Goal: Task Accomplishment & Management: Manage account settings

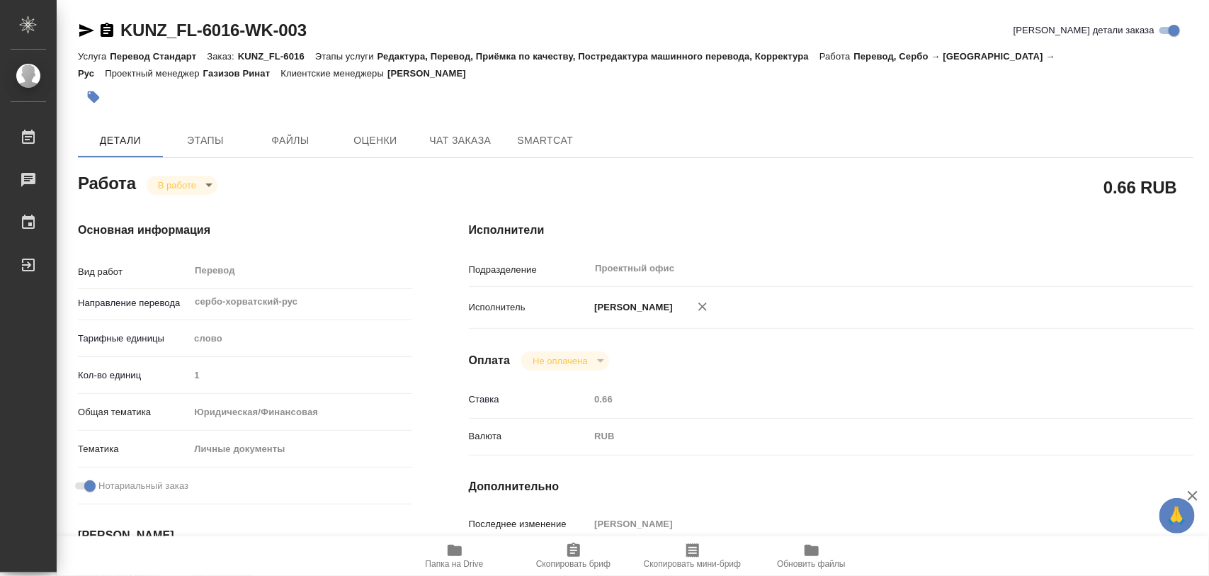
click at [90, 93] on icon "button" at bounding box center [93, 97] width 14 height 14
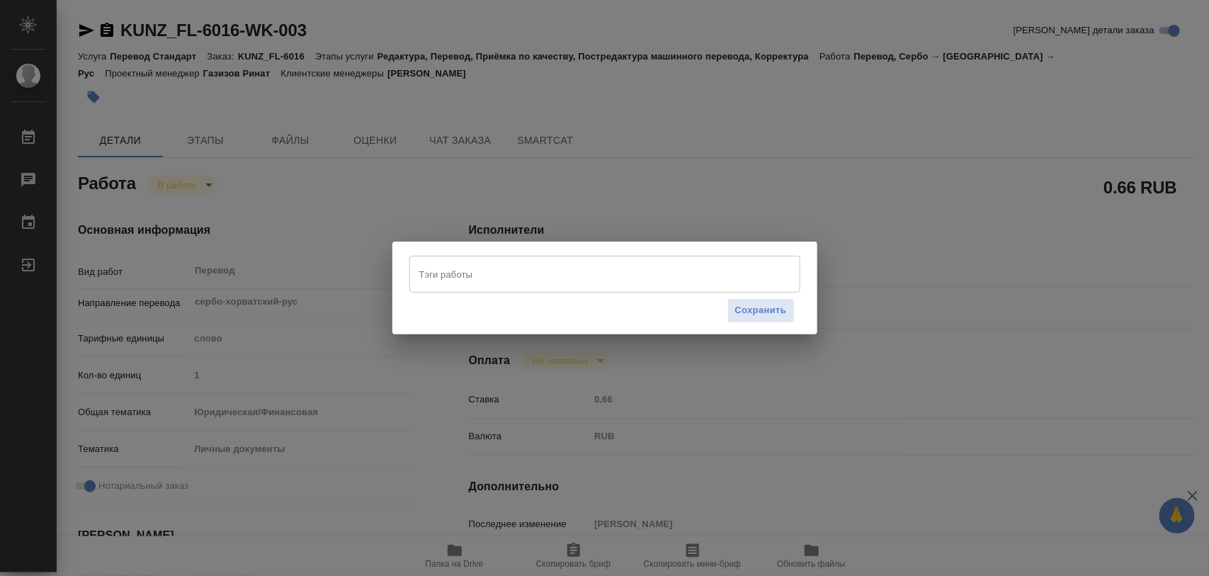
click at [489, 271] on input "Тэги работы" at bounding box center [591, 274] width 351 height 24
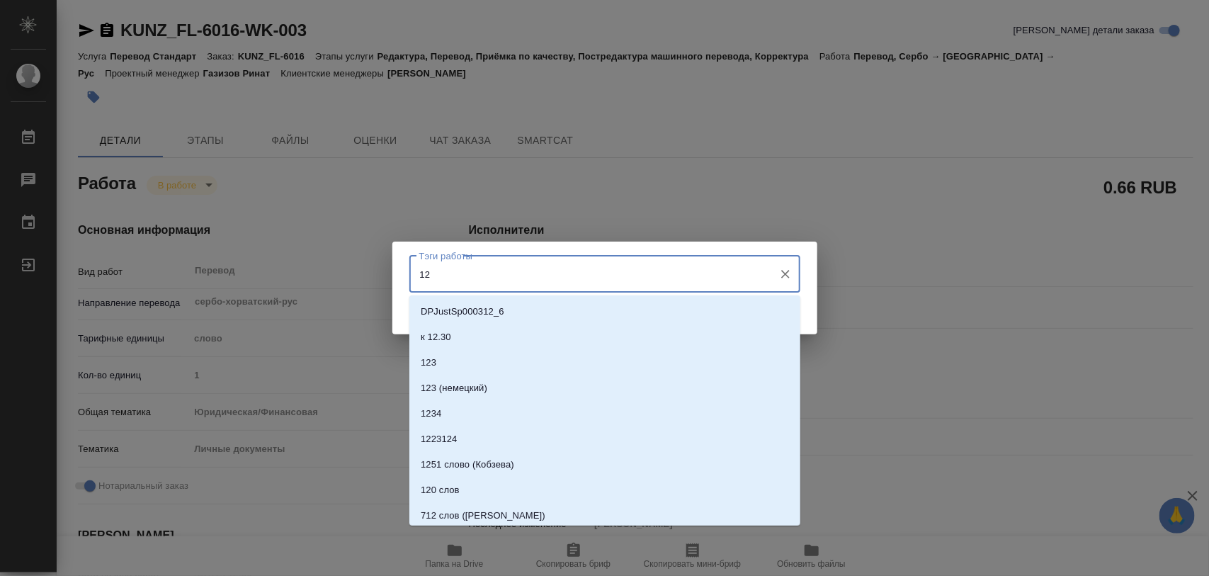
type input "122"
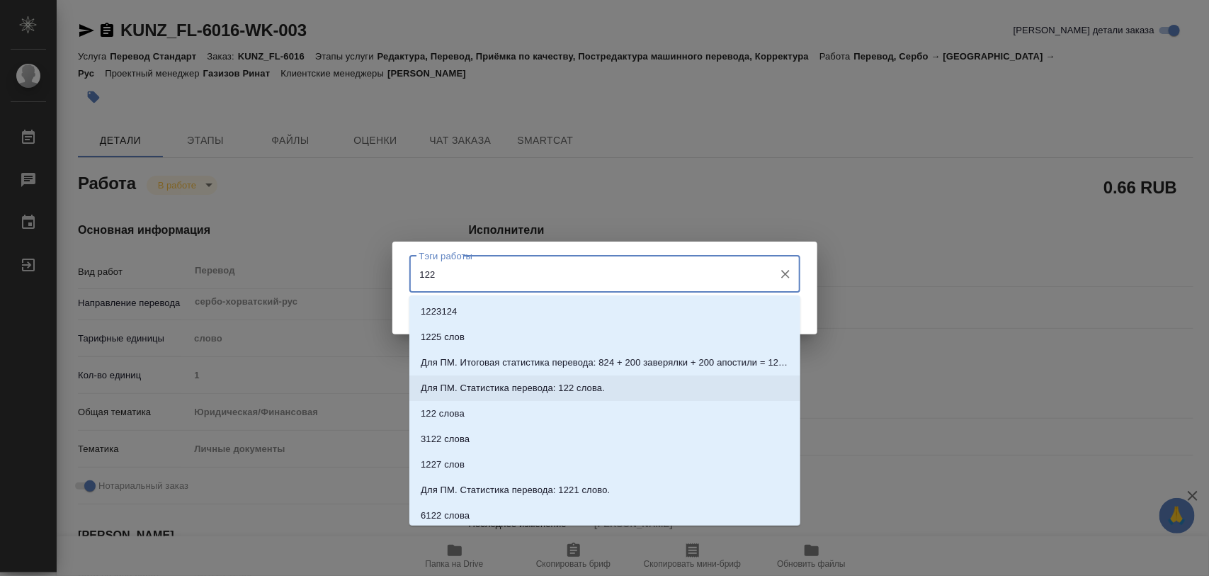
click at [538, 381] on p "Для ПМ. Статистика перевода: 122 слова." at bounding box center [513, 388] width 184 height 14
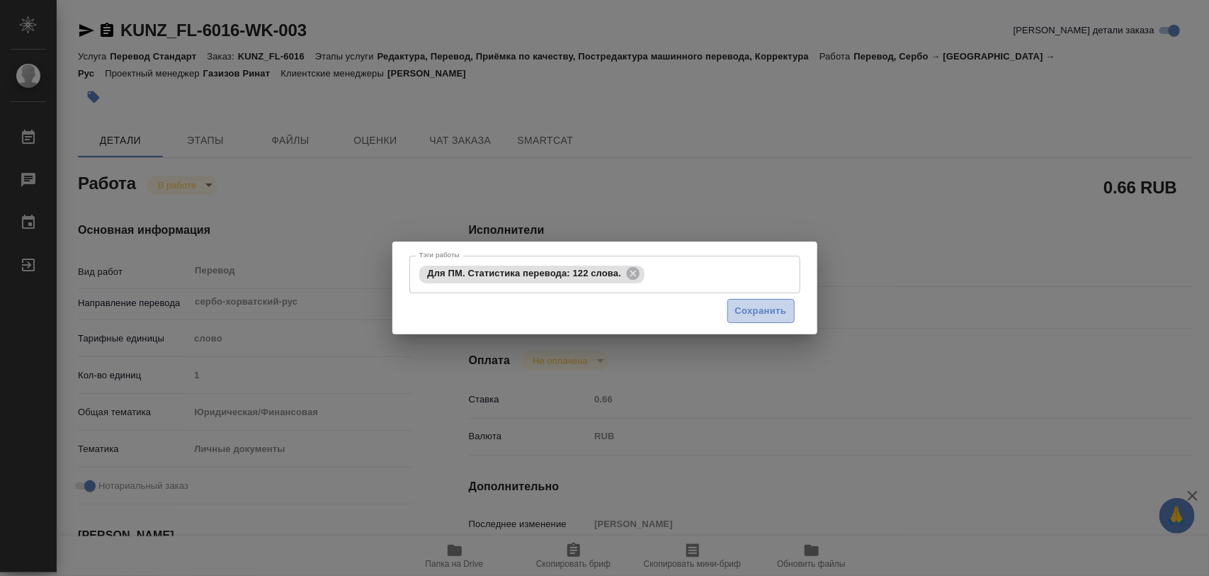
click at [763, 317] on span "Сохранить" at bounding box center [761, 311] width 52 height 16
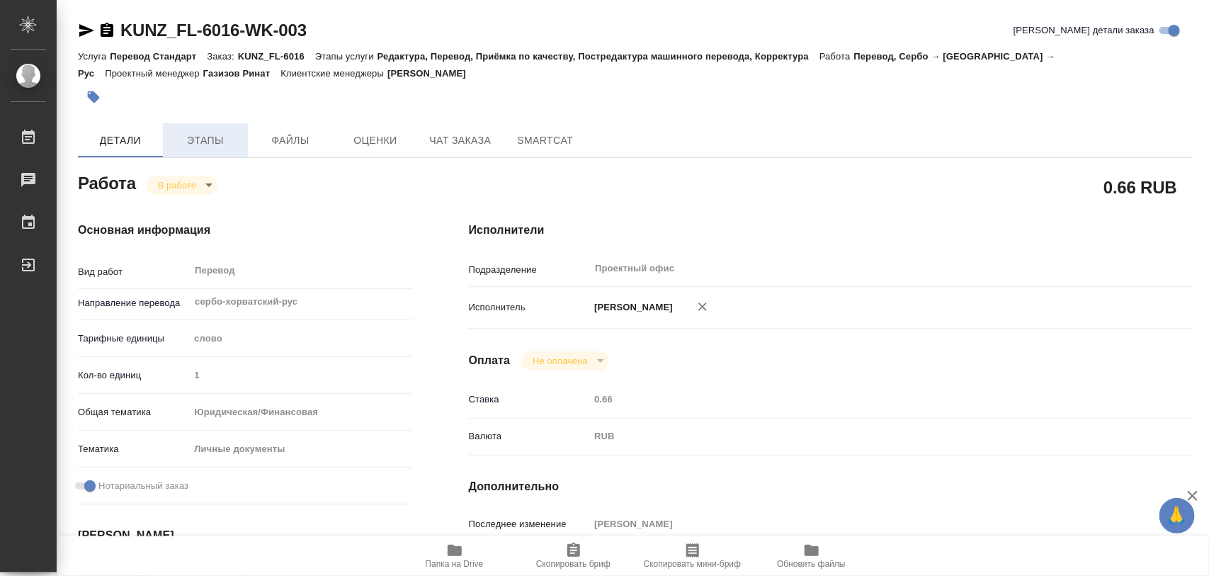
type input "inProgress"
type input "сербо-хорватский-рус"
type input "5a8b1489cc6b4906c91bfd90"
type input "1"
type input "yr-fn"
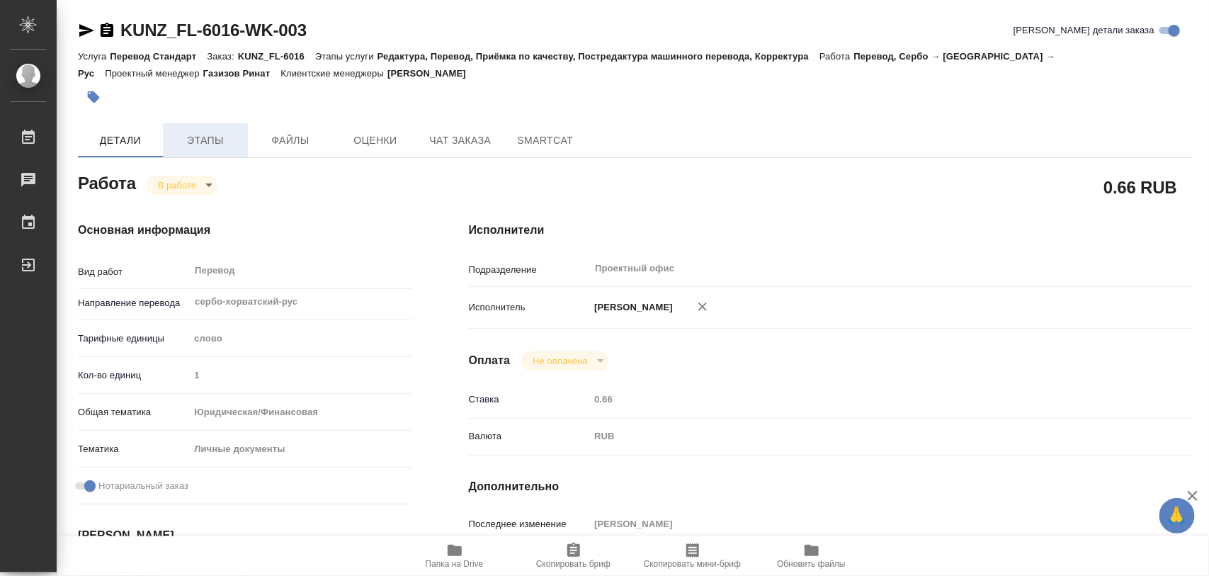
type input "5a8b8b956a9677013d343cfe"
checkbox input "true"
type input "07.10.2025 12:36"
type input "07.10.2025 13:41"
type input "07.10.2025 16:30"
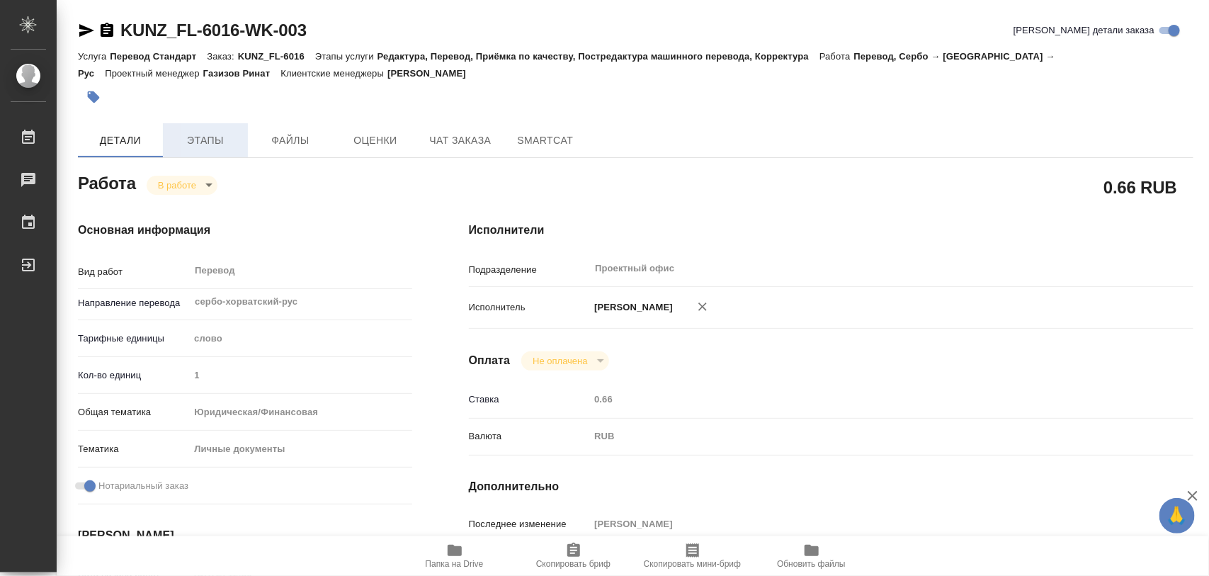
type input "07.10.2025 16:30"
type input "Проектный офис"
type input "notPayed"
type input "0.66"
type input "RUB"
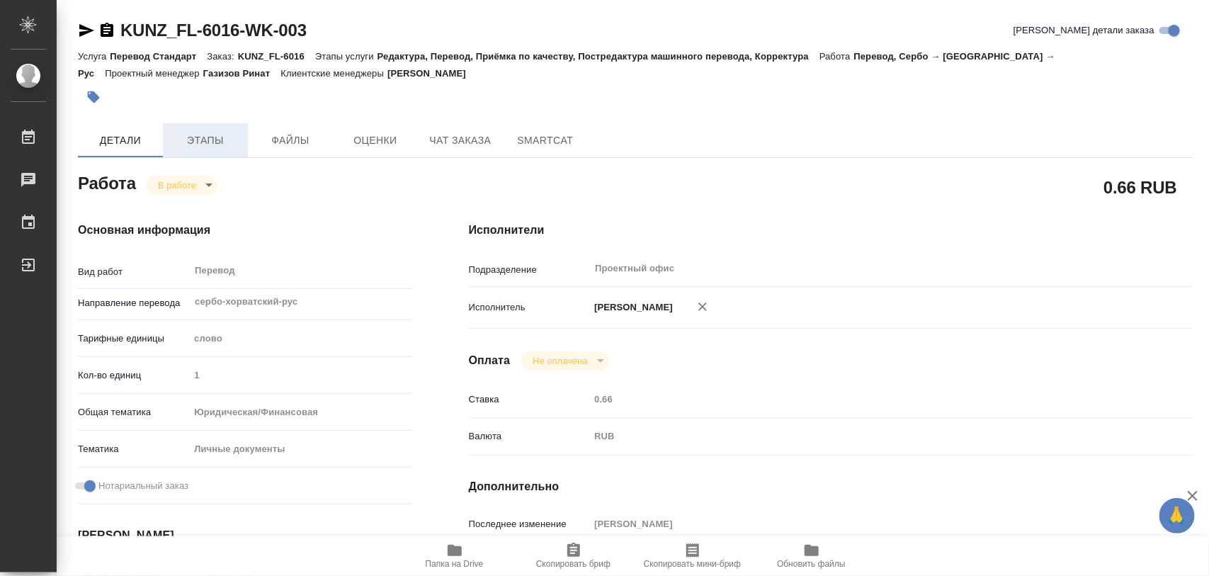
type input "Иглаков Максим"
type input "KUNZ_FL-6016"
type input "Перевод Стандарт"
type input "Редактура, Перевод, Приёмка по качеству, Постредактура машинного перевода, Корр…"
type input "[PERSON_NAME]"
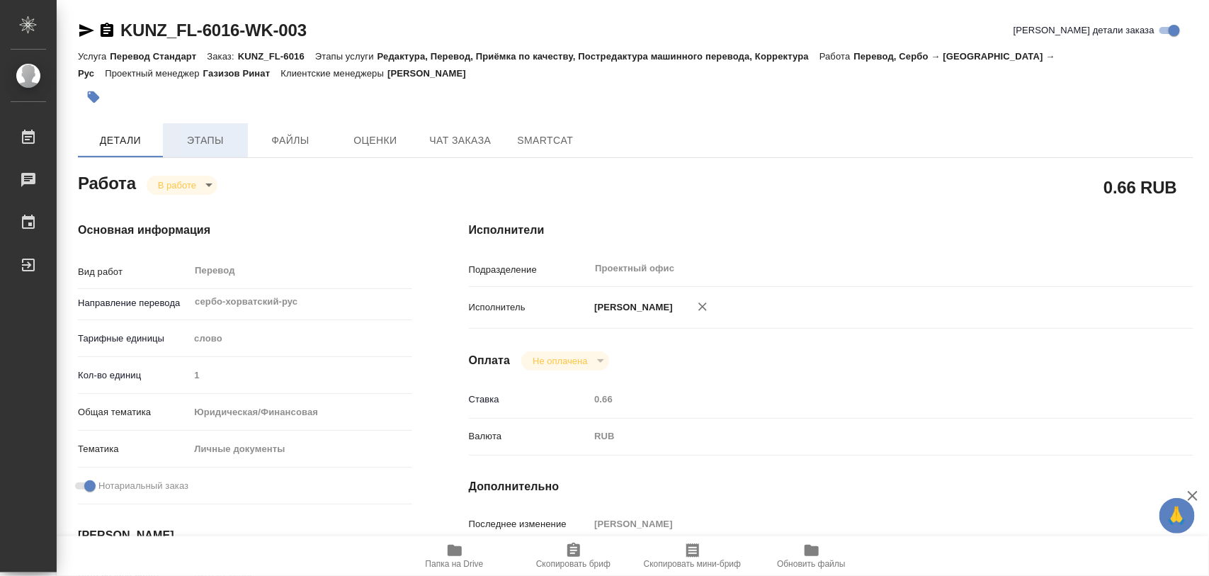
type input "Оксютович Ирина"
type input "Веселова Юлия"
type input "/Clients/FL_KUNZ/Orders/KUNZ_FL-6016"
click at [200, 139] on span "Этапы" at bounding box center [205, 141] width 68 height 18
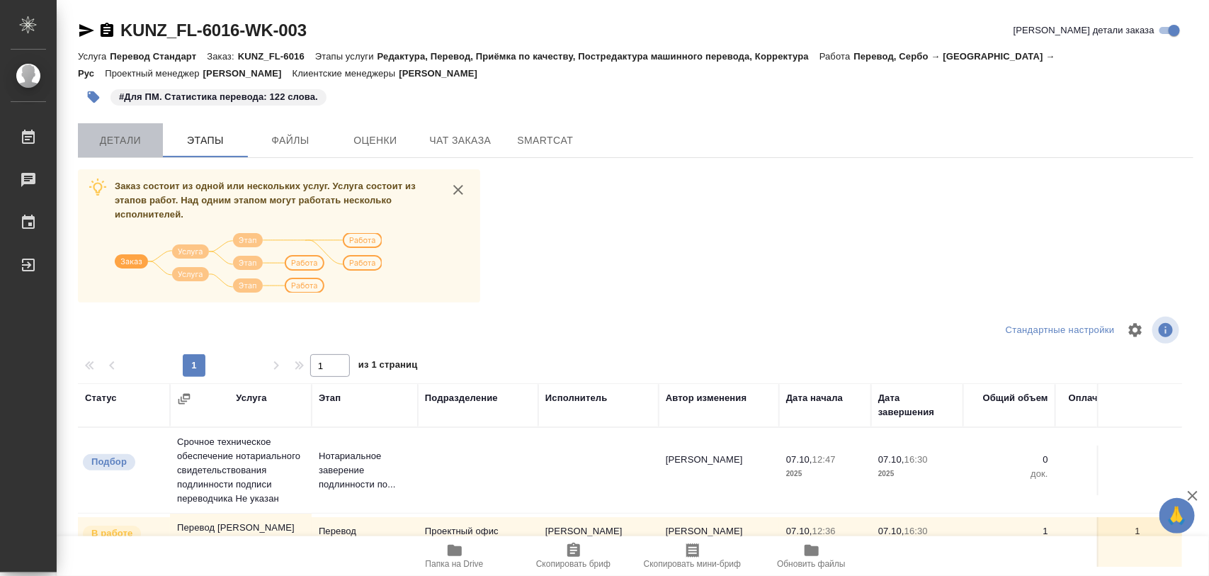
click at [127, 143] on span "Детали" at bounding box center [120, 141] width 68 height 18
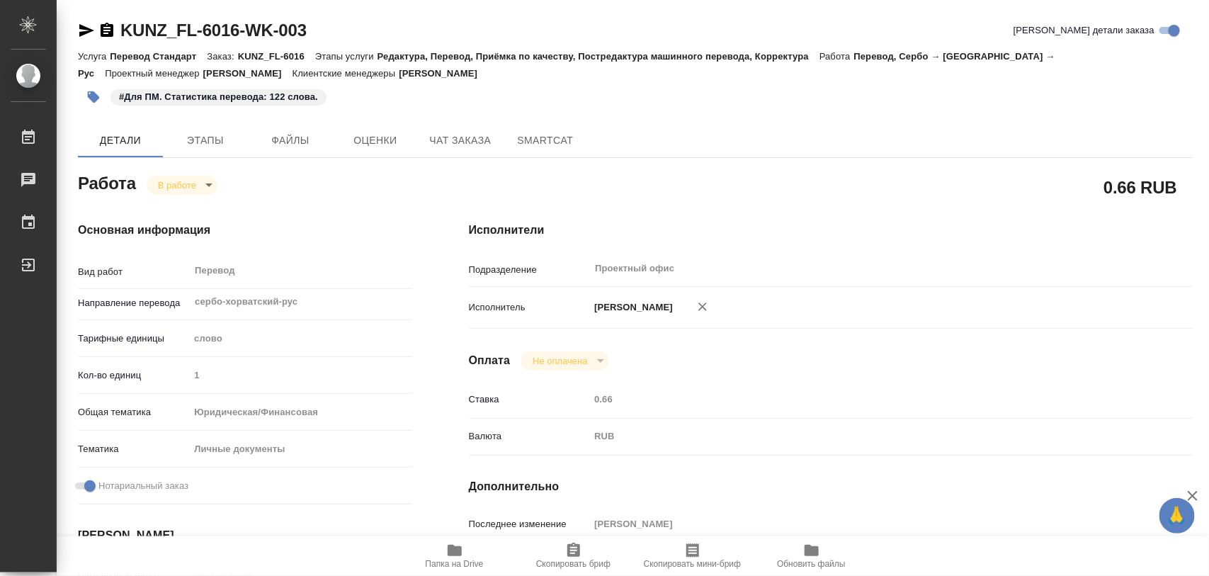
type textarea "x"
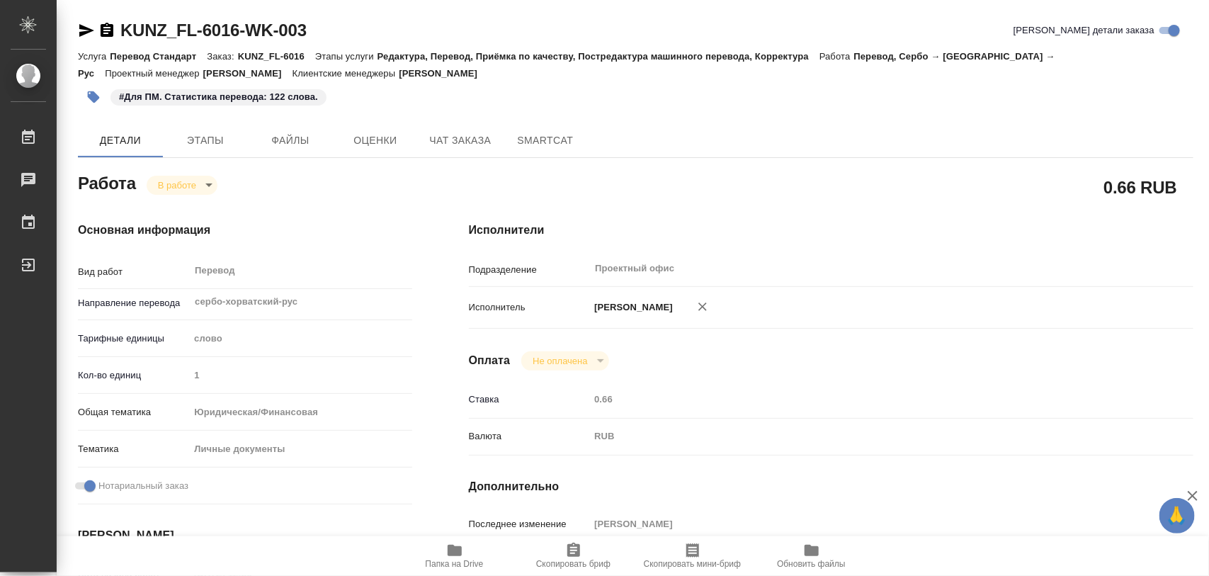
type textarea "x"
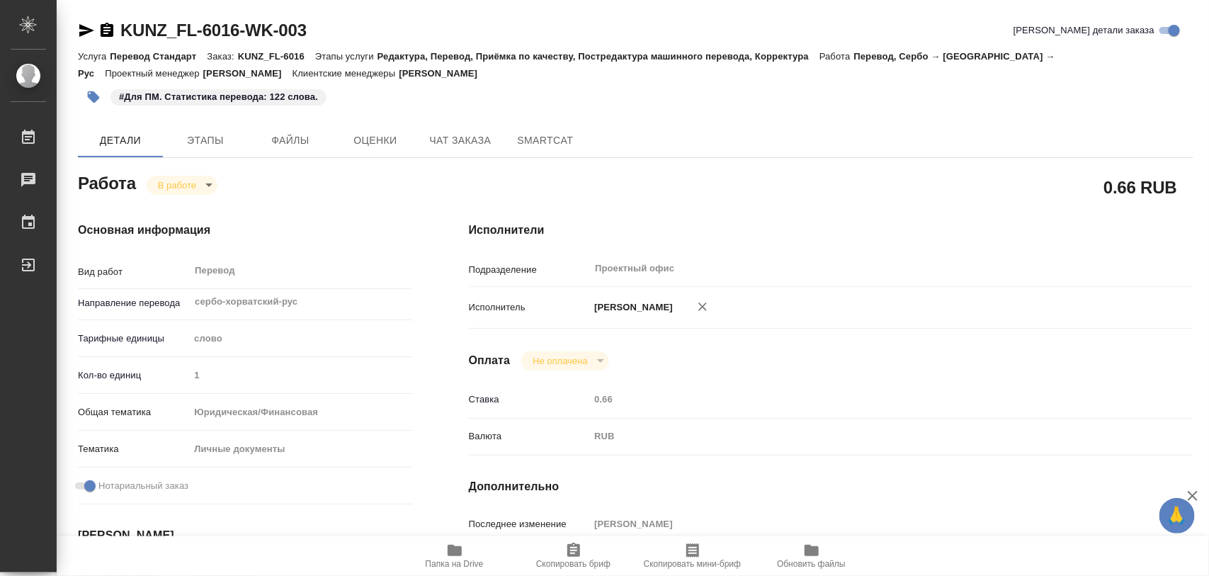
type textarea "x"
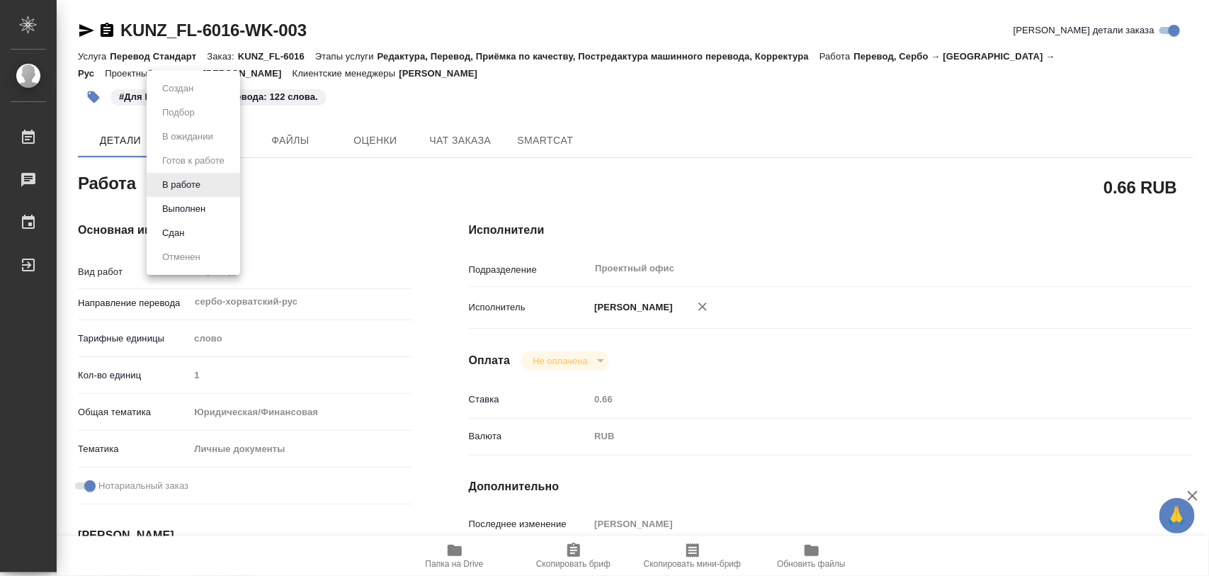
click at [207, 188] on body "🙏 .cls-1 fill:#fff; AWATERA Iglakov Maksim Работы 0 Чаты График Выйти KUNZ_FL-6…" at bounding box center [604, 288] width 1209 height 576
click at [200, 204] on button "Выполнен" at bounding box center [184, 209] width 52 height 16
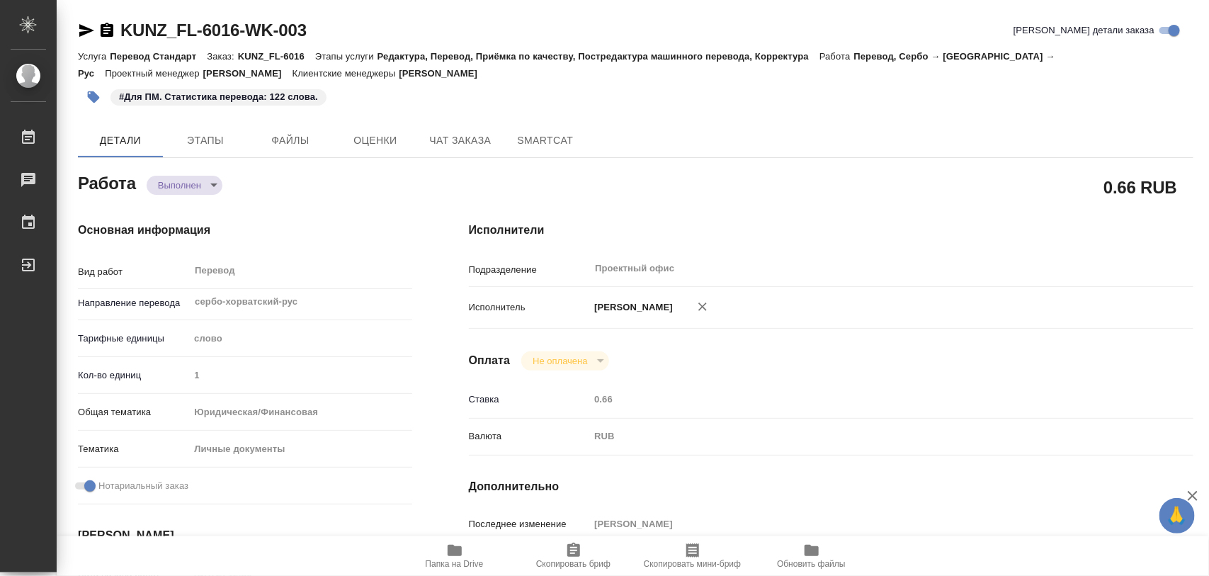
type textarea "x"
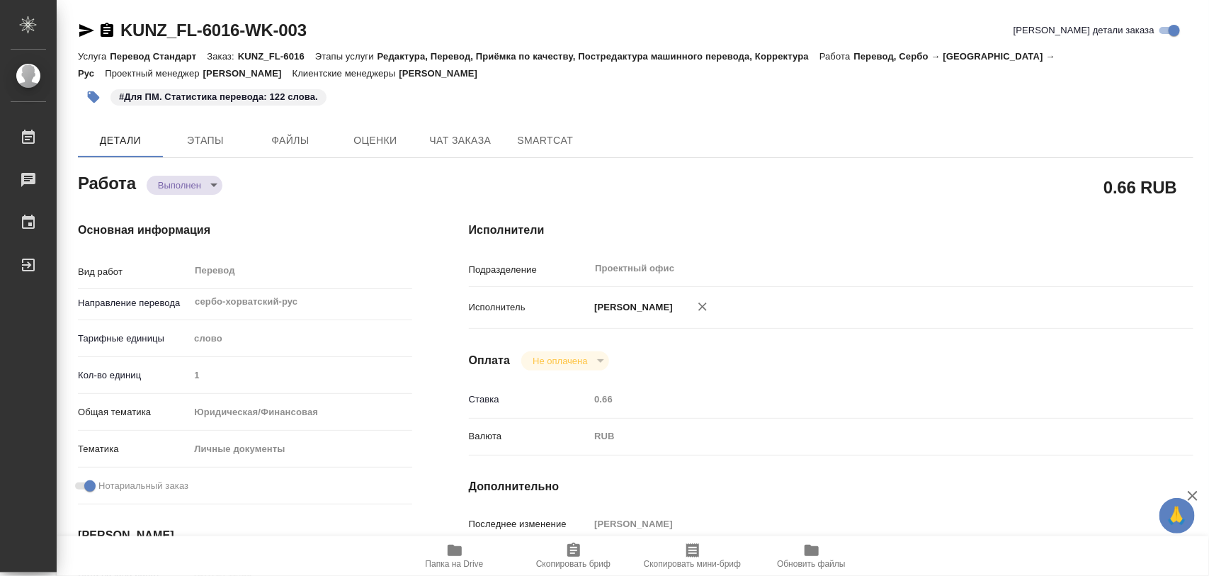
type textarea "x"
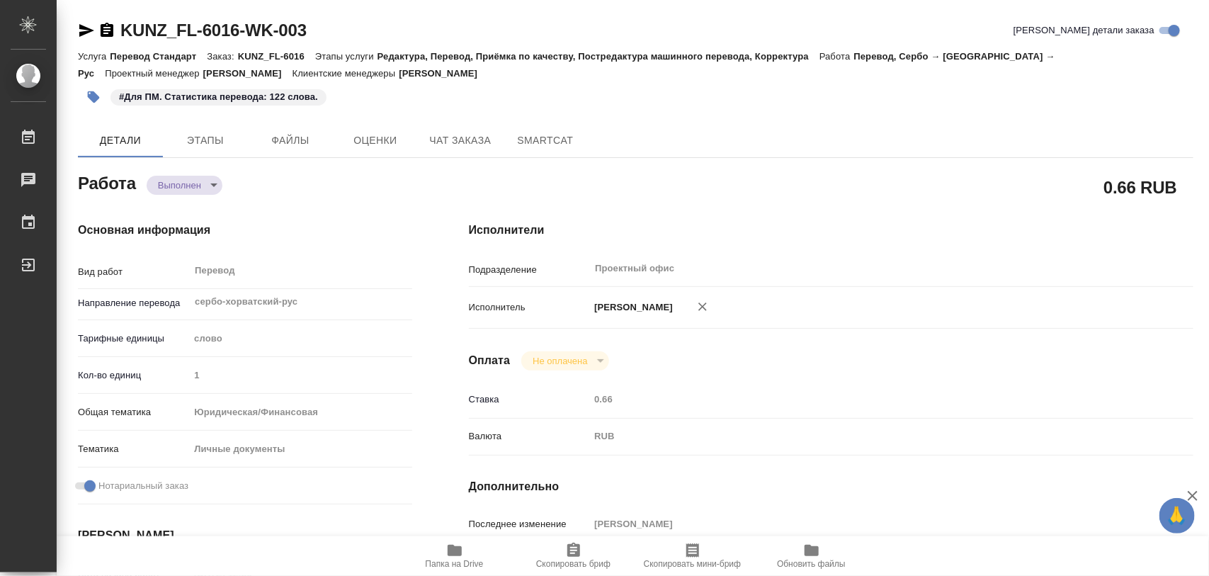
type textarea "x"
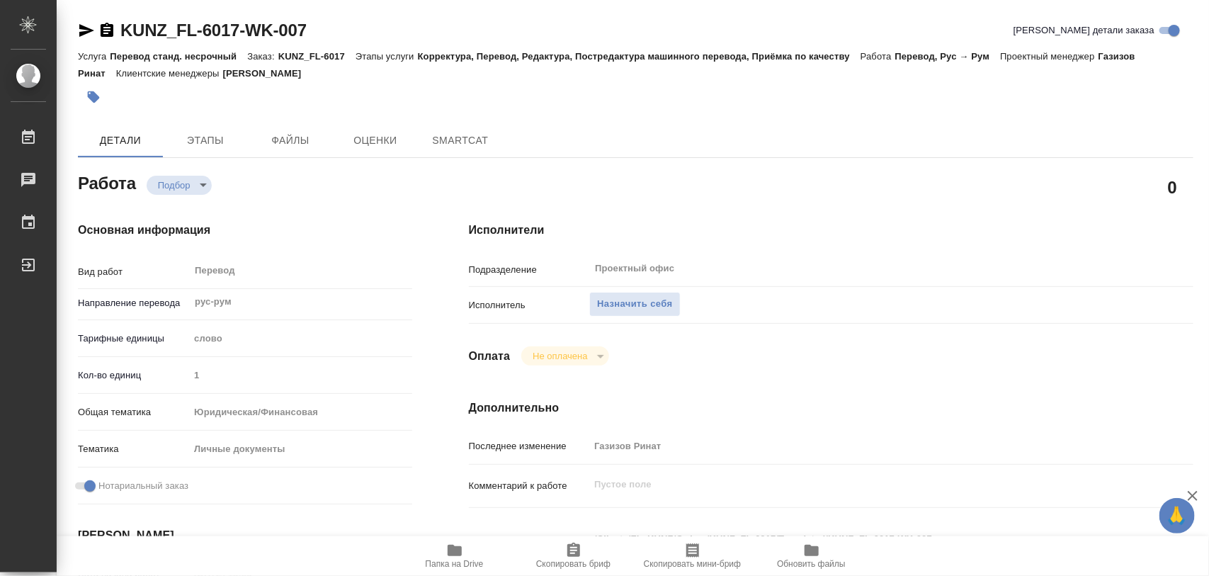
type textarea "x"
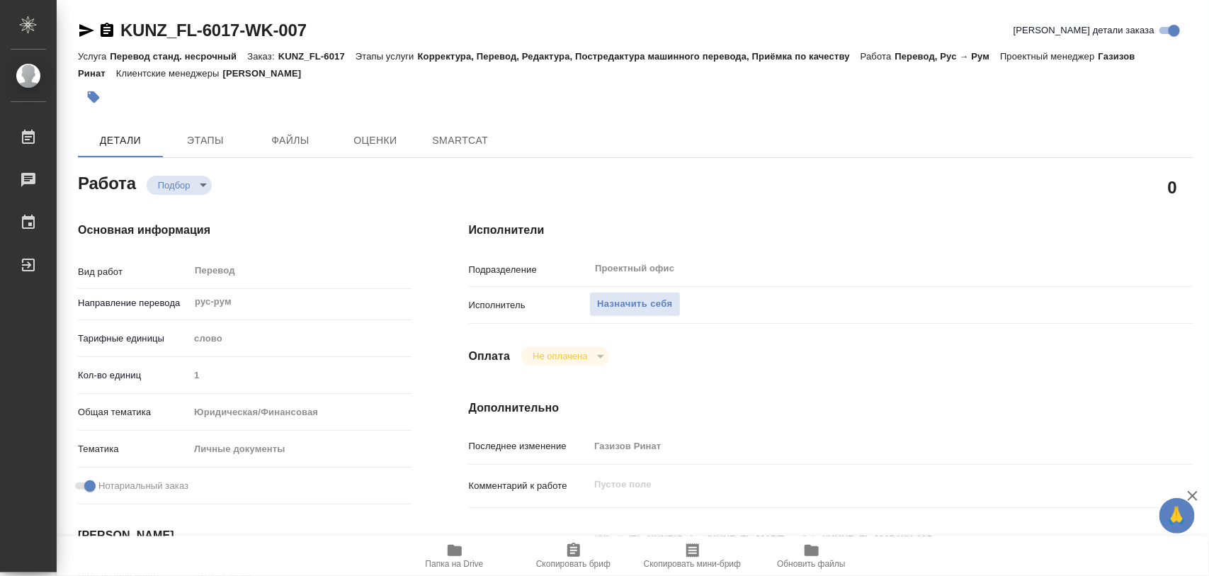
type textarea "x"
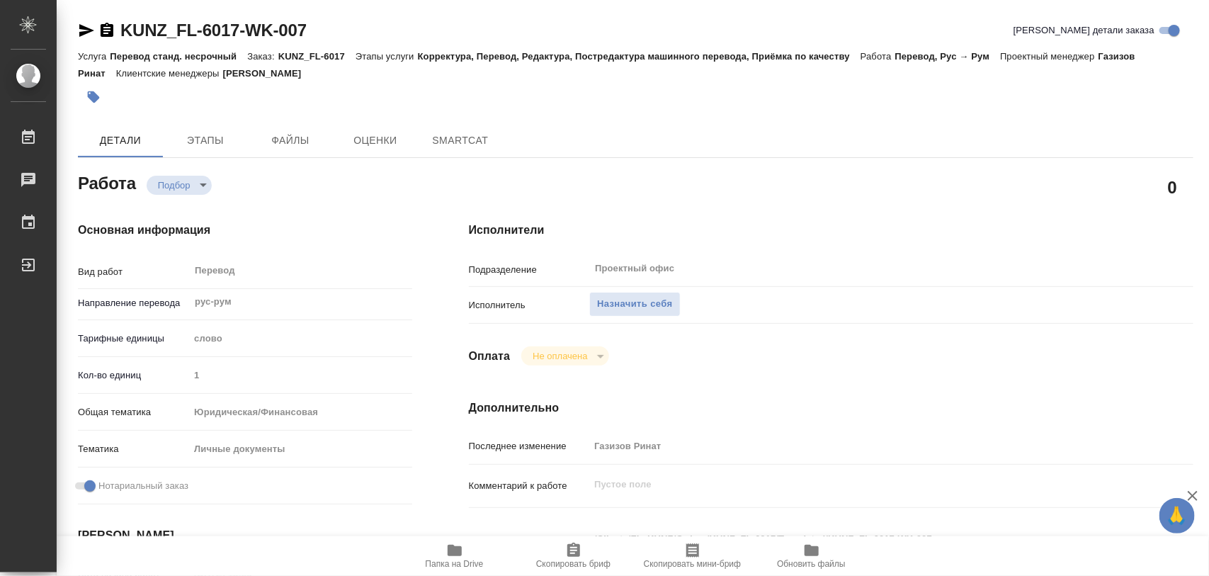
type textarea "x"
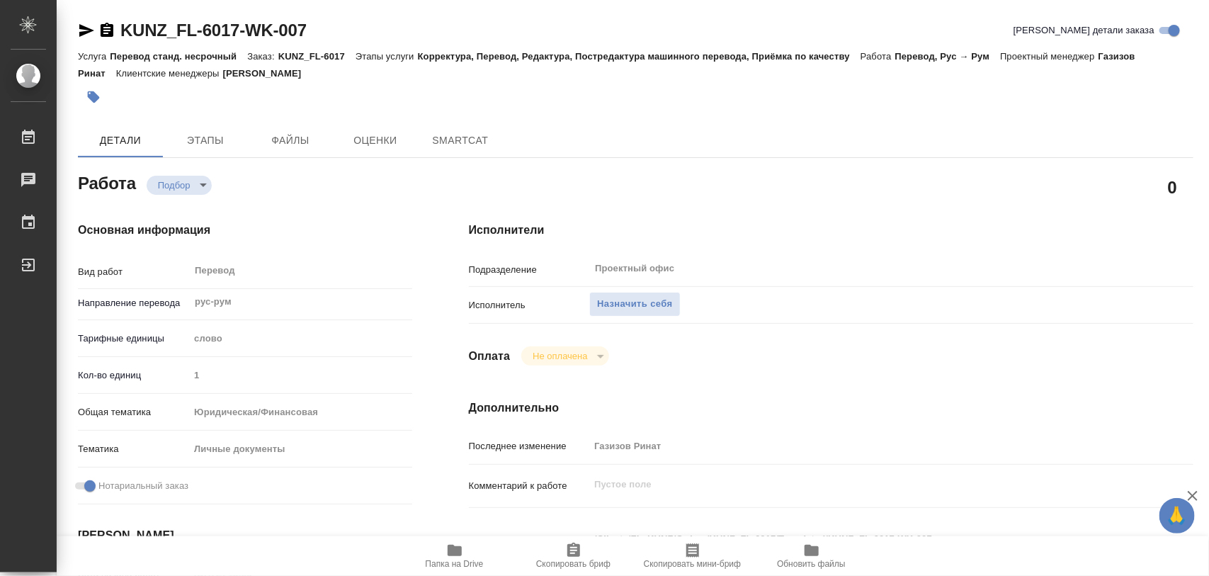
type textarea "x"
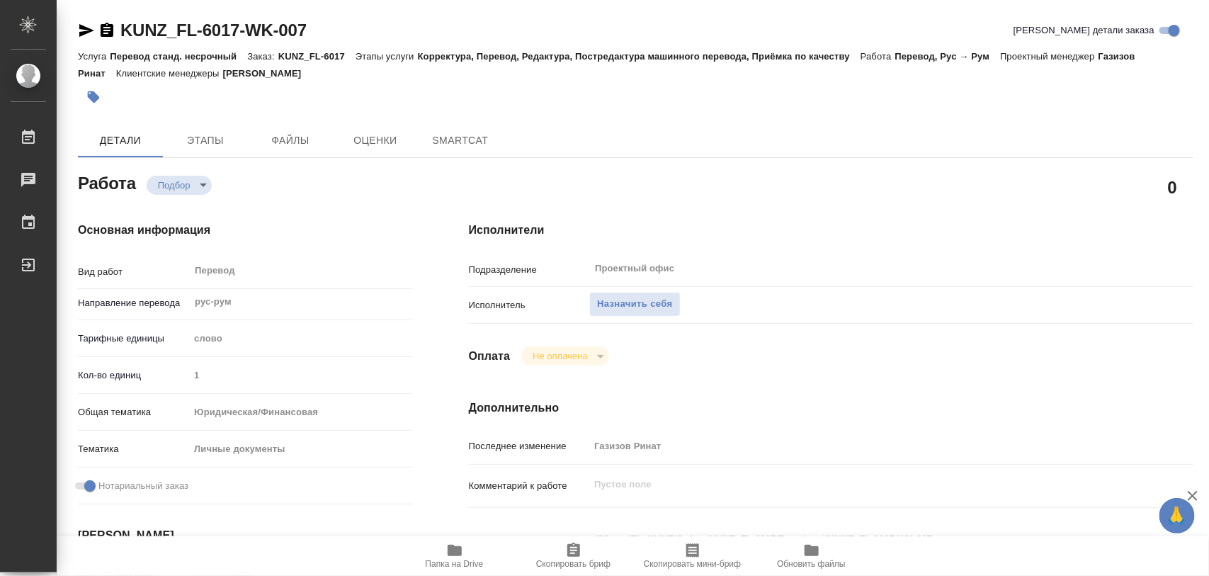
type textarea "x"
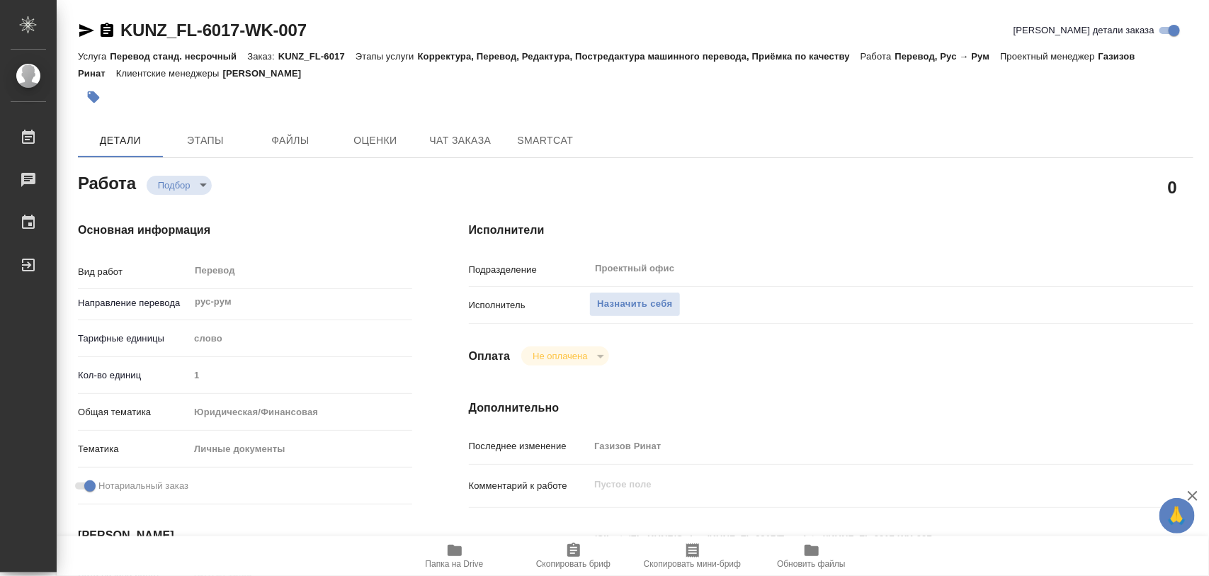
type textarea "x"
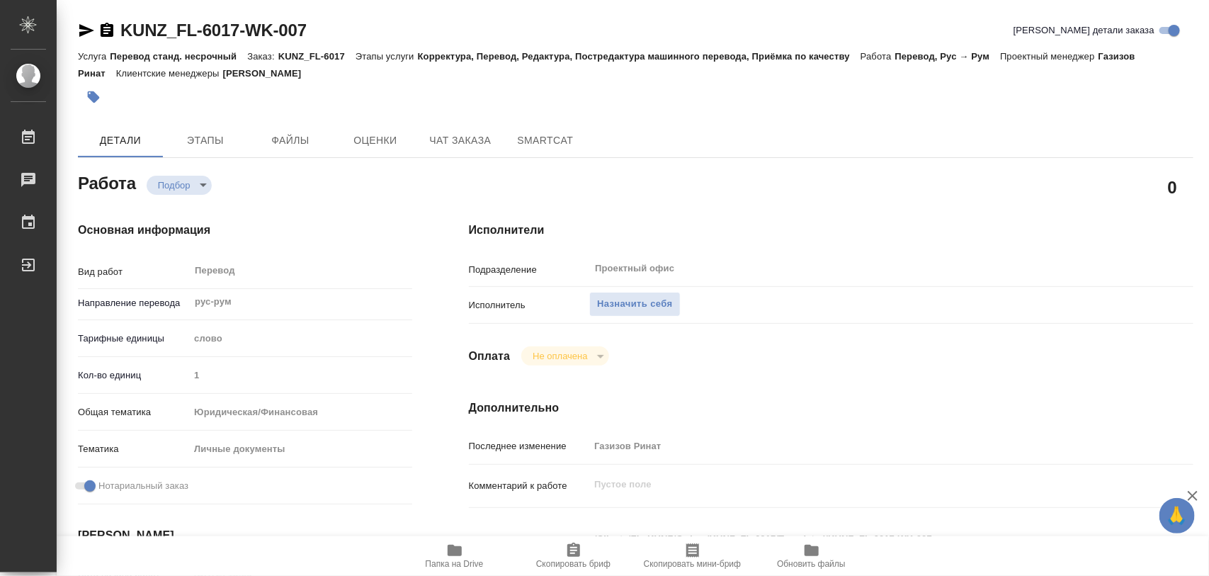
scroll to position [177, 0]
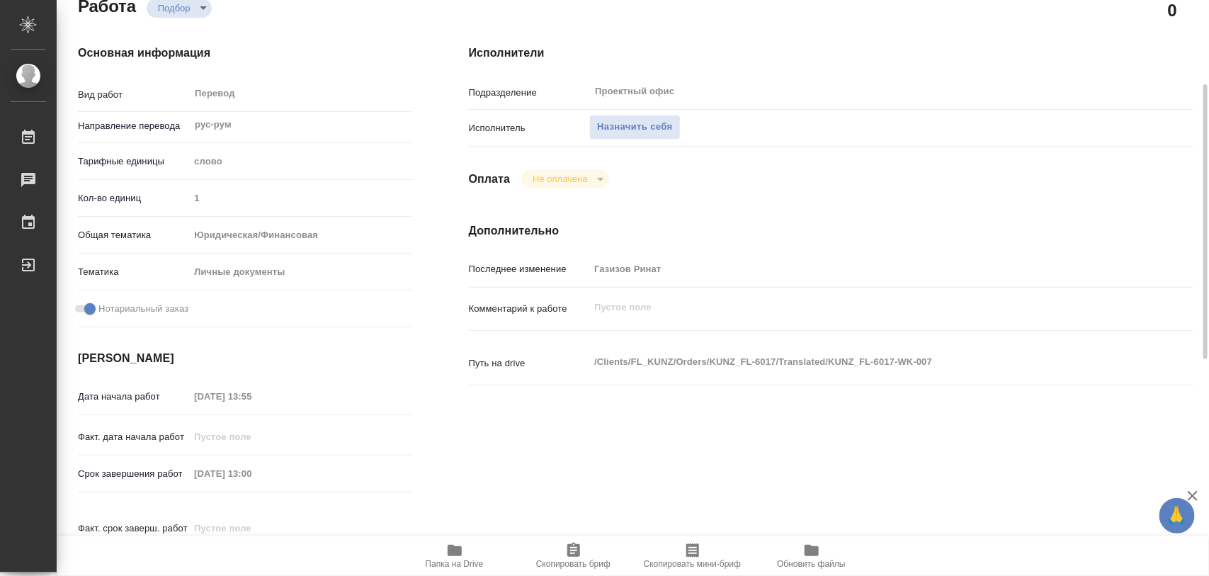
type textarea "x"
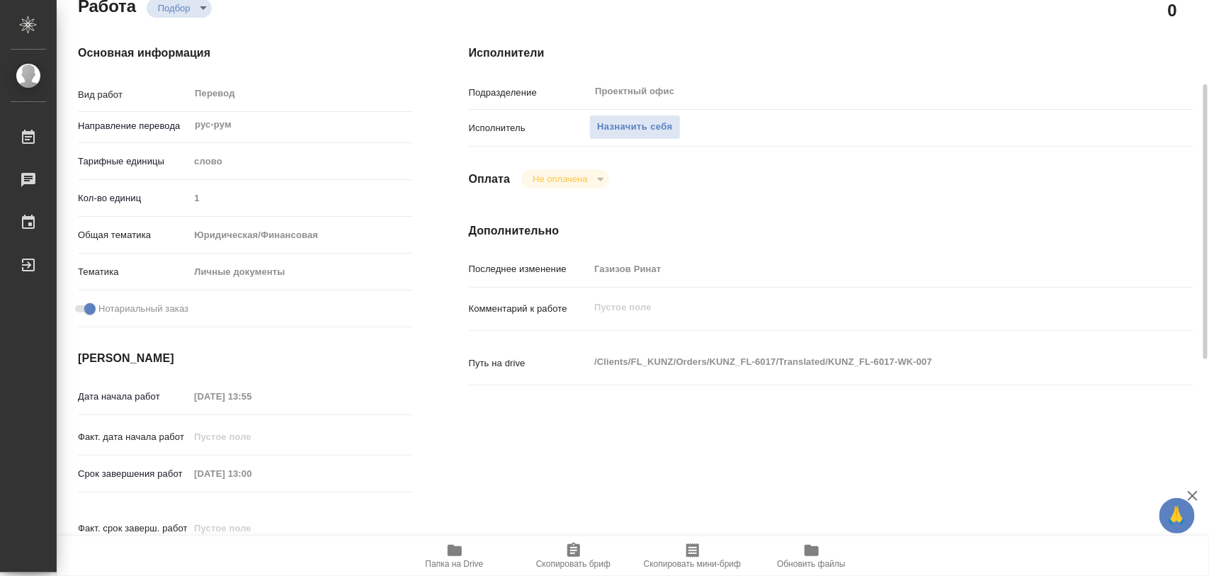
scroll to position [443, 0]
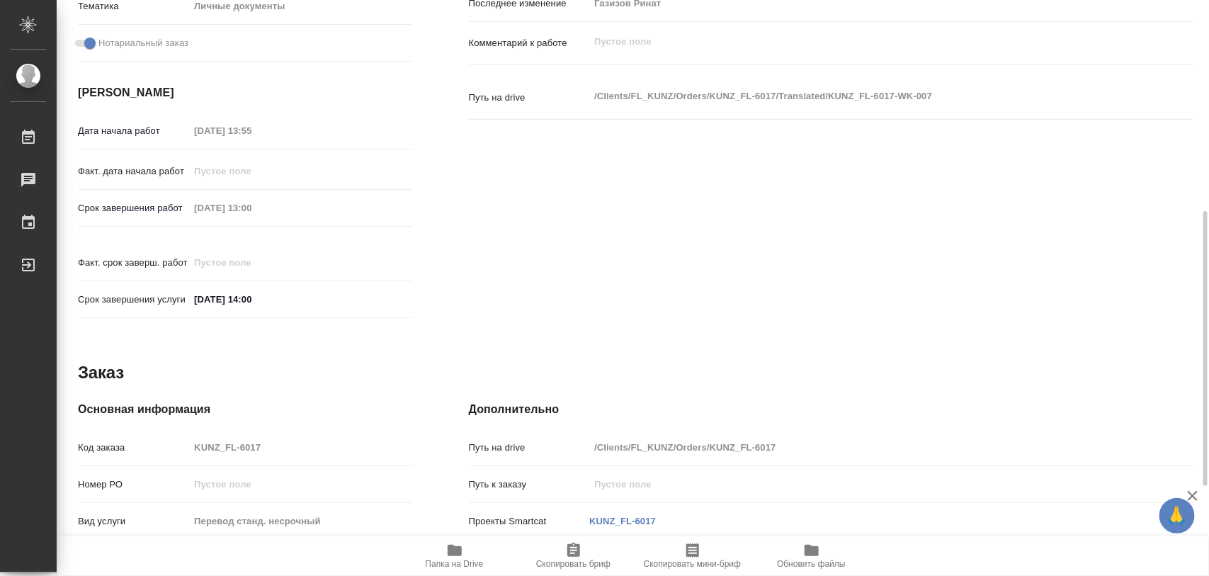
click at [455, 559] on span "Папка на Drive" at bounding box center [455, 564] width 58 height 10
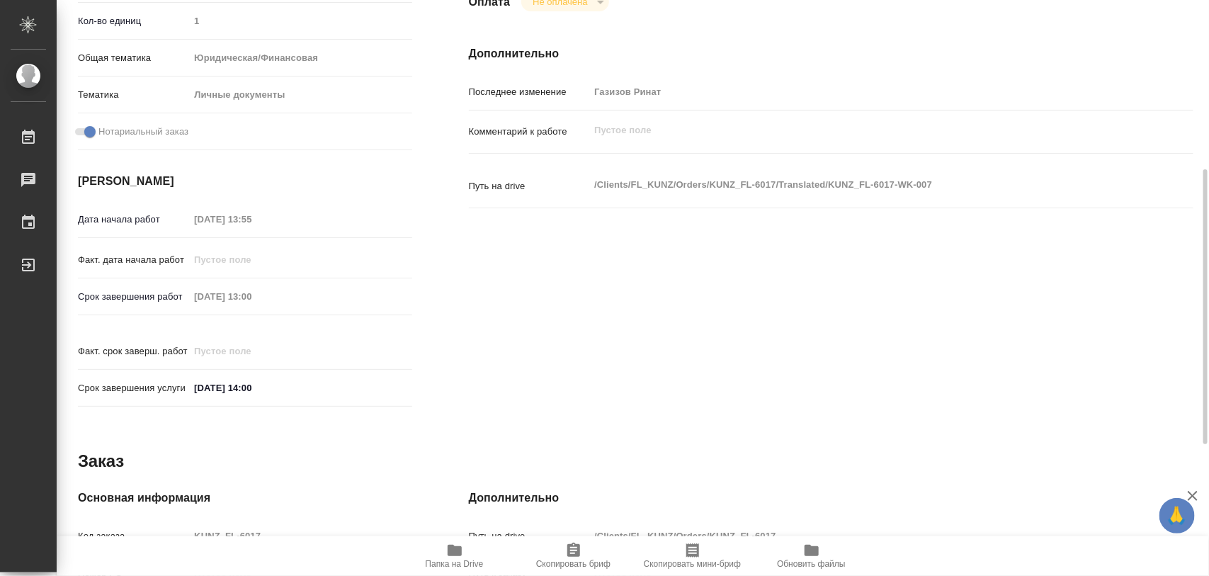
scroll to position [531, 0]
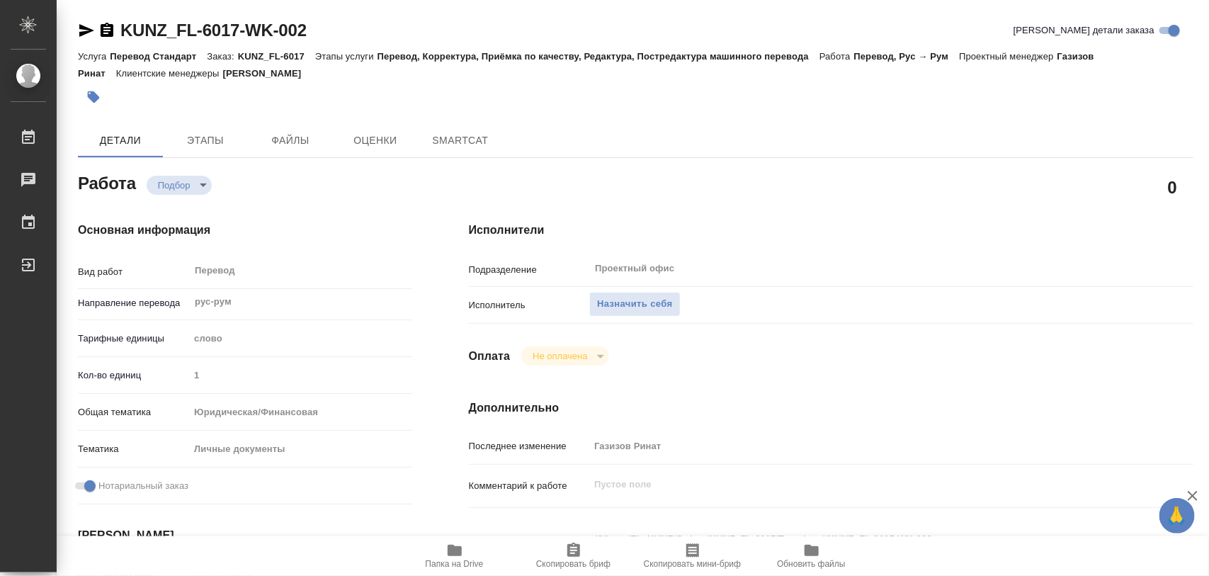
type textarea "x"
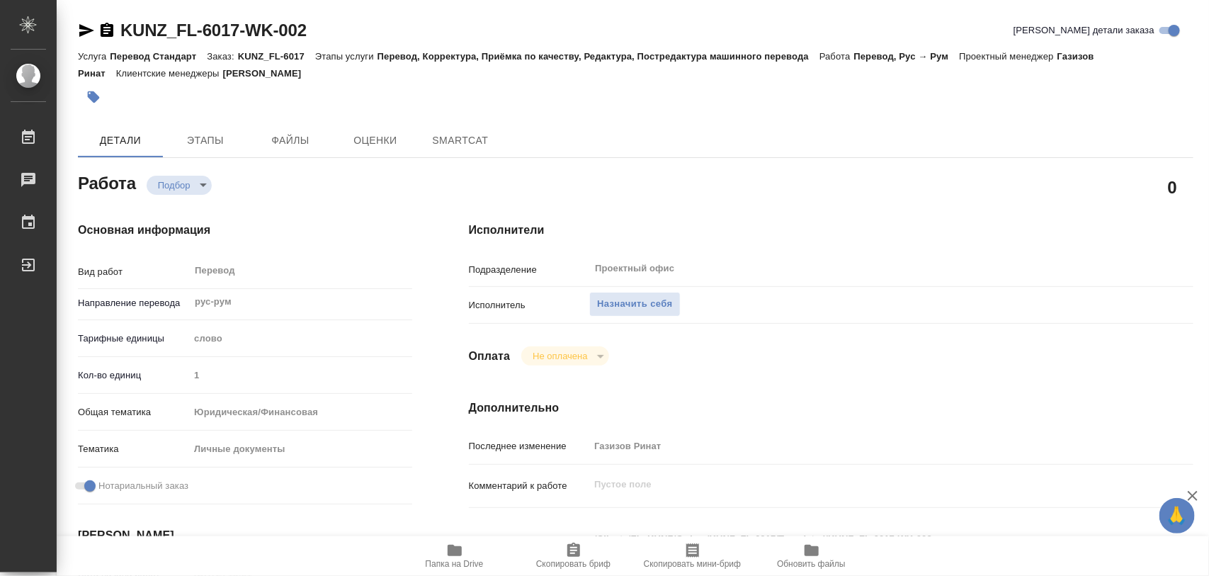
type textarea "x"
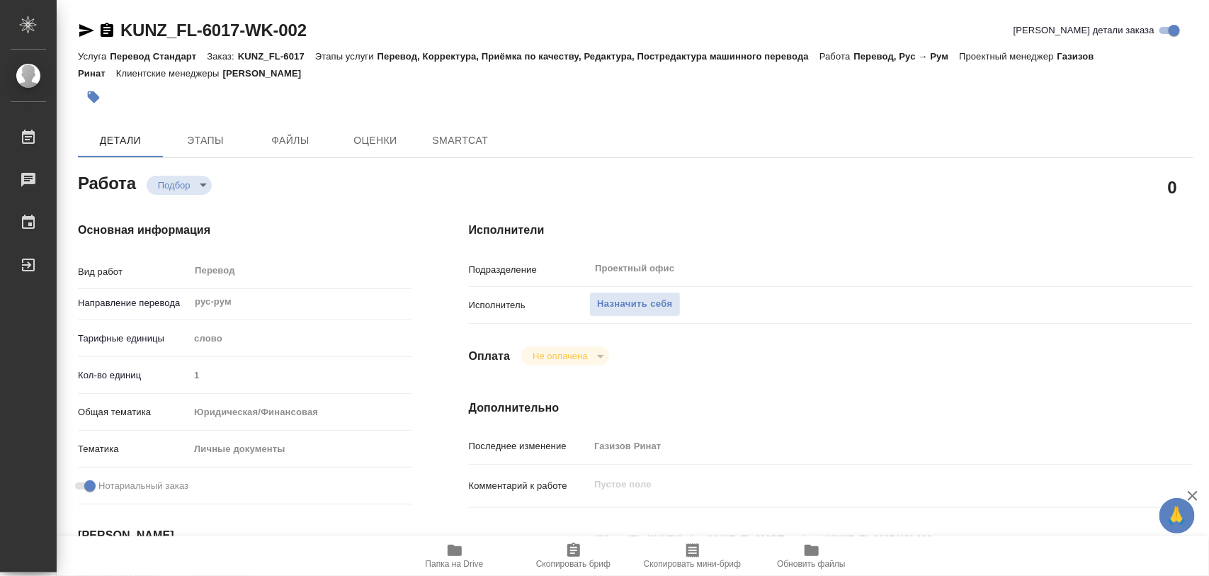
type textarea "x"
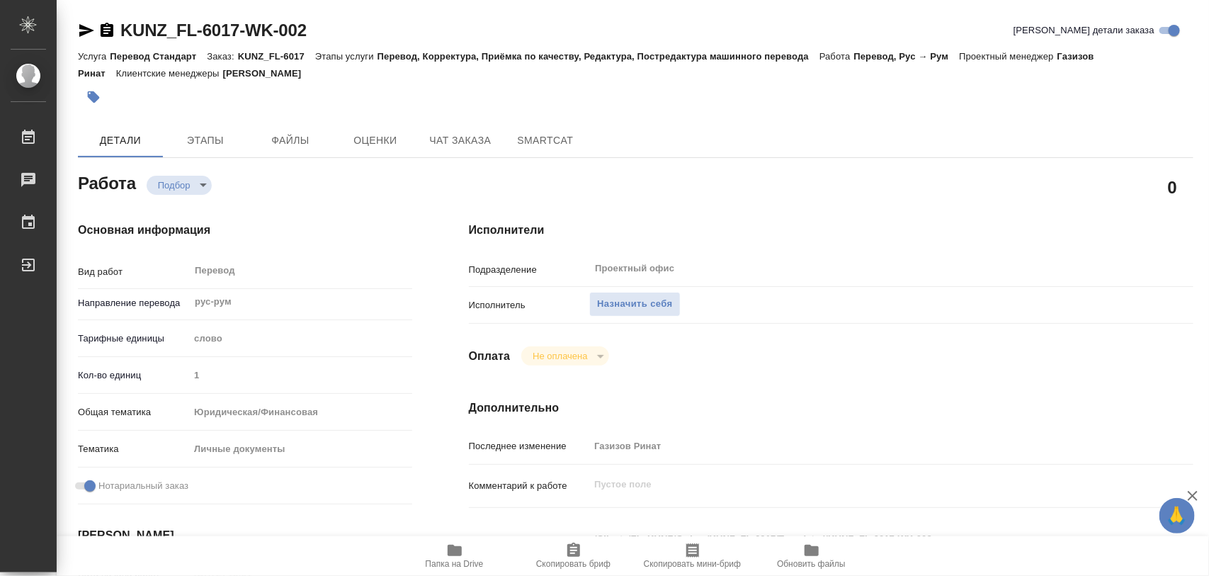
type textarea "x"
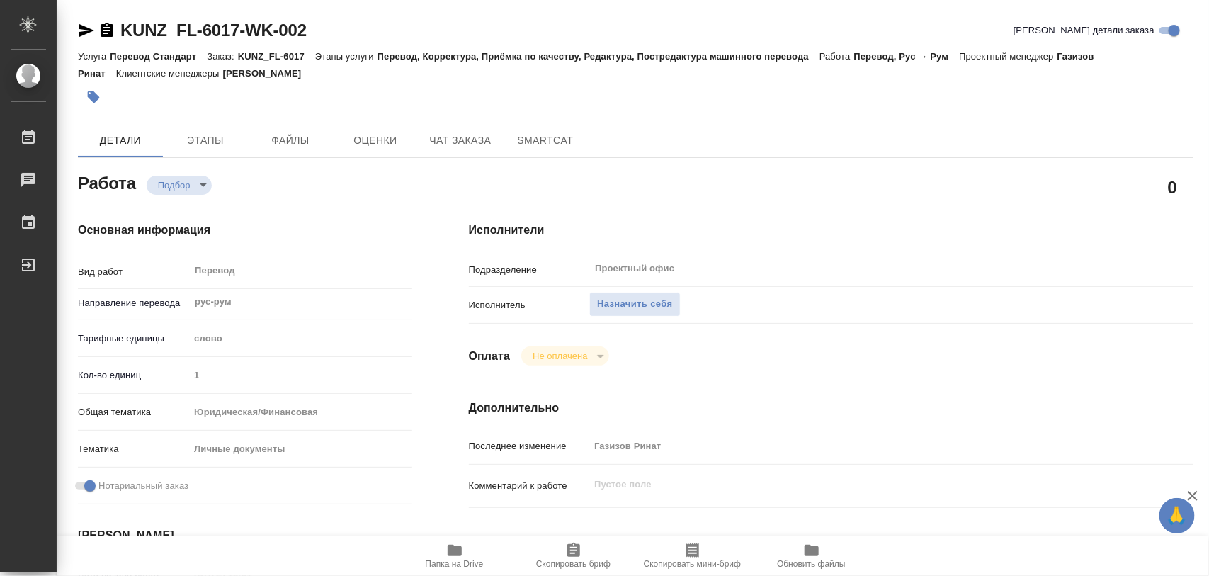
type textarea "x"
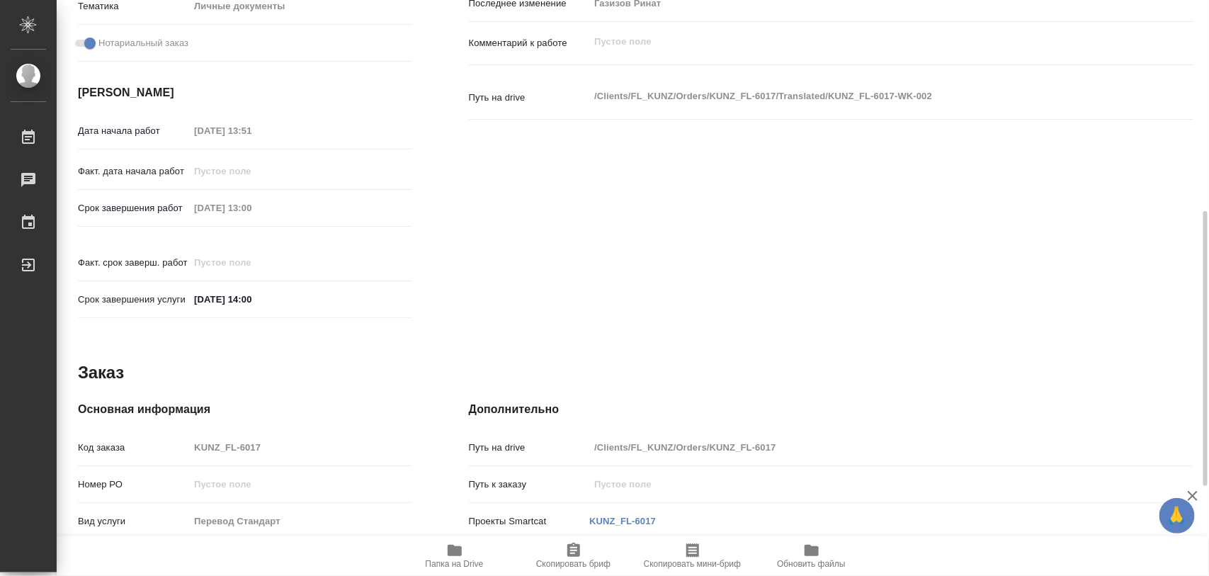
scroll to position [531, 0]
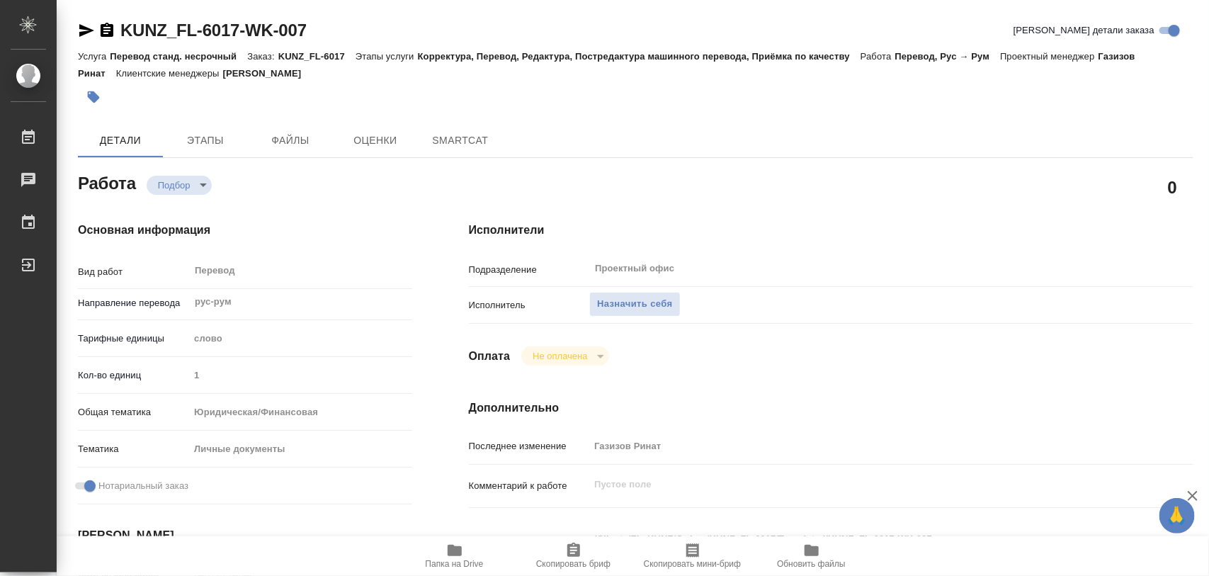
type textarea "x"
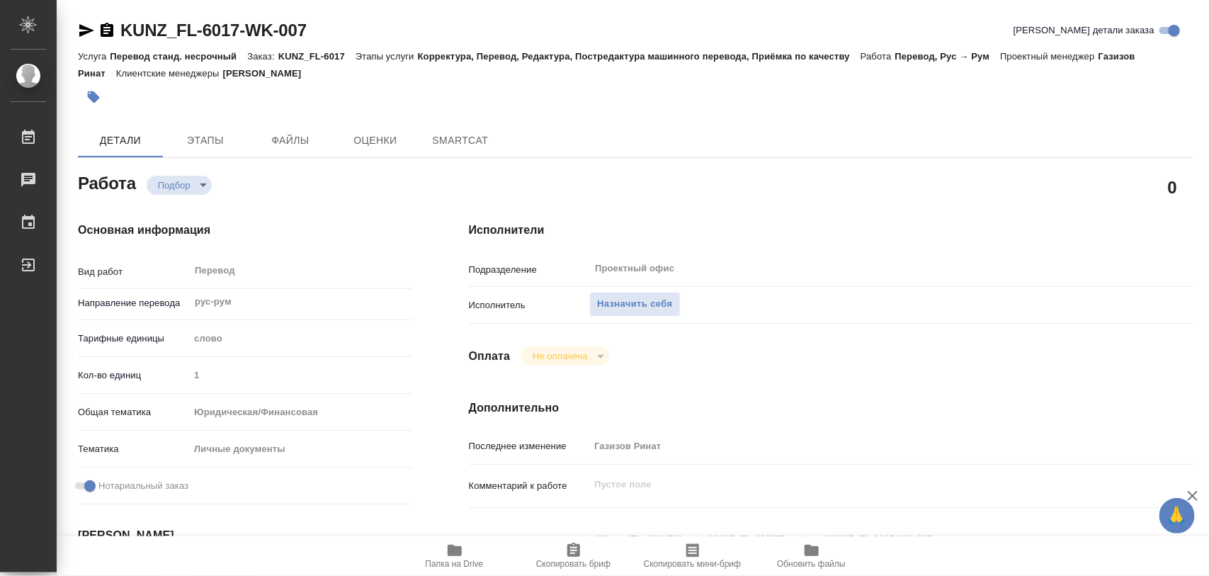
type textarea "x"
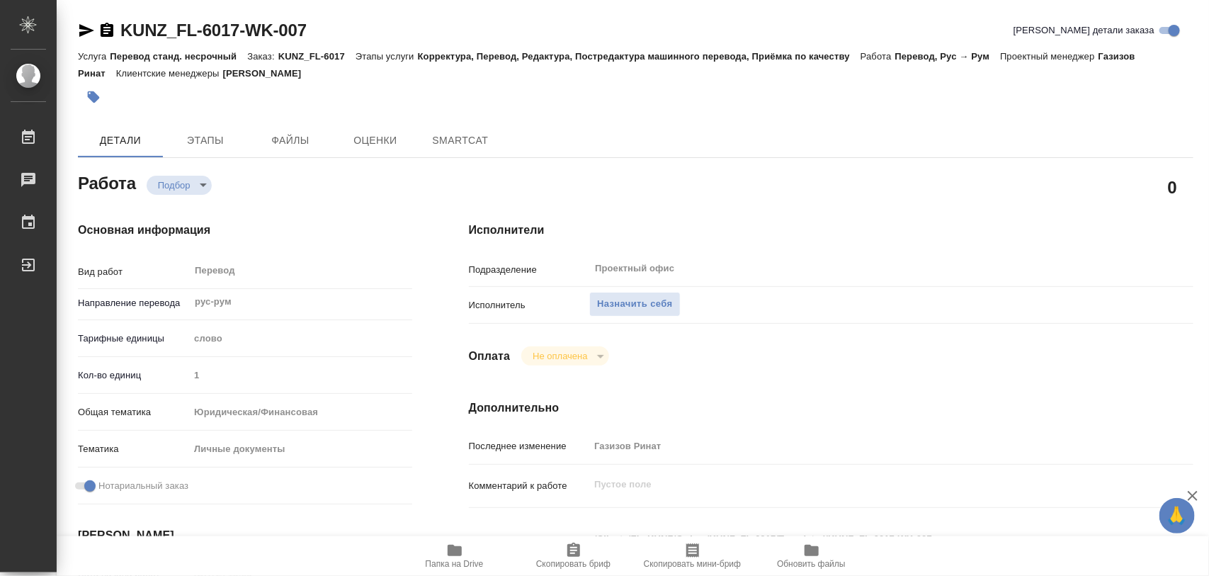
type textarea "x"
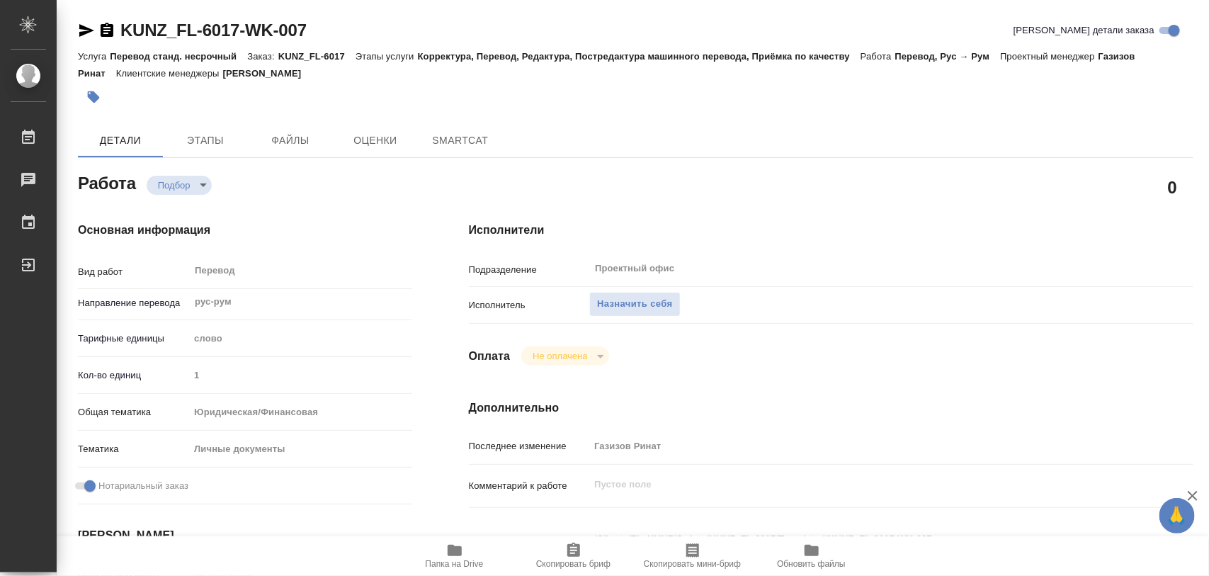
type textarea "x"
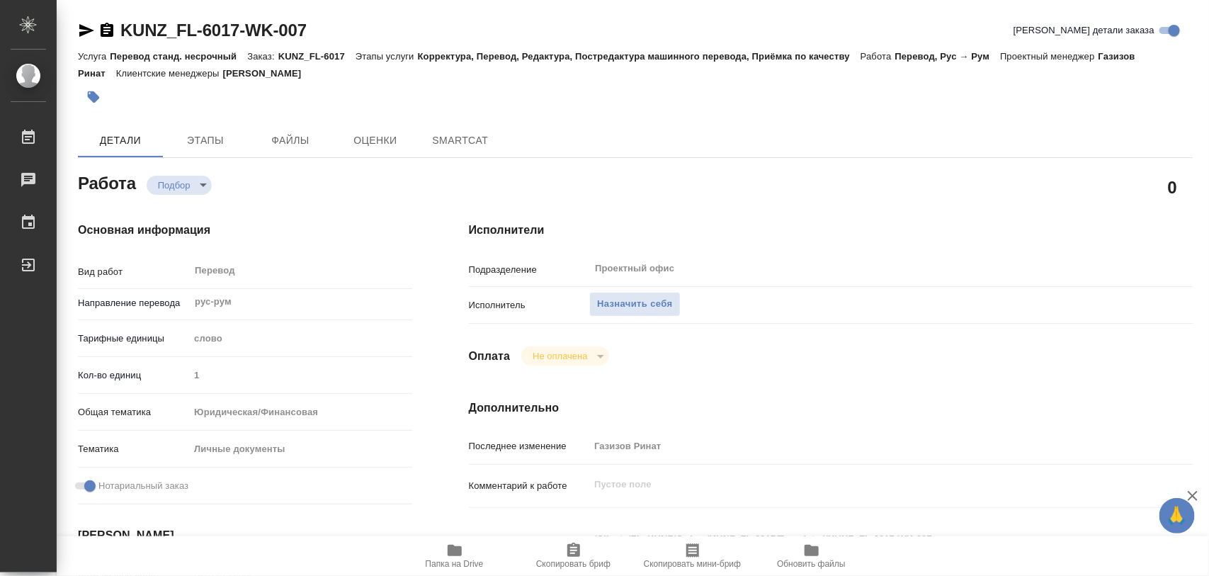
type textarea "x"
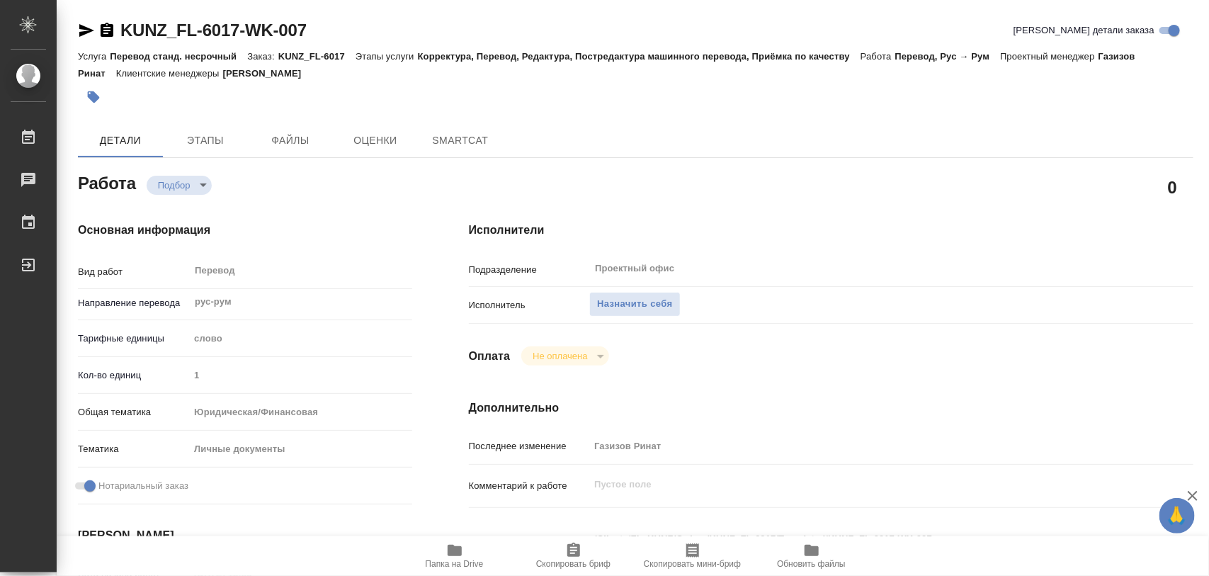
type textarea "x"
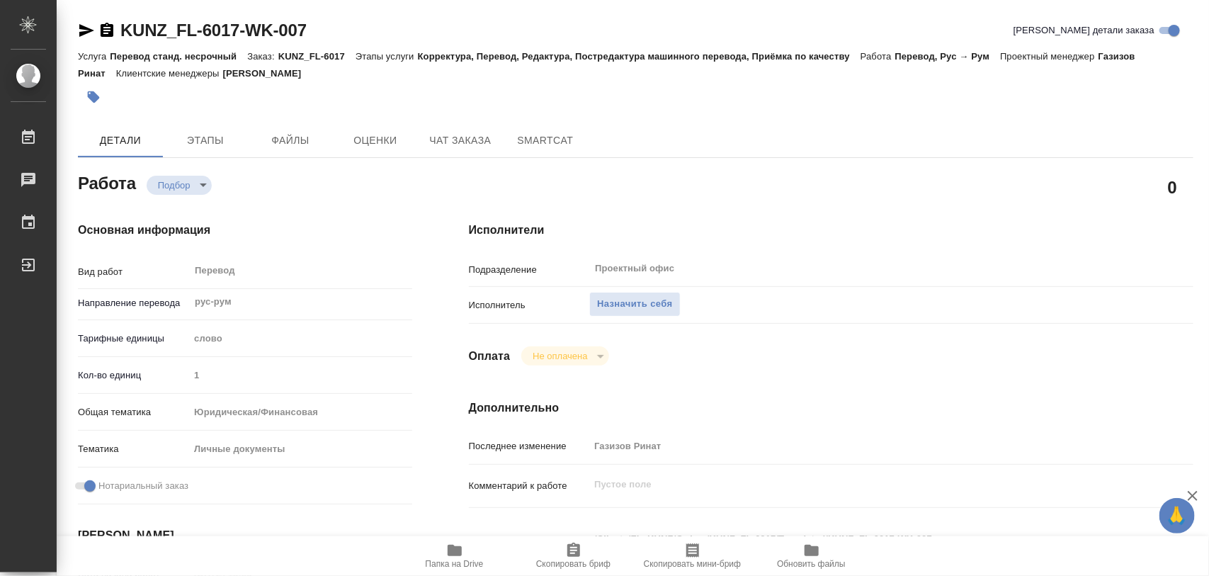
type textarea "x"
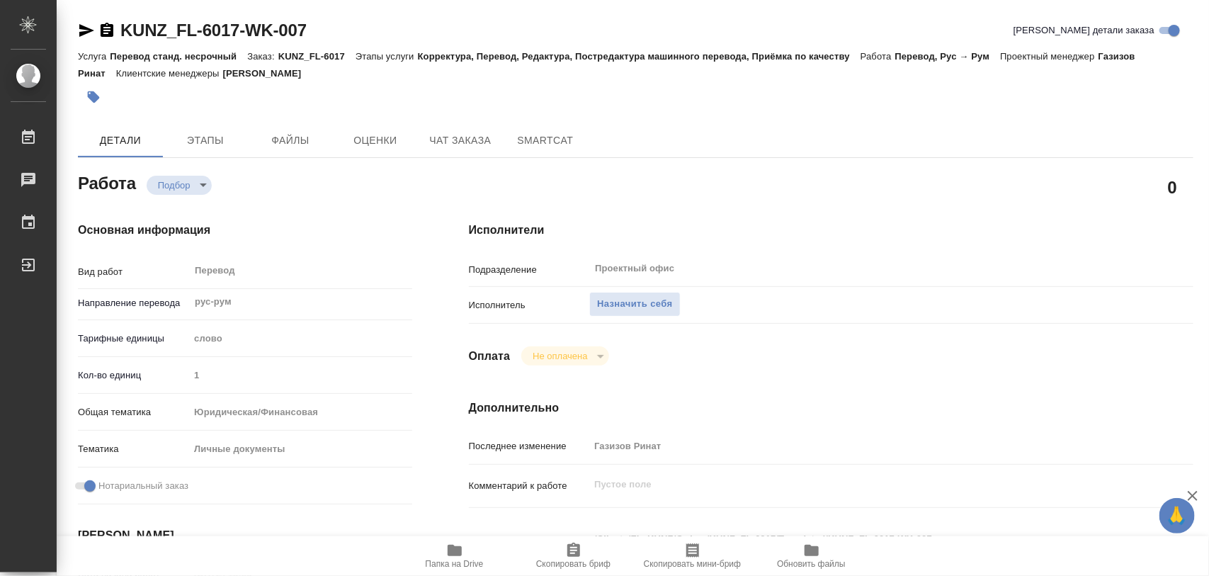
type textarea "x"
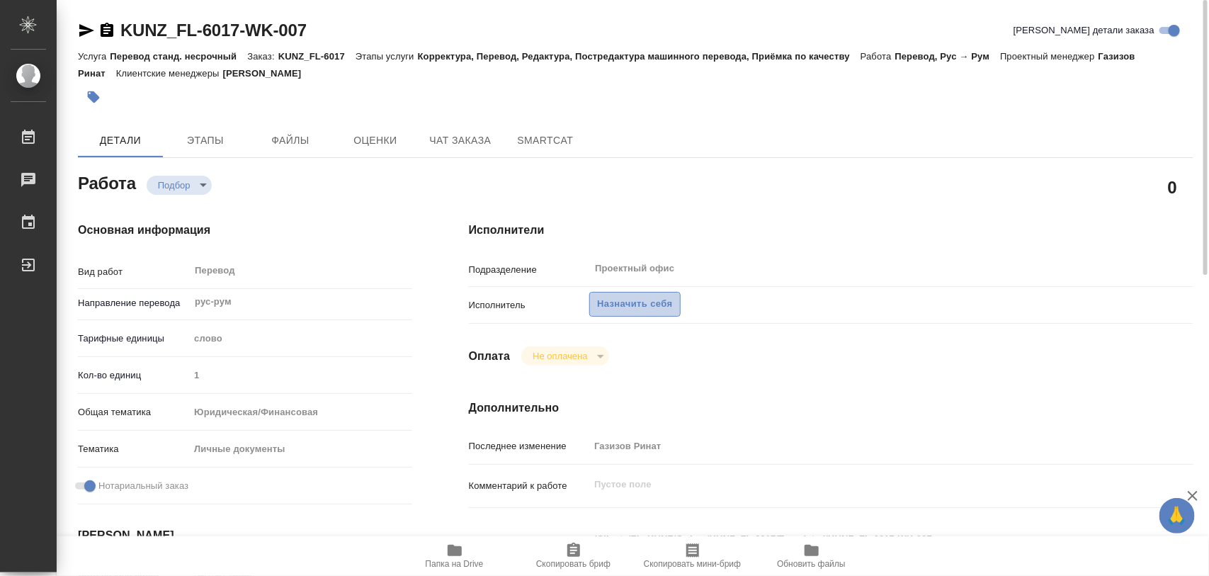
click at [638, 300] on span "Назначить себя" at bounding box center [634, 304] width 75 height 16
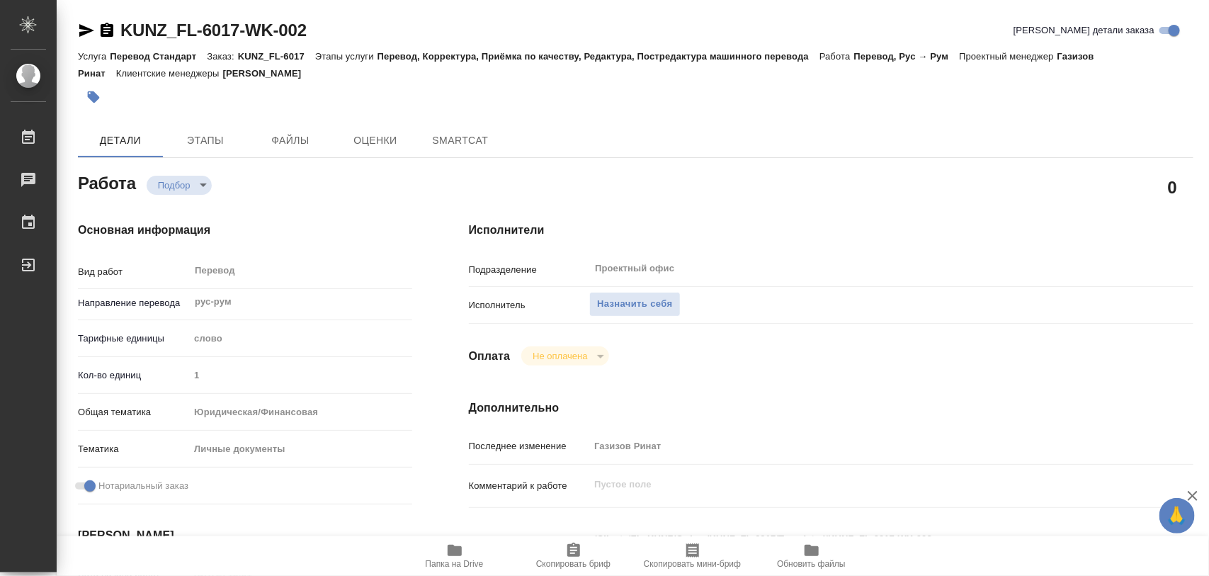
type textarea "x"
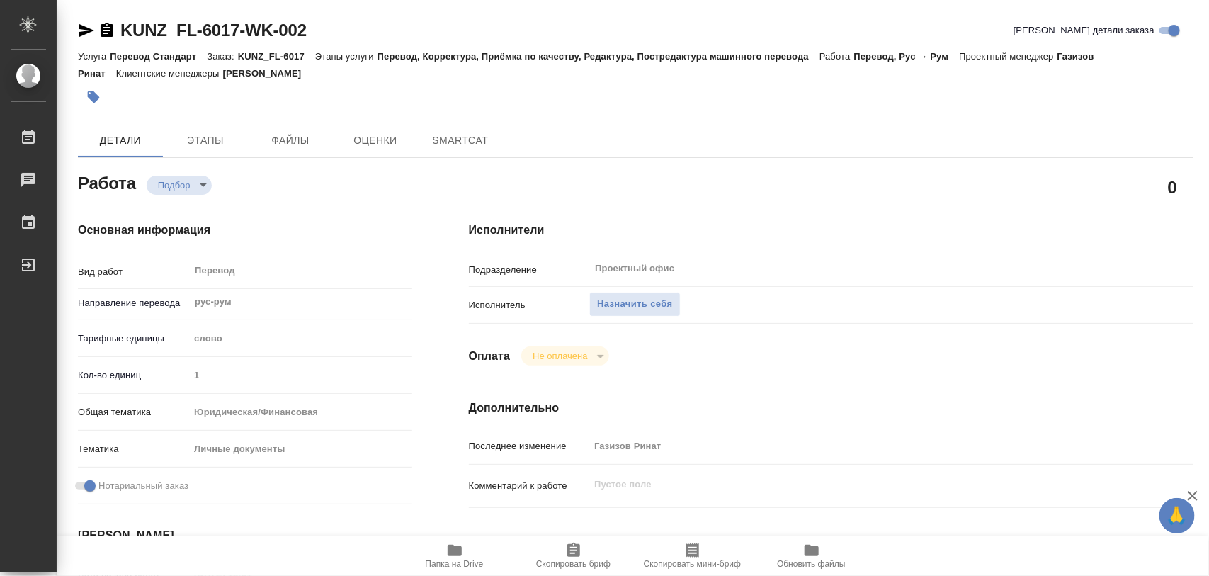
type textarea "x"
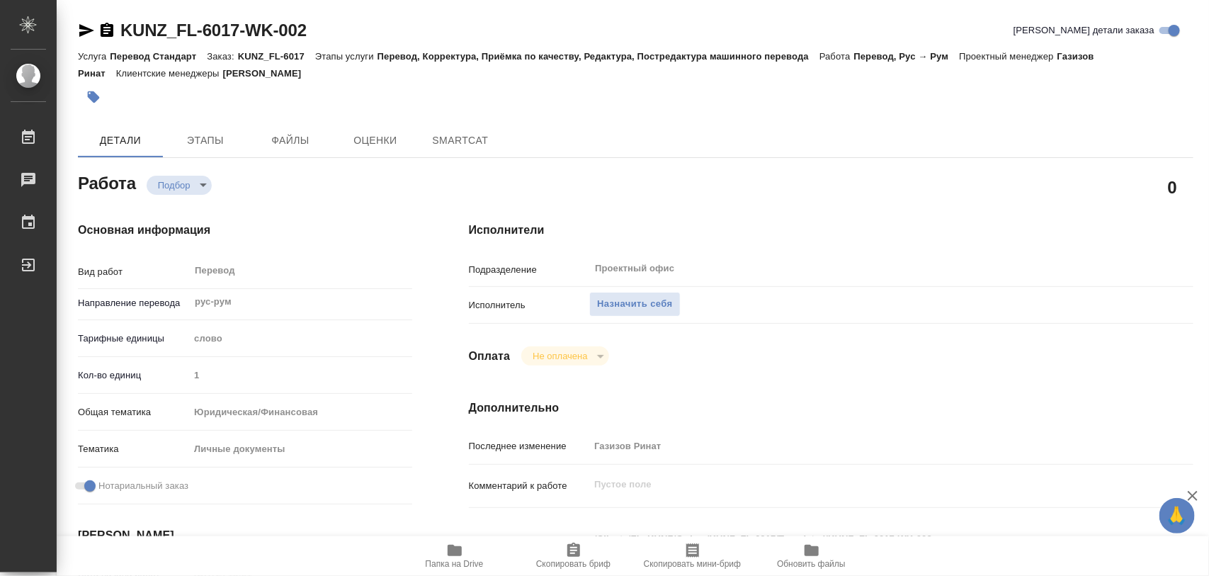
type textarea "x"
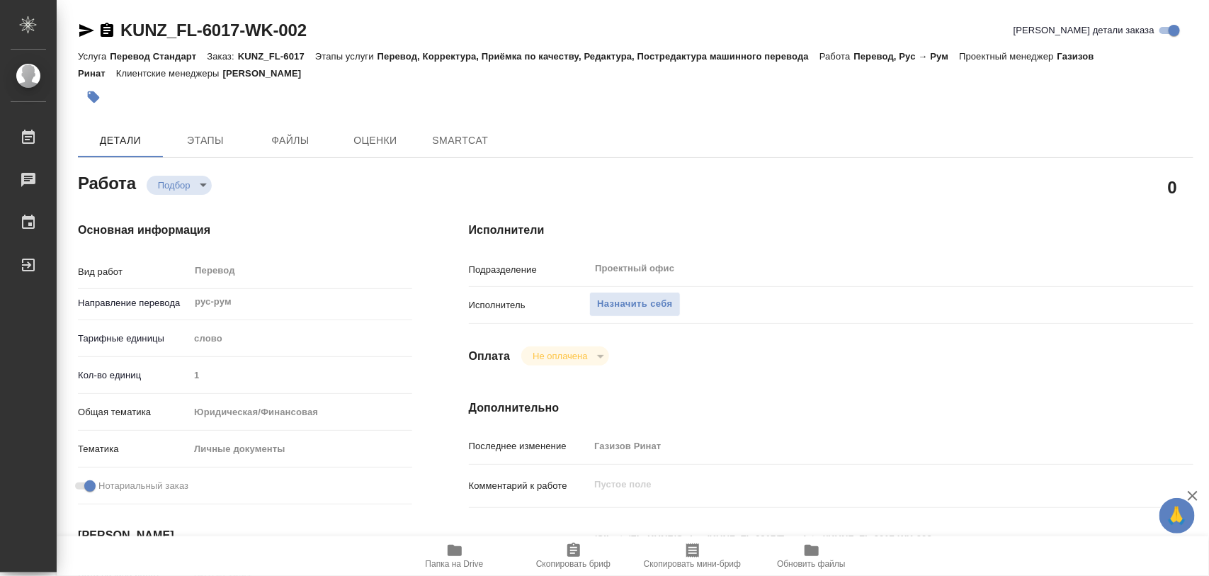
type textarea "x"
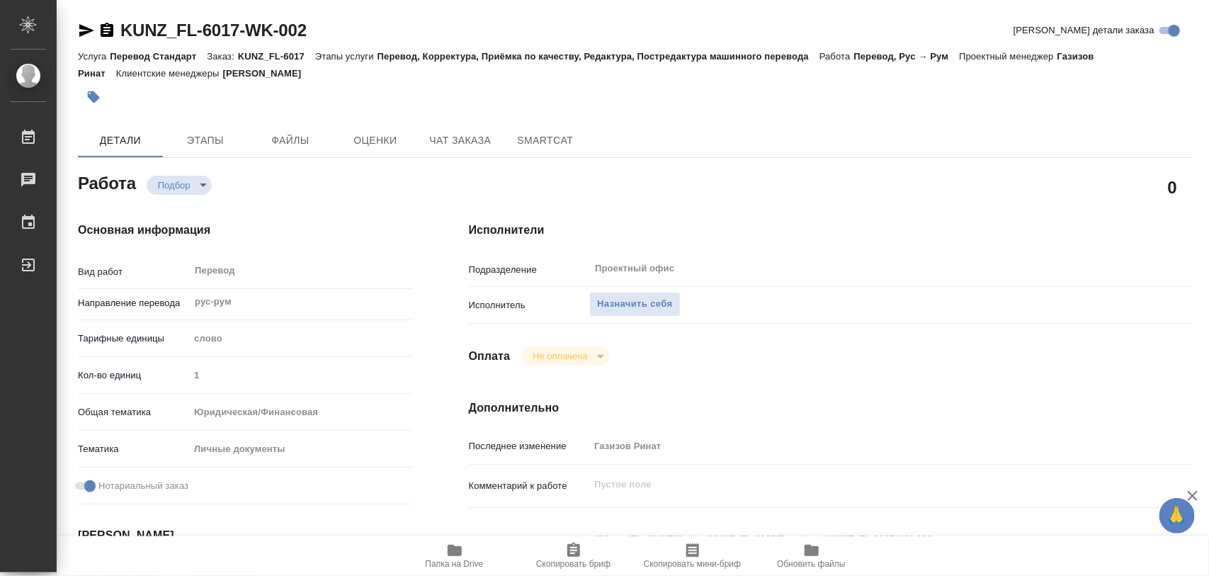
type textarea "x"
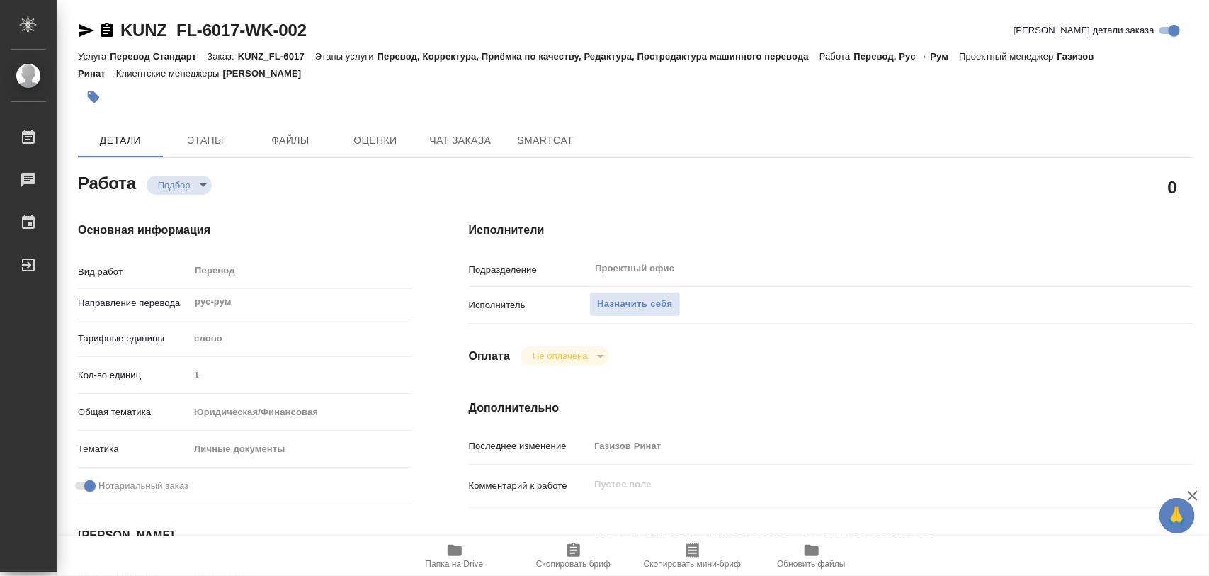
type textarea "x"
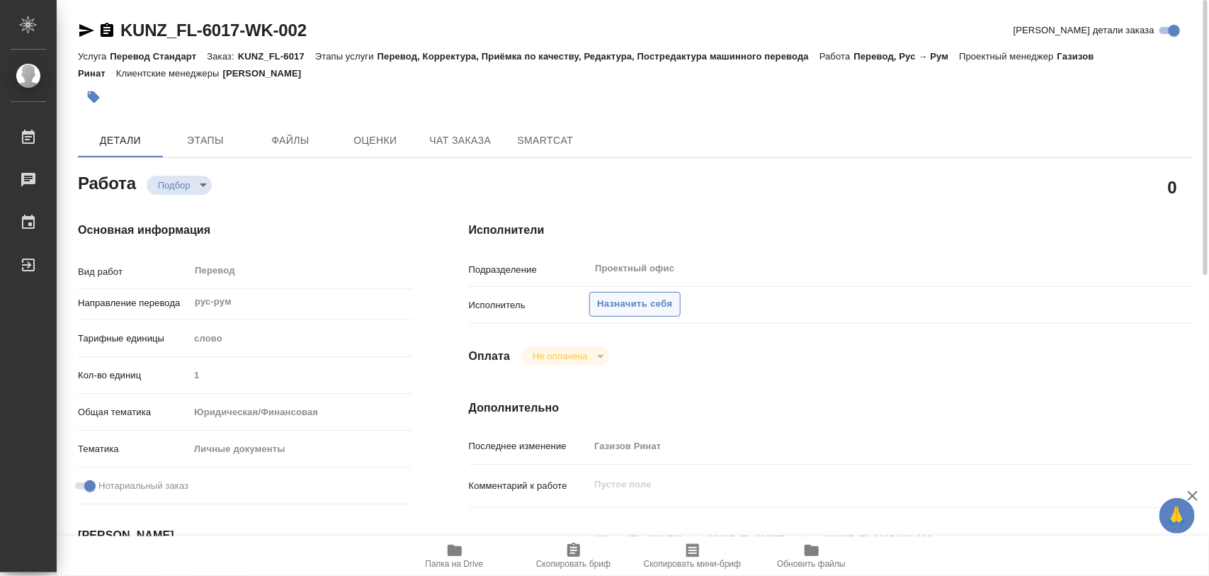
click at [666, 297] on span "Назначить себя" at bounding box center [634, 304] width 75 height 16
type textarea "x"
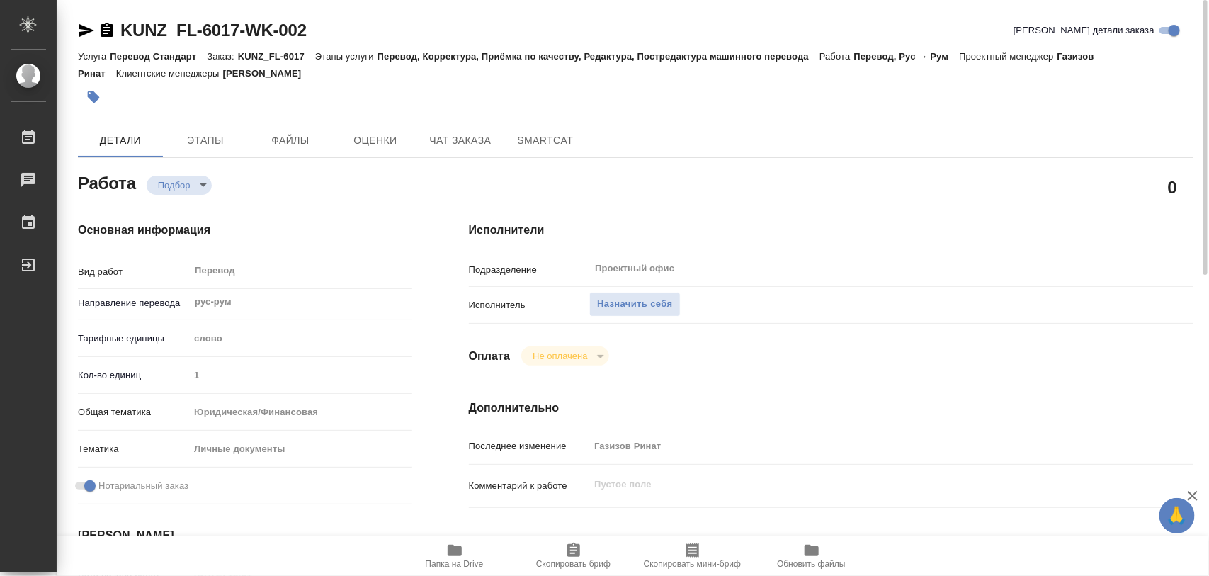
type textarea "x"
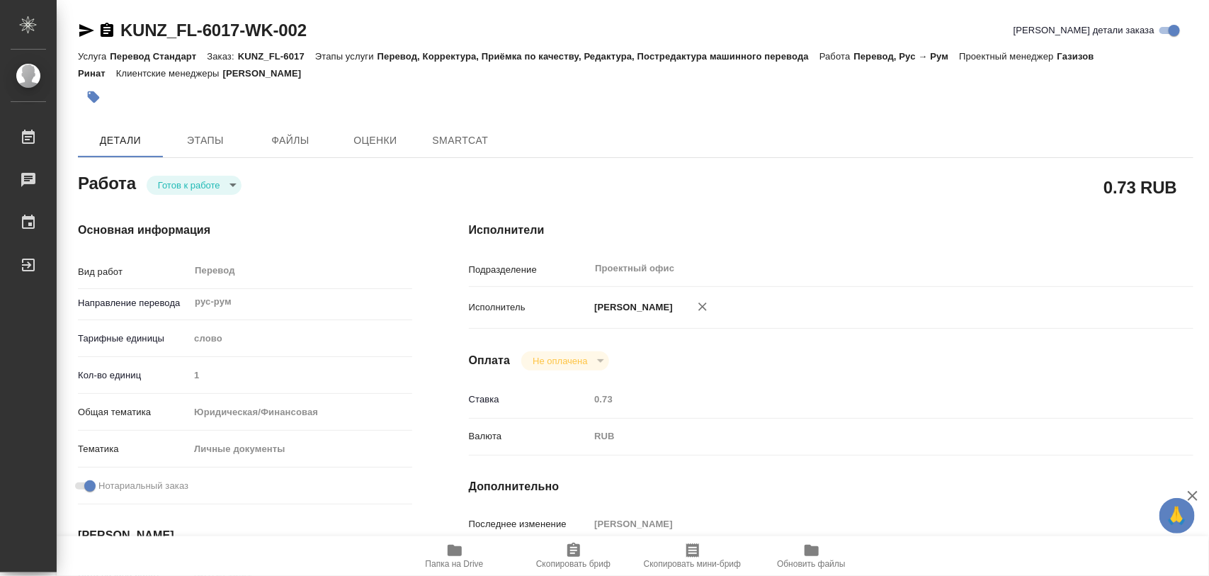
type textarea "x"
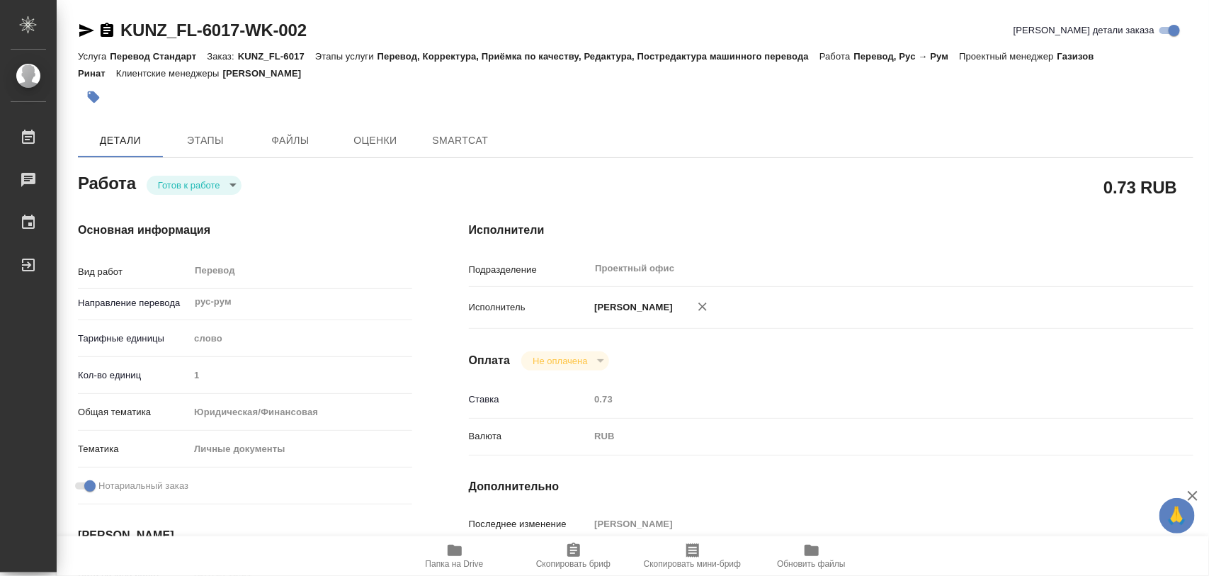
type textarea "x"
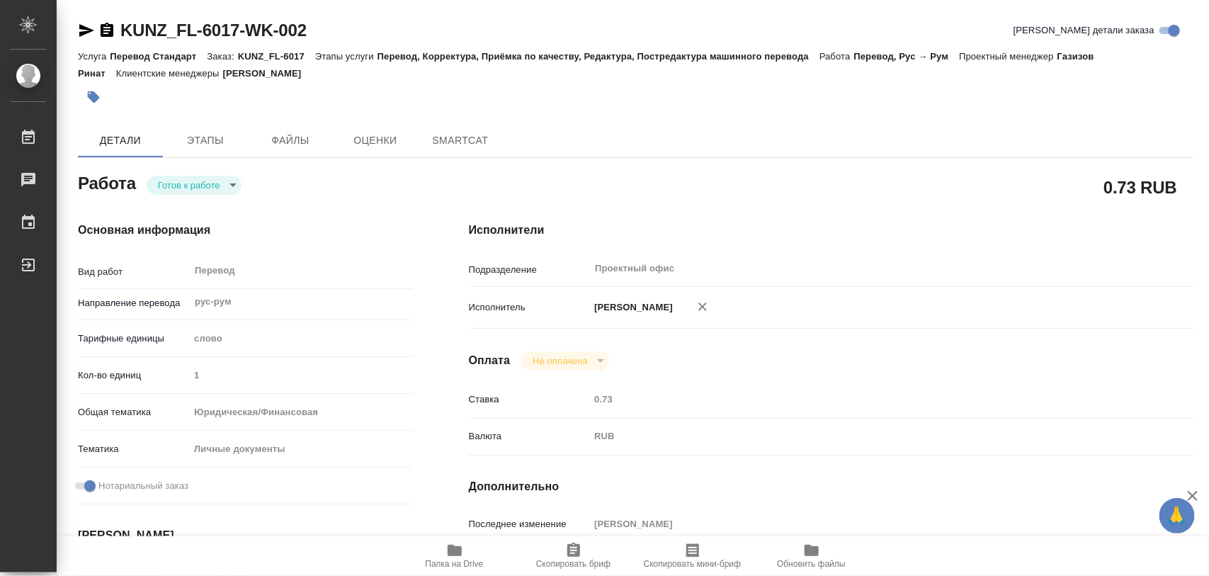
type textarea "x"
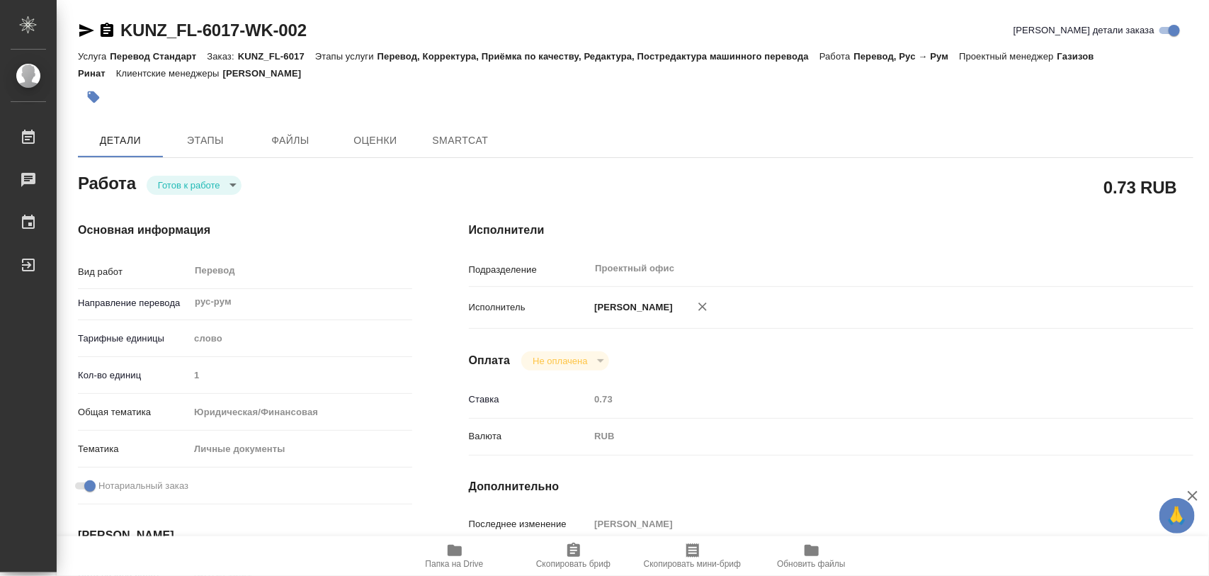
type textarea "x"
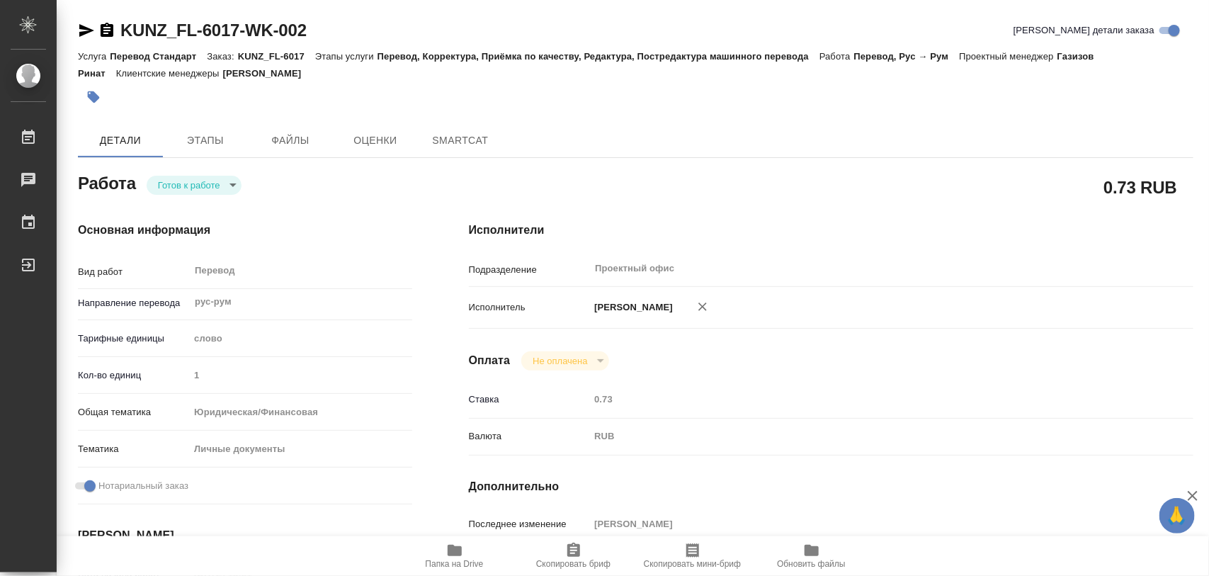
type textarea "x"
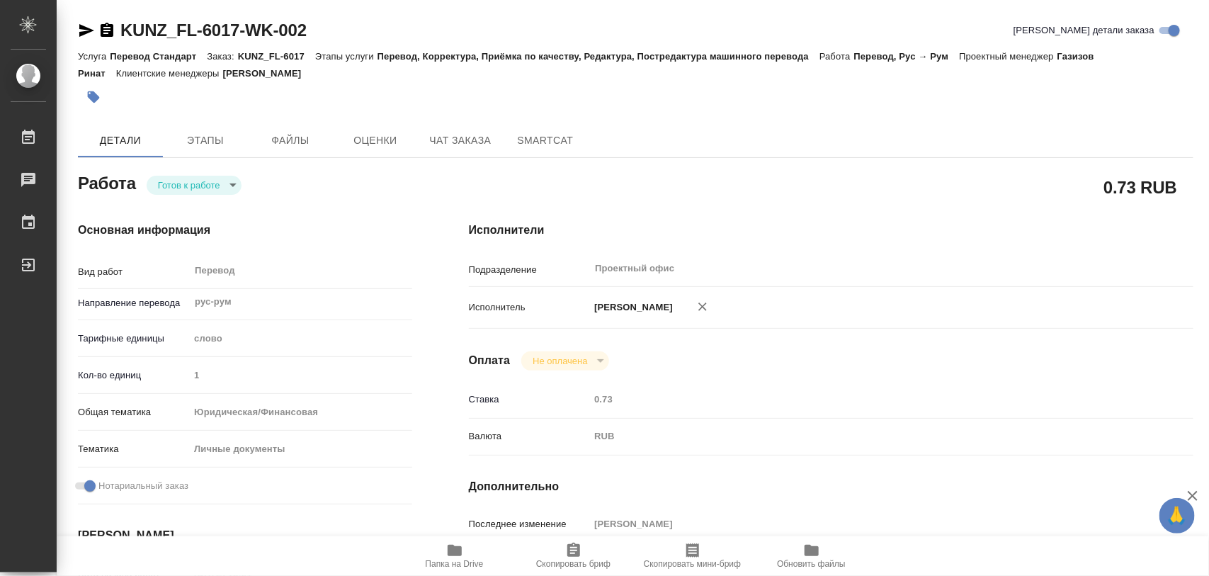
type textarea "x"
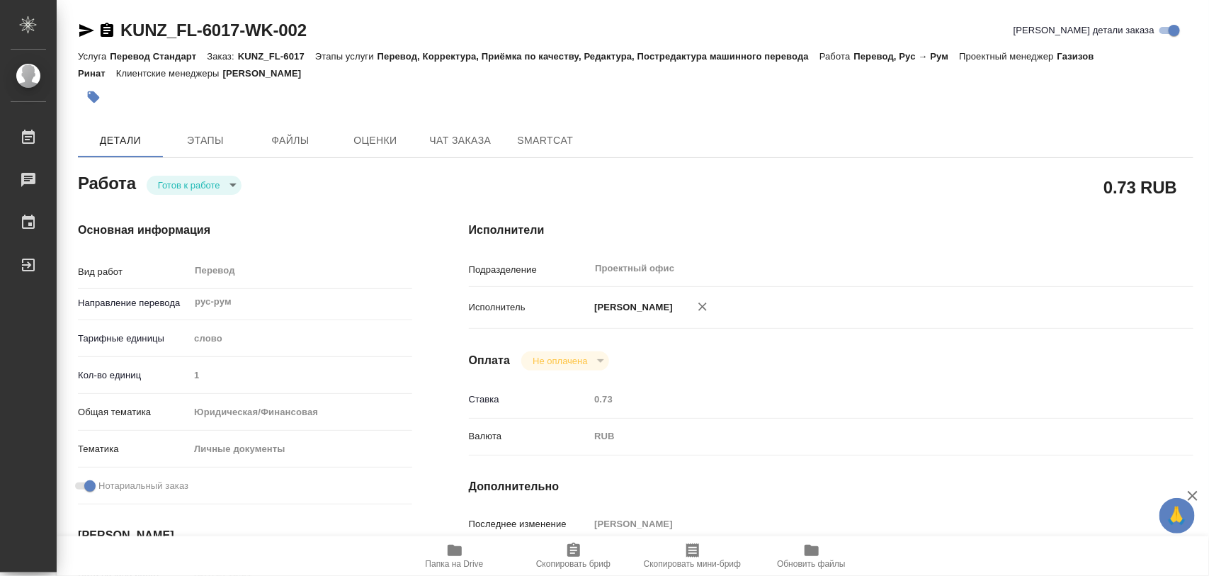
type textarea "x"
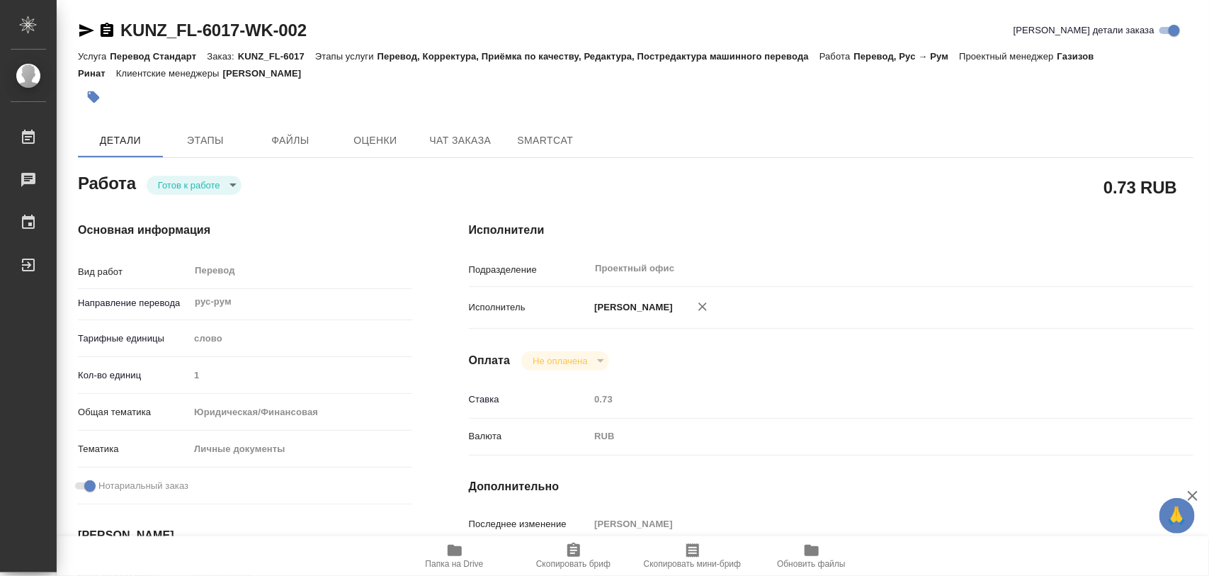
click at [231, 188] on body "🙏 .cls-1 fill:#fff; AWATERA Iglakov Maksim Работы 0 Чаты График Выйти KUNZ_FL-6…" at bounding box center [604, 288] width 1209 height 576
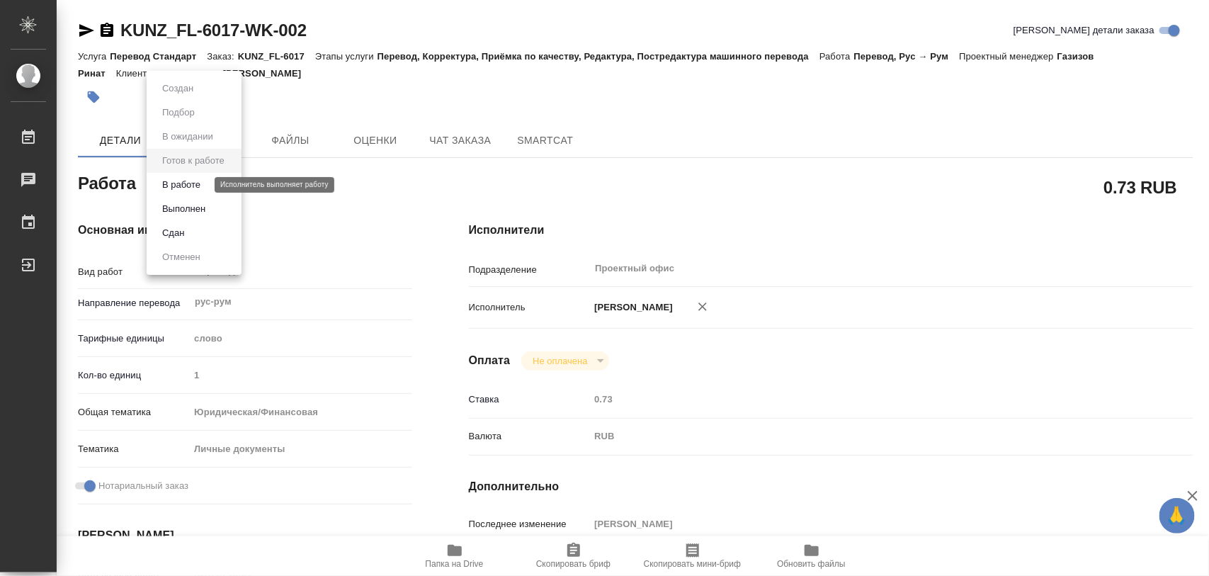
click at [202, 181] on button "В работе" at bounding box center [181, 185] width 47 height 16
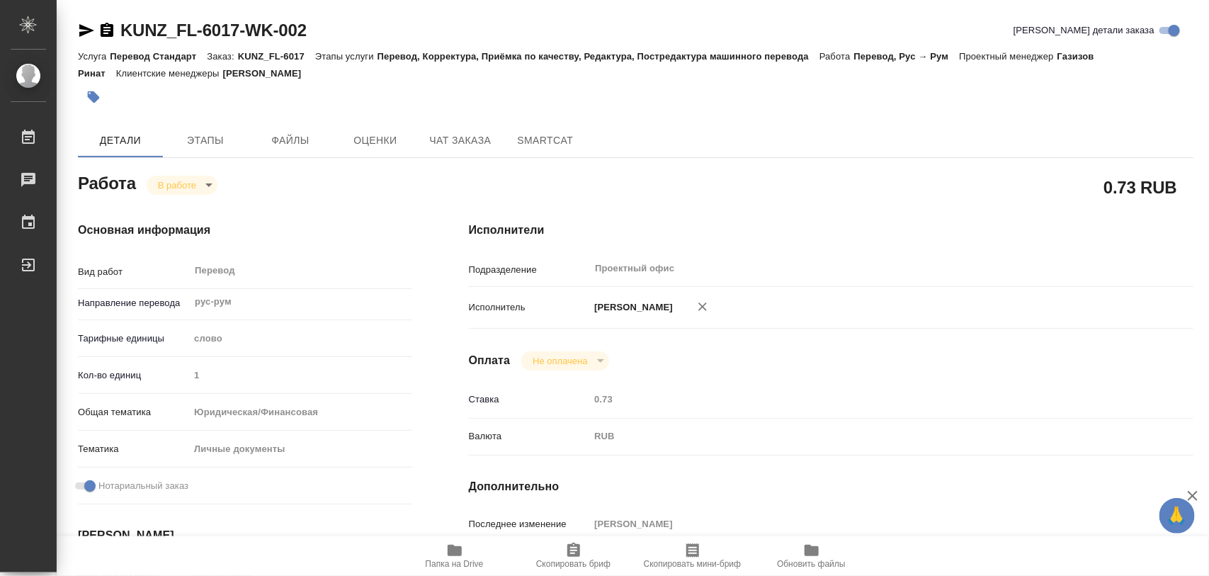
type textarea "x"
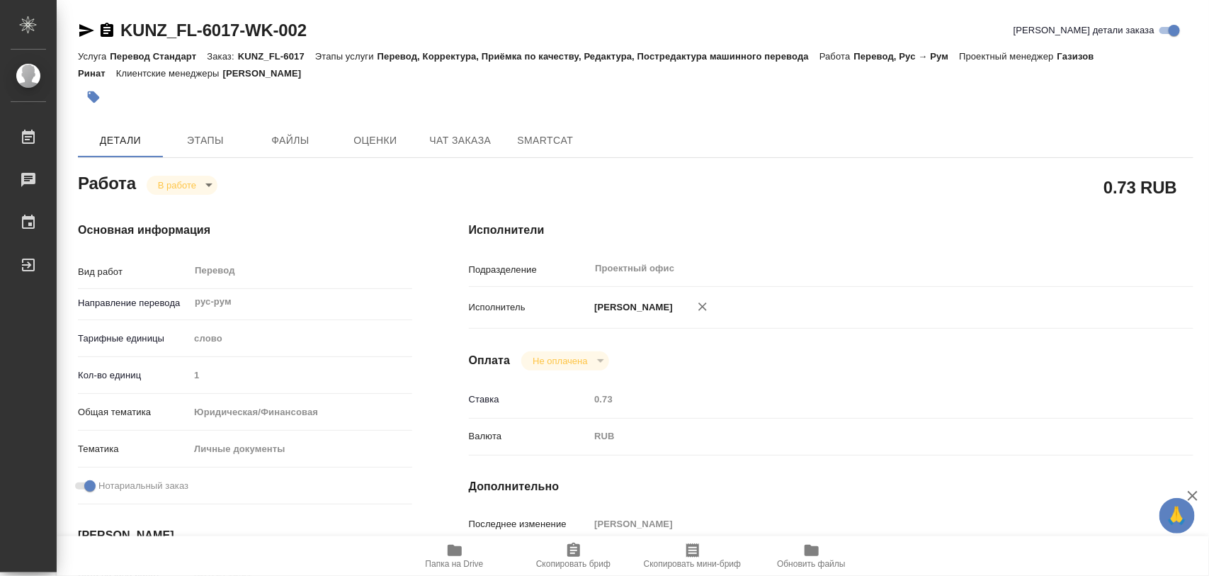
type textarea "x"
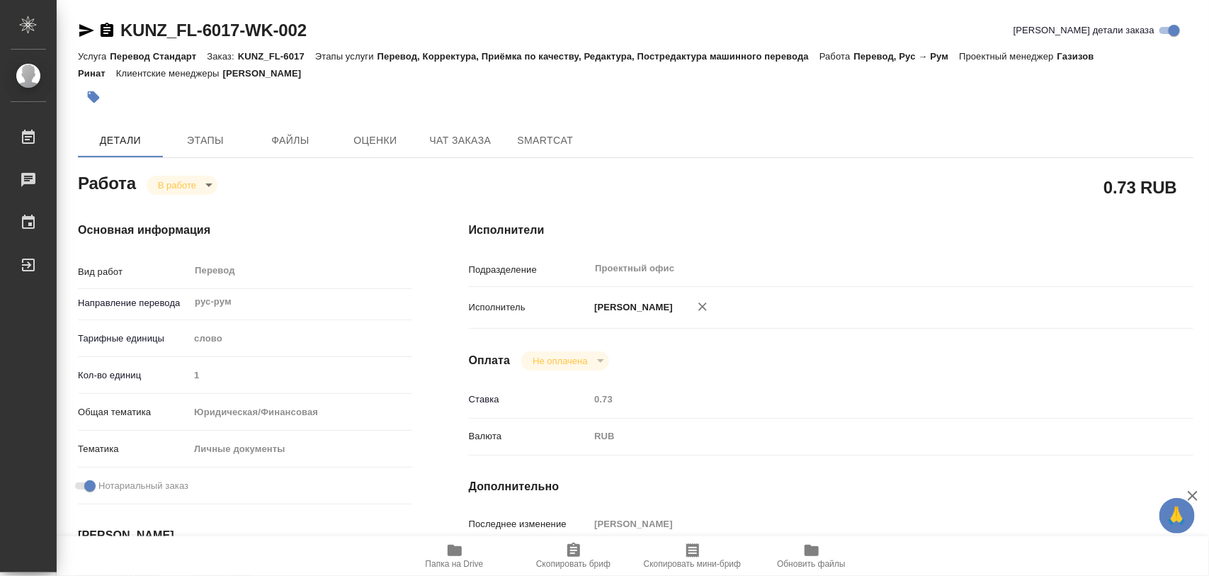
type textarea "x"
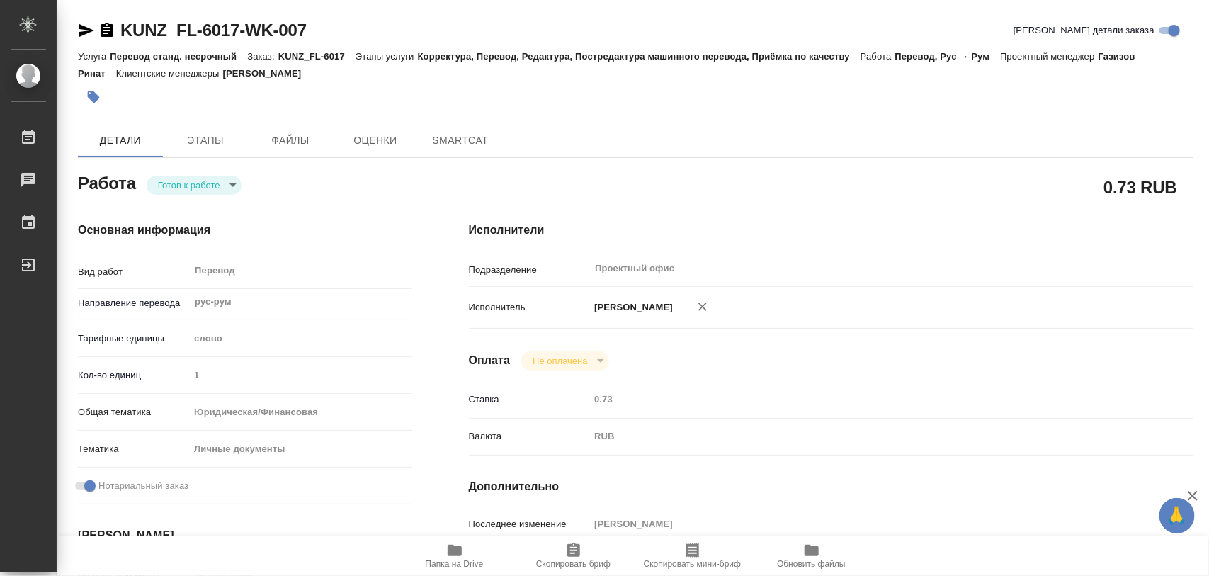
type textarea "x"
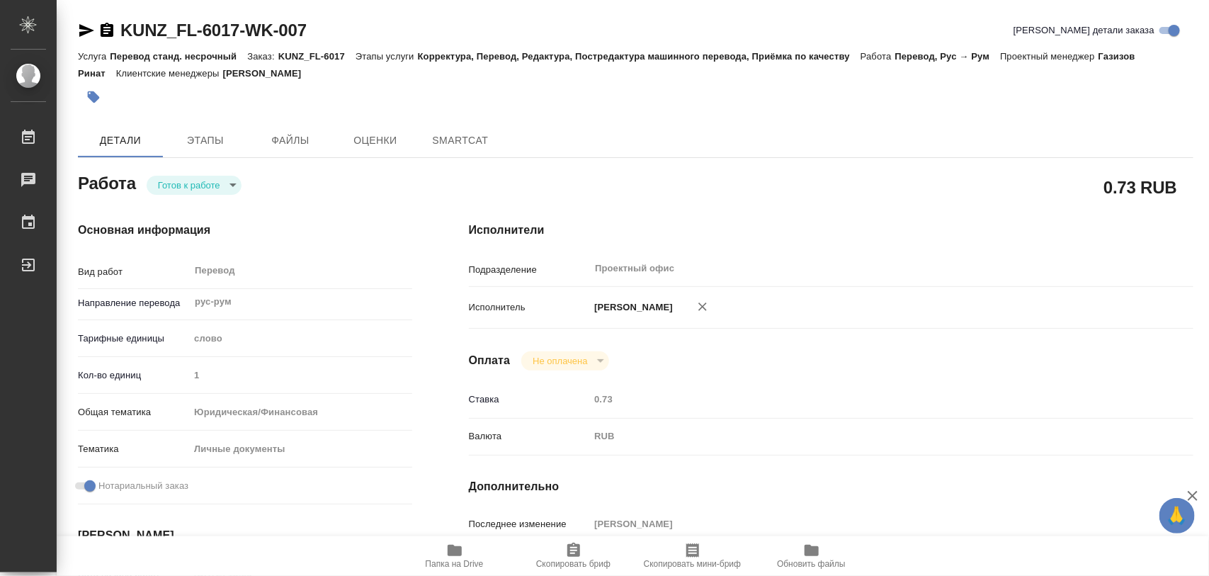
type textarea "x"
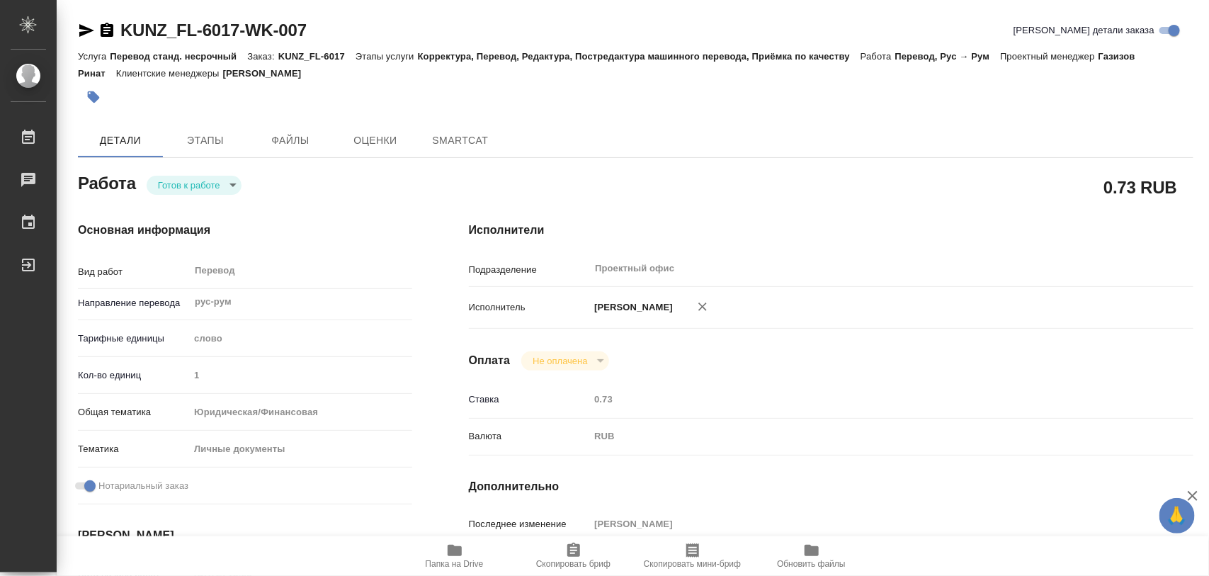
type textarea "x"
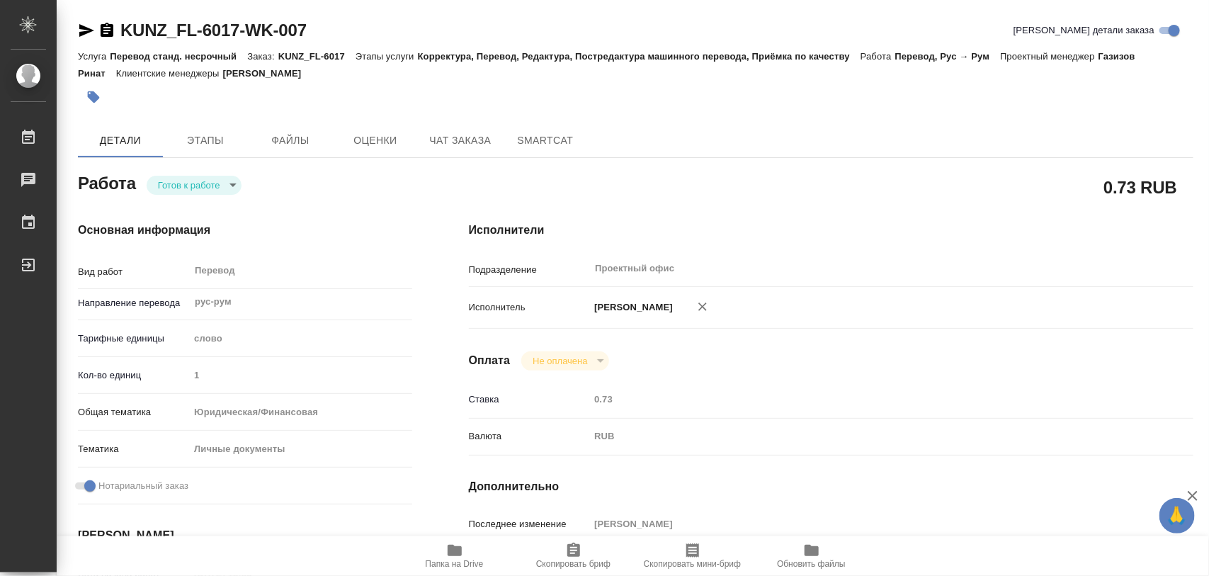
type textarea "x"
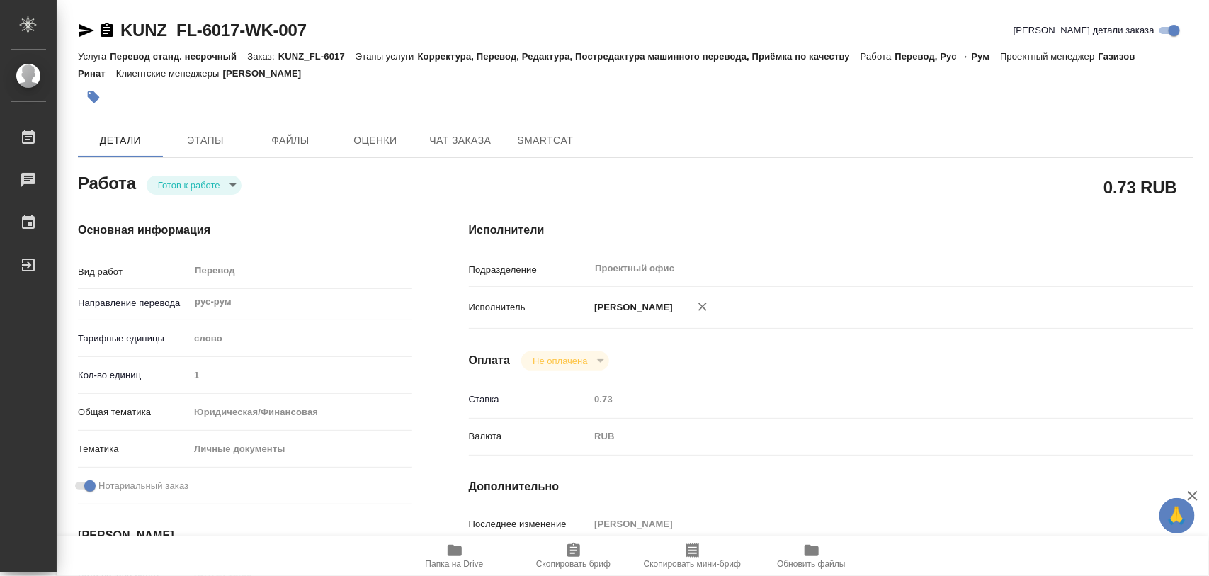
type textarea "x"
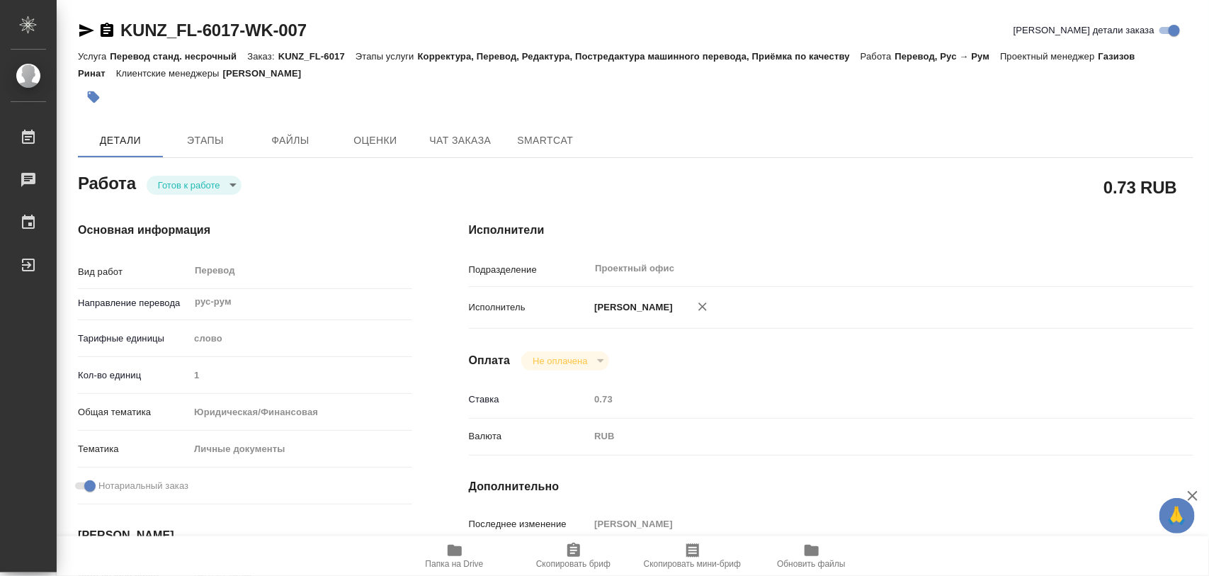
click at [234, 188] on body "🙏 .cls-1 fill:#fff; AWATERA Iglakov Maksim Работы 0 Чаты График Выйти KUNZ_FL-6…" at bounding box center [604, 288] width 1209 height 576
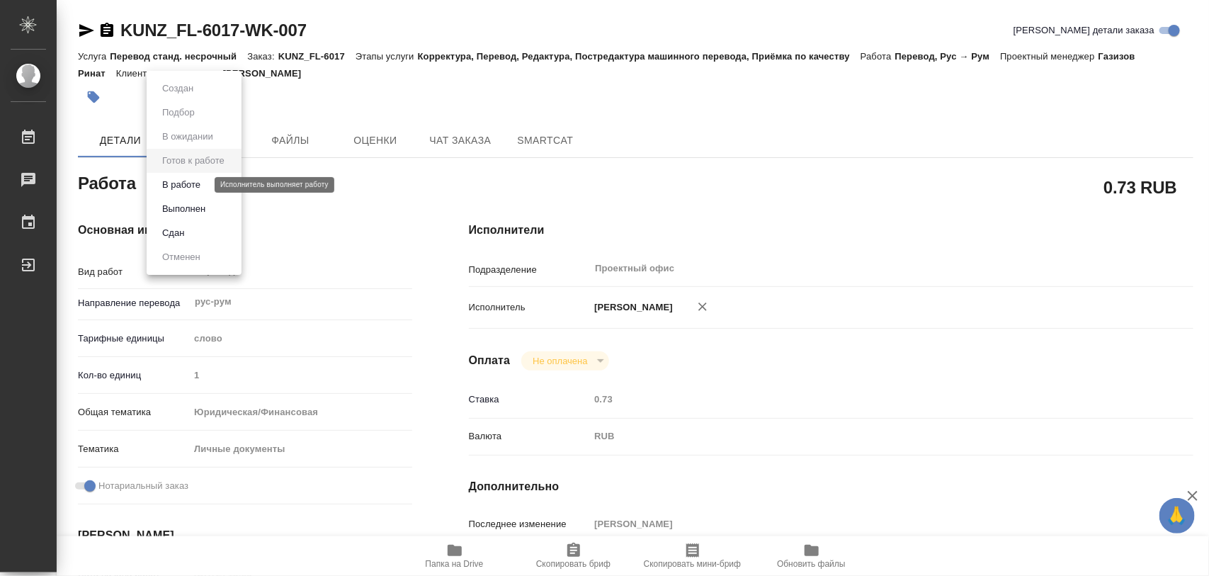
click at [203, 184] on button "В работе" at bounding box center [181, 185] width 47 height 16
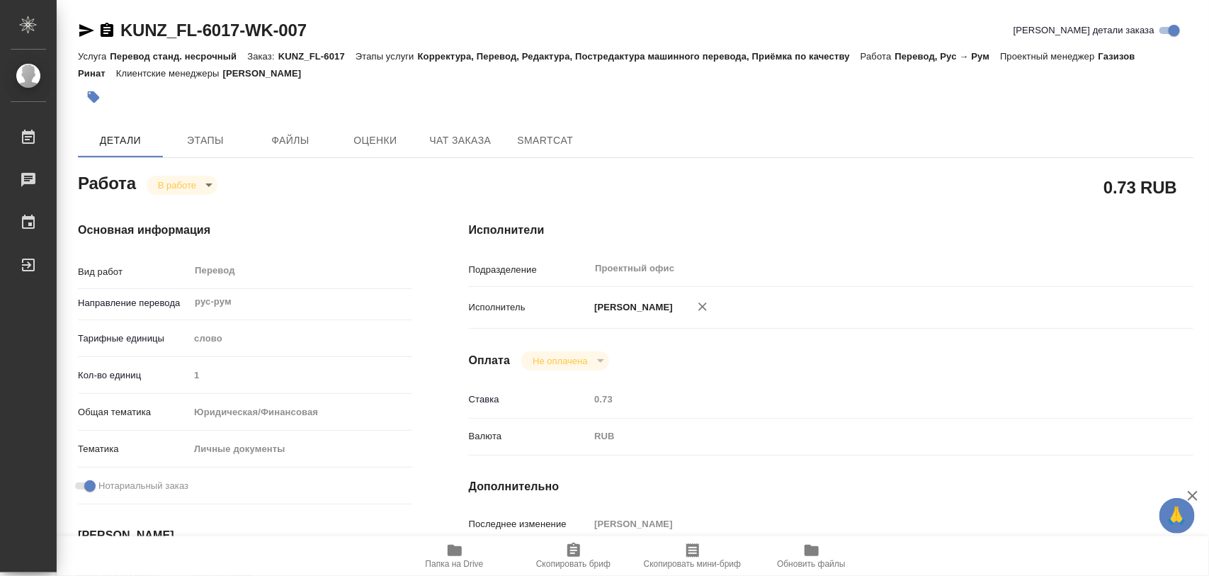
type textarea "x"
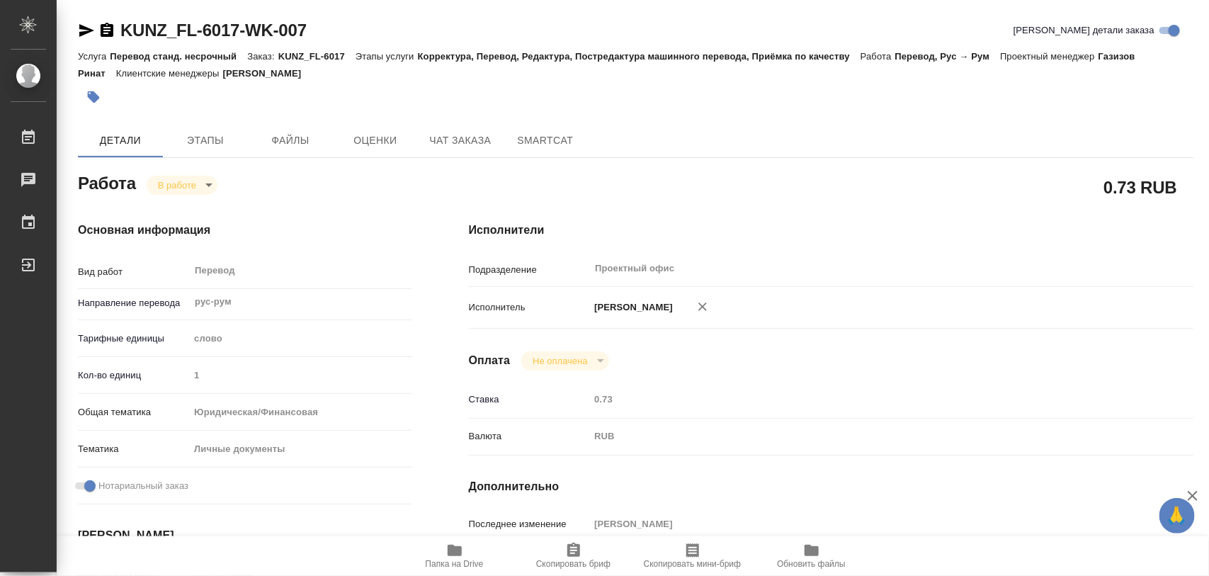
type textarea "x"
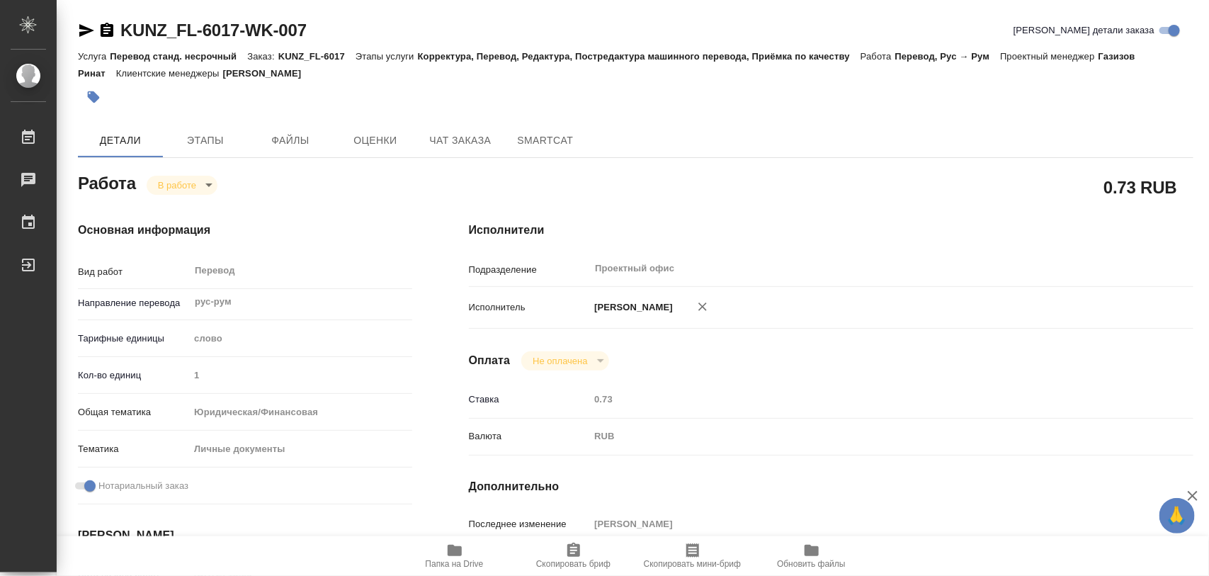
type textarea "x"
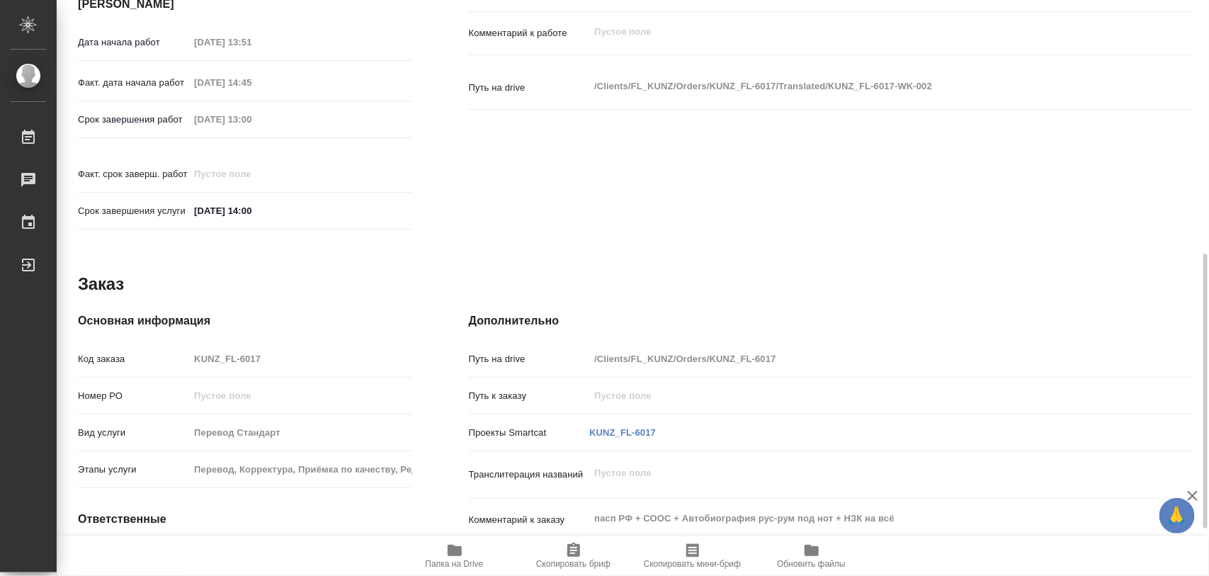
scroll to position [631, 0]
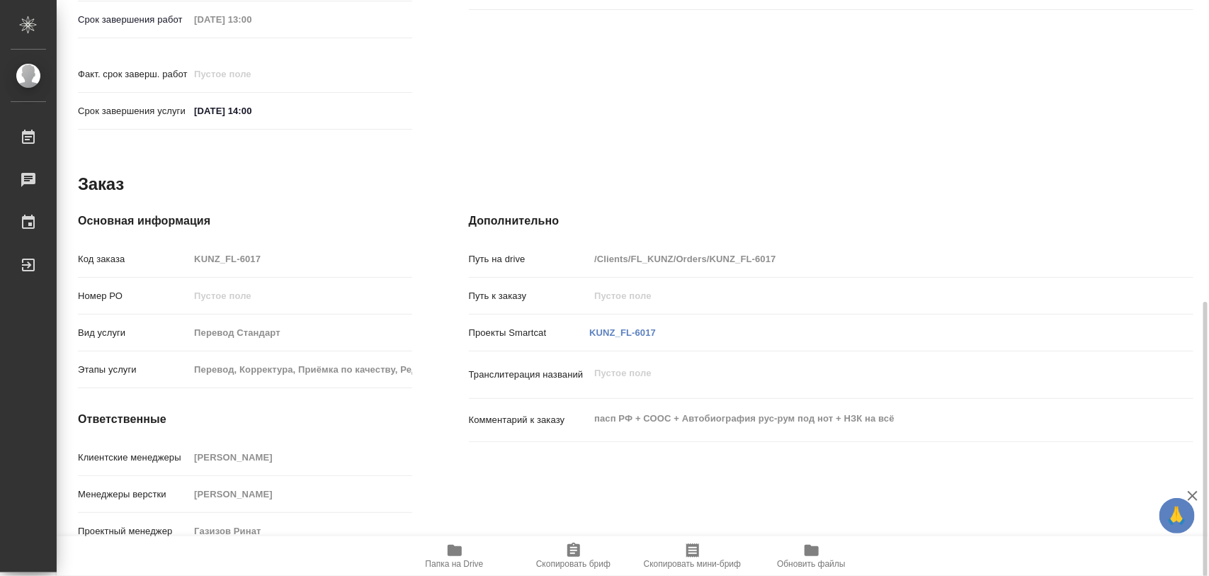
click at [574, 542] on icon "button" at bounding box center [573, 550] width 17 height 17
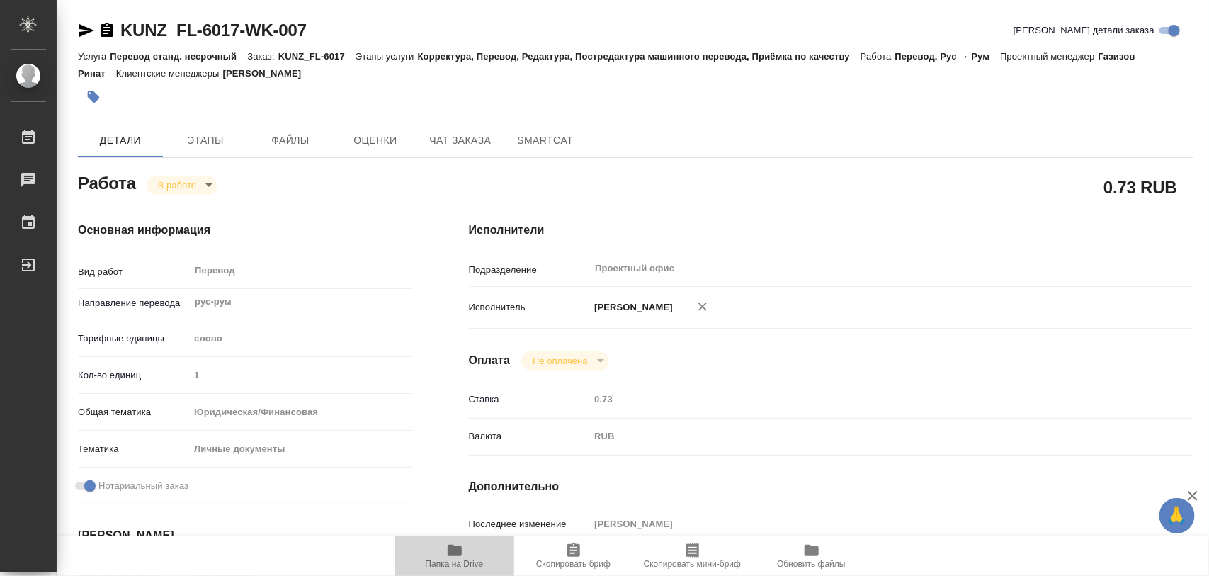
click at [455, 553] on icon "button" at bounding box center [455, 550] width 14 height 11
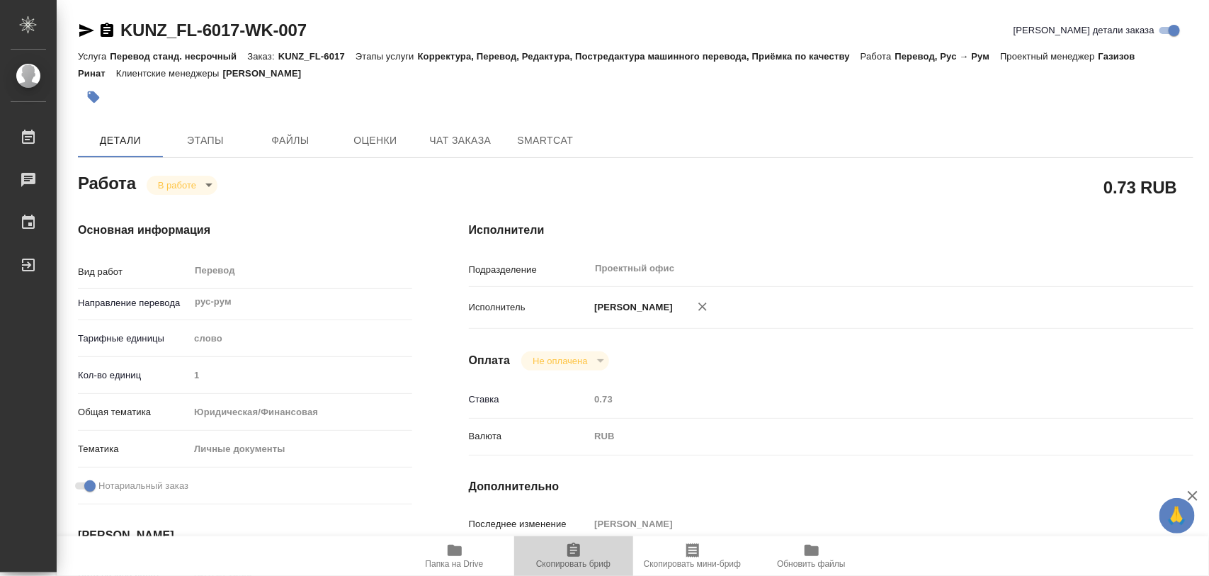
click at [576, 549] on icon "button" at bounding box center [573, 549] width 13 height 14
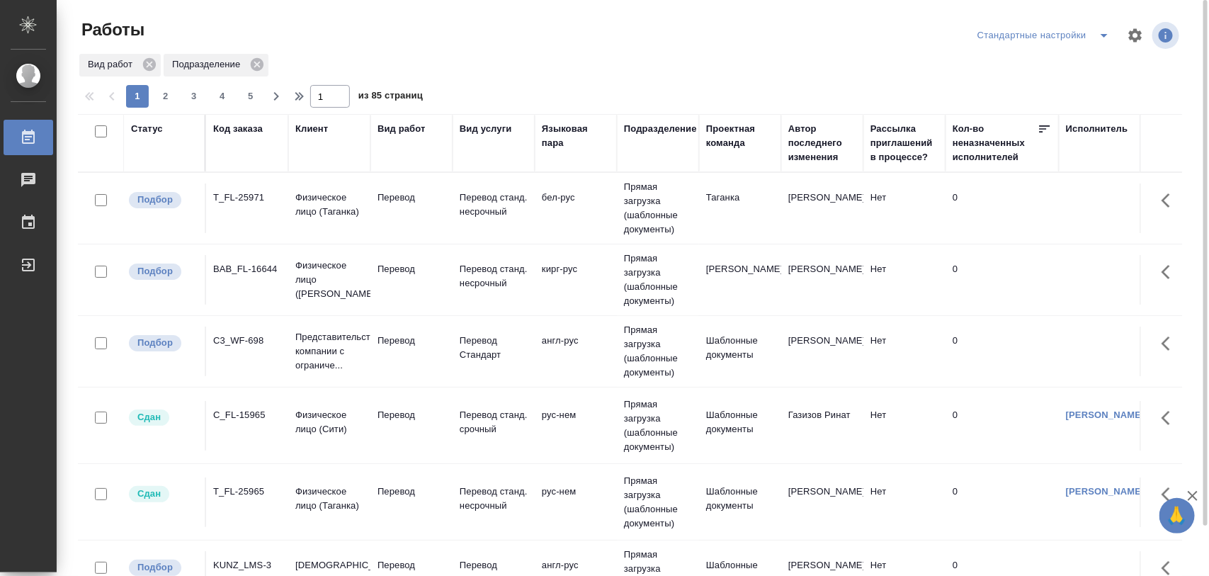
click at [259, 200] on div "T_FL-25971" at bounding box center [247, 197] width 68 height 14
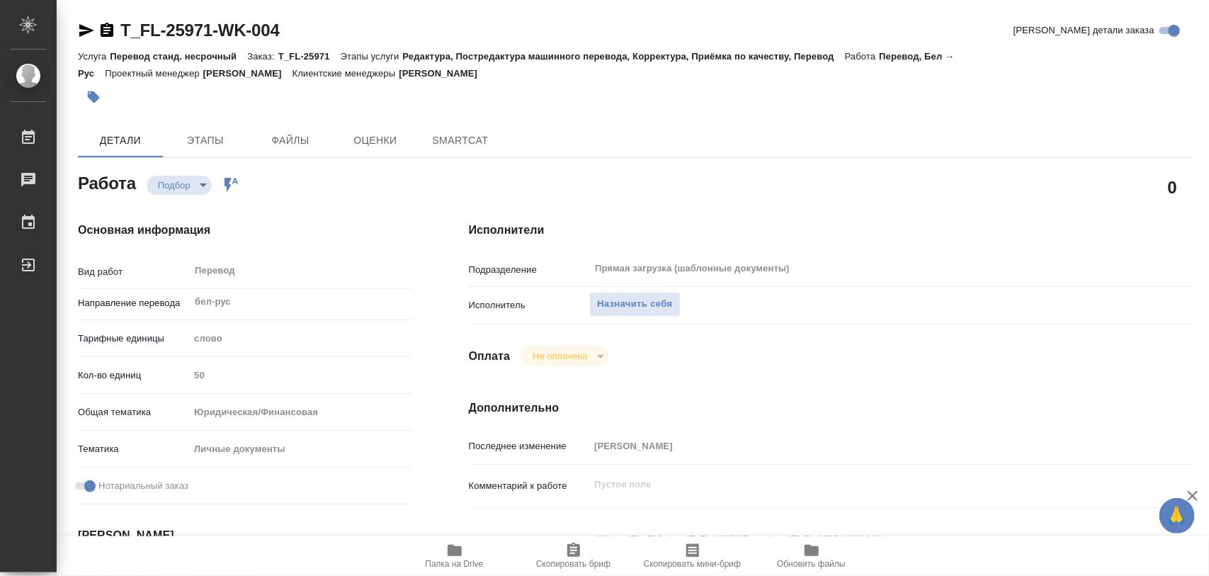
type textarea "x"
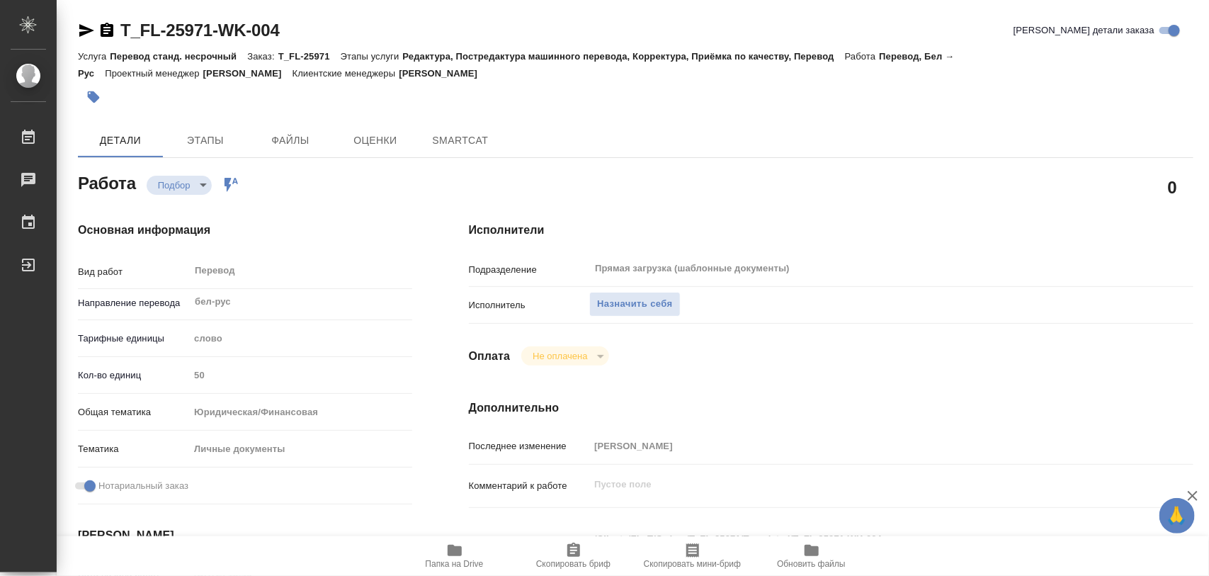
type textarea "x"
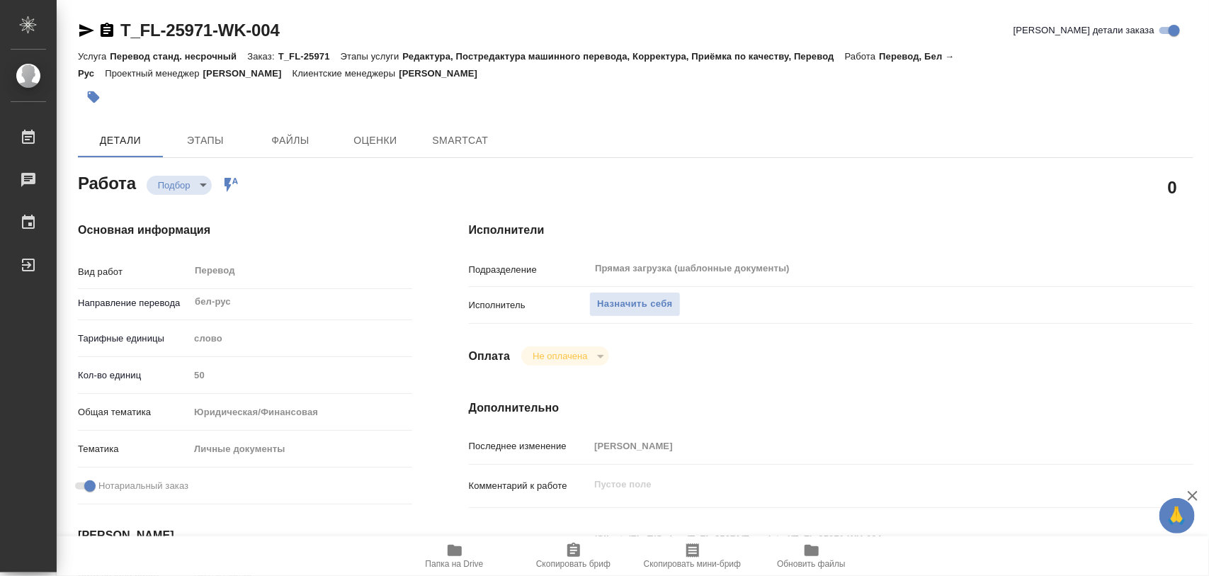
type textarea "x"
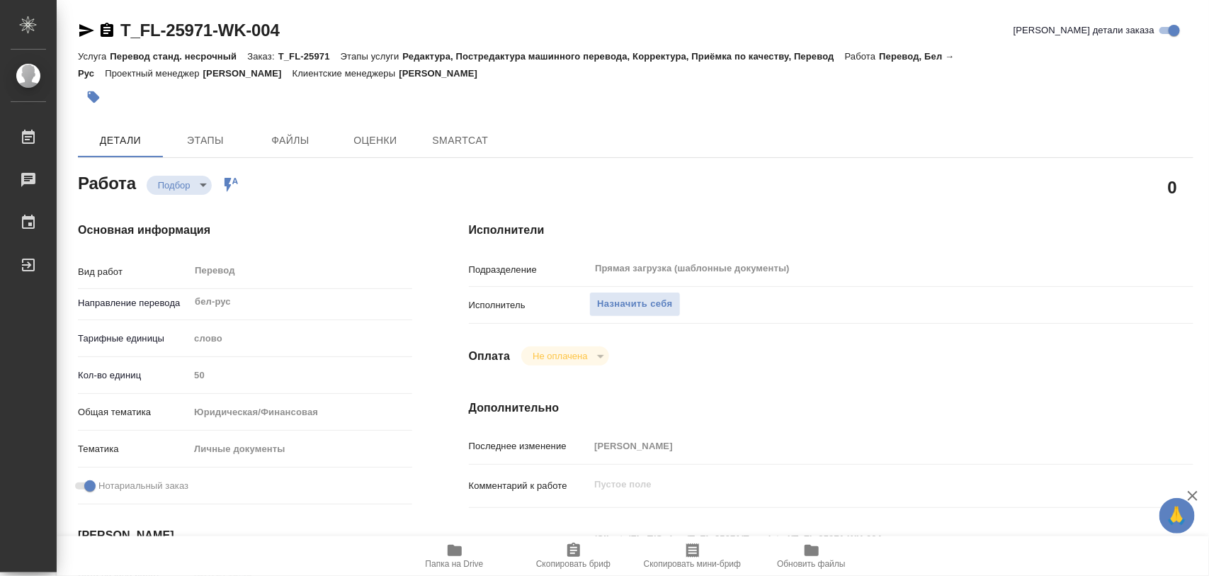
type textarea "x"
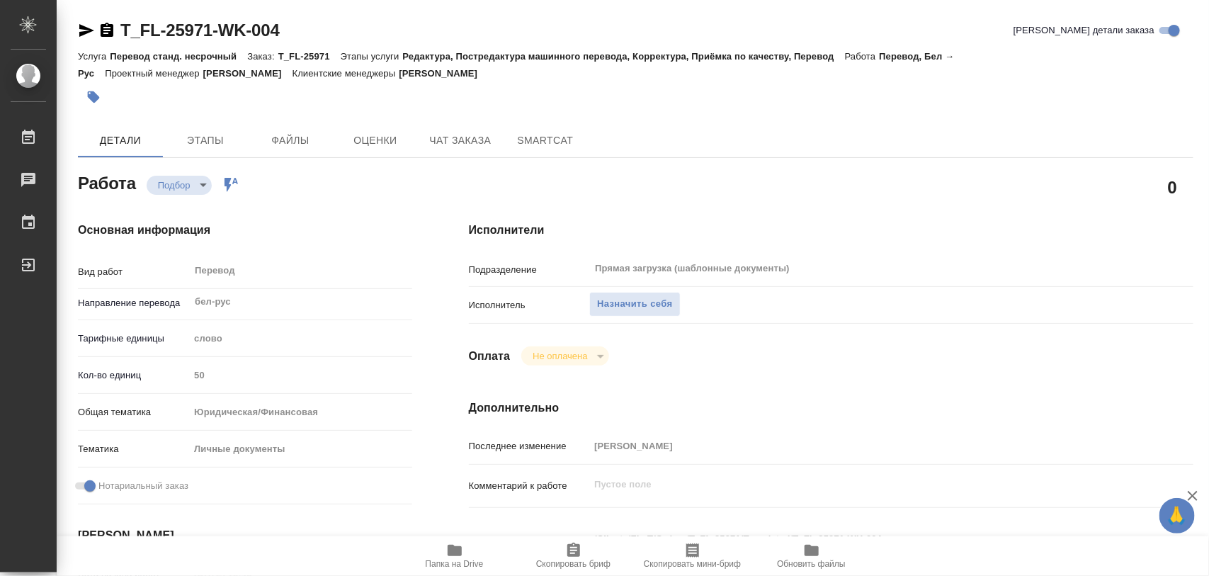
scroll to position [177, 0]
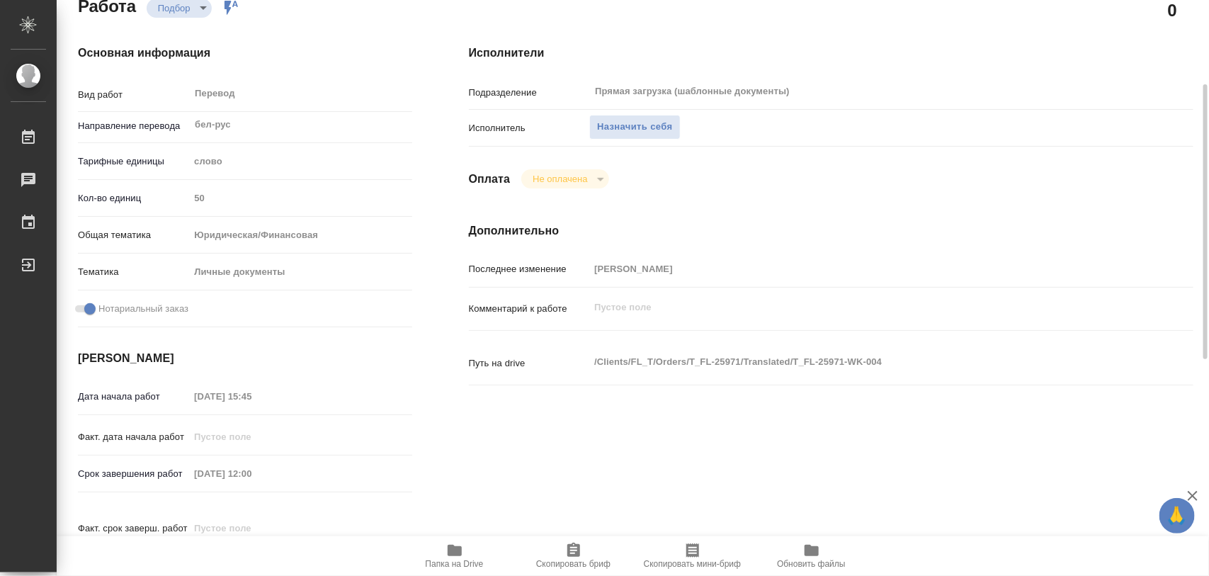
type textarea "x"
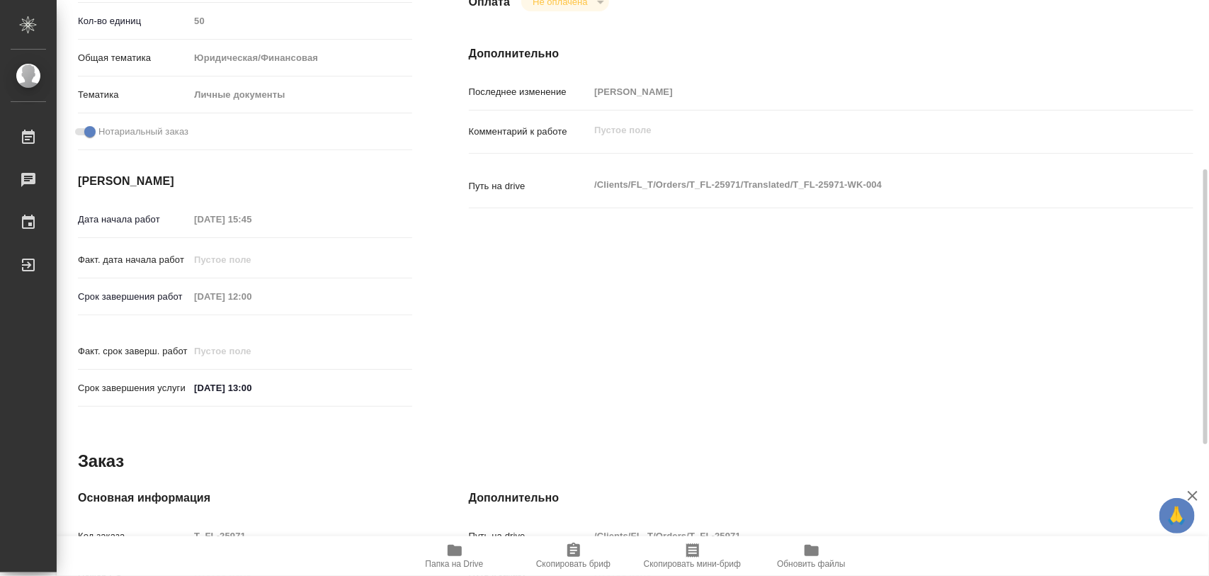
scroll to position [631, 0]
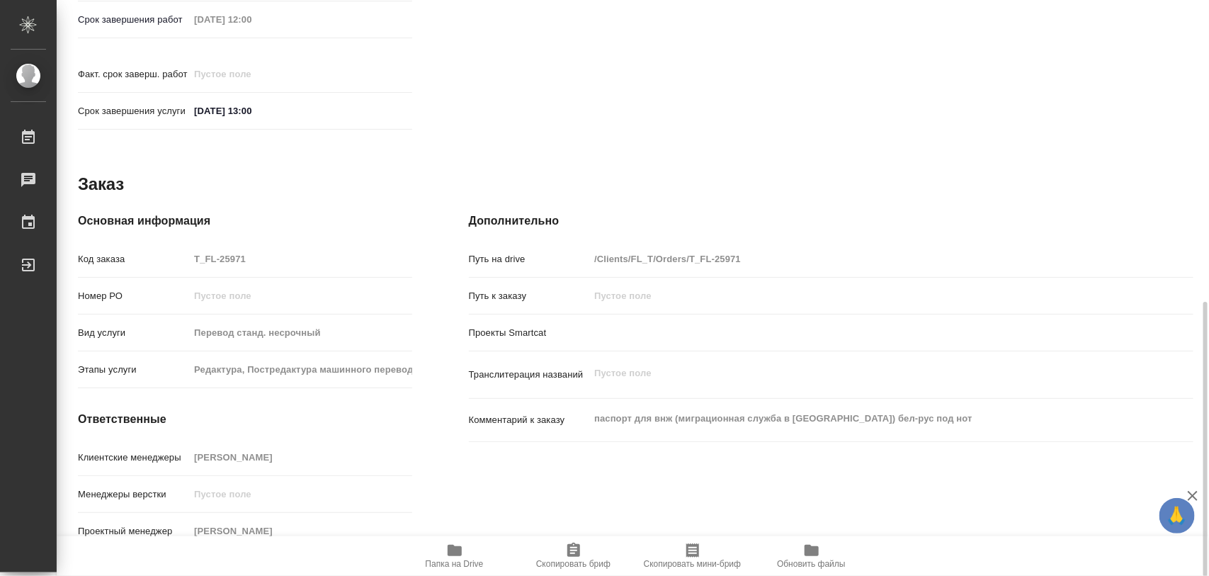
type textarea "x"
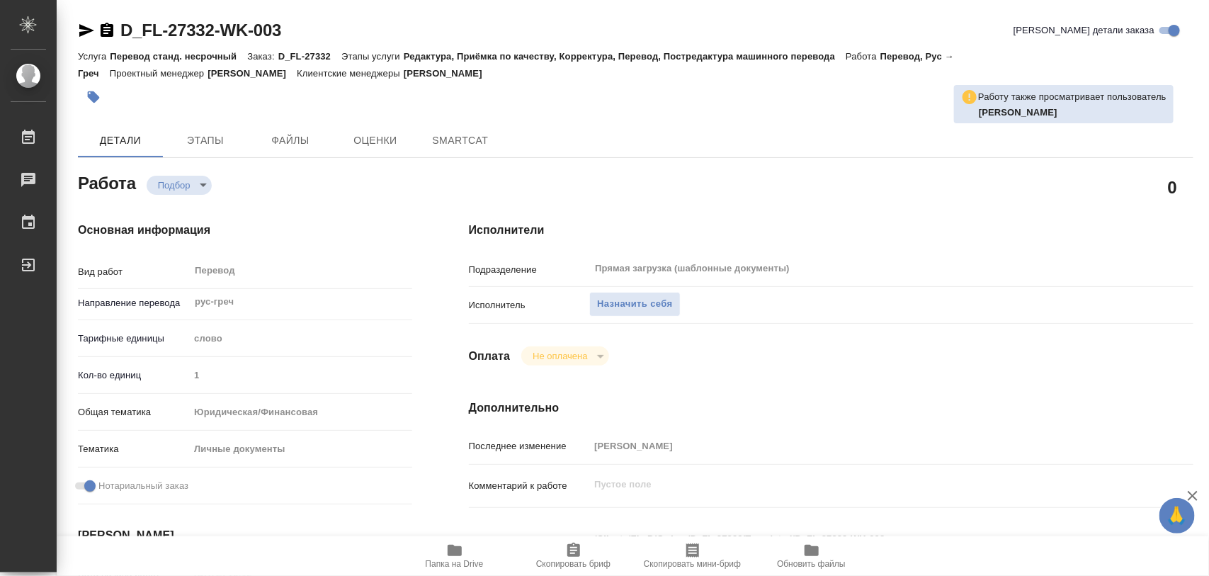
type textarea "x"
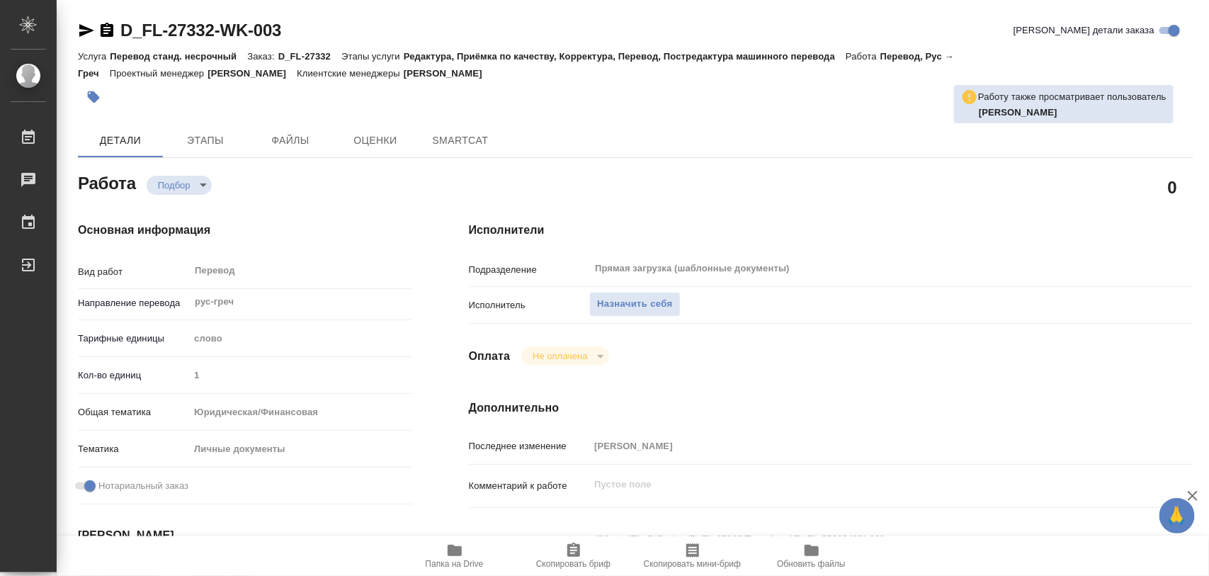
type textarea "x"
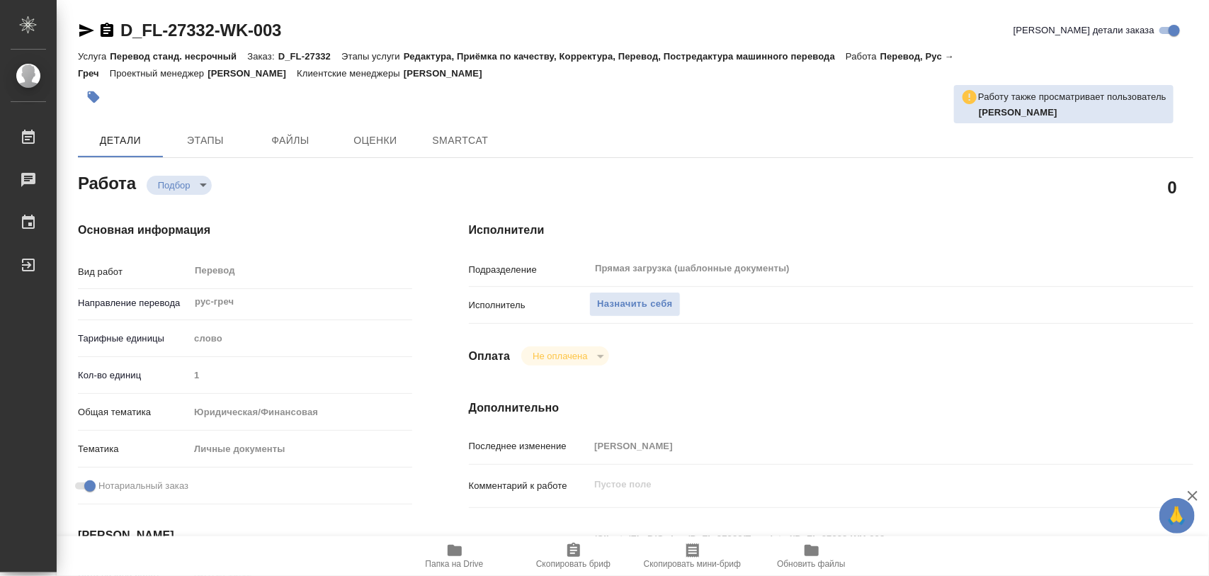
type textarea "x"
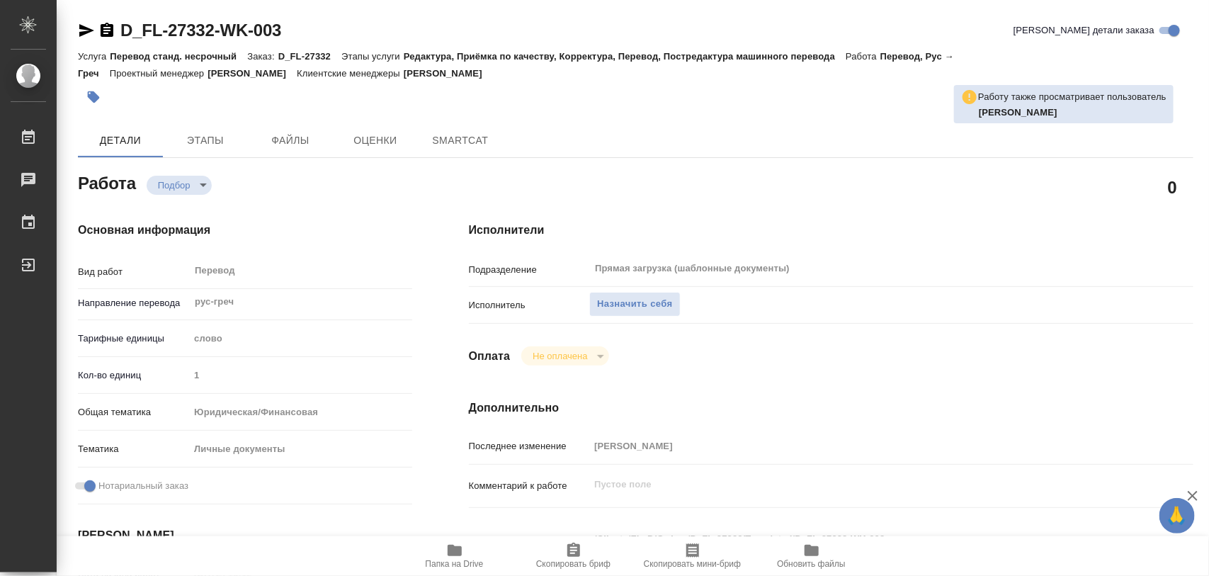
type textarea "x"
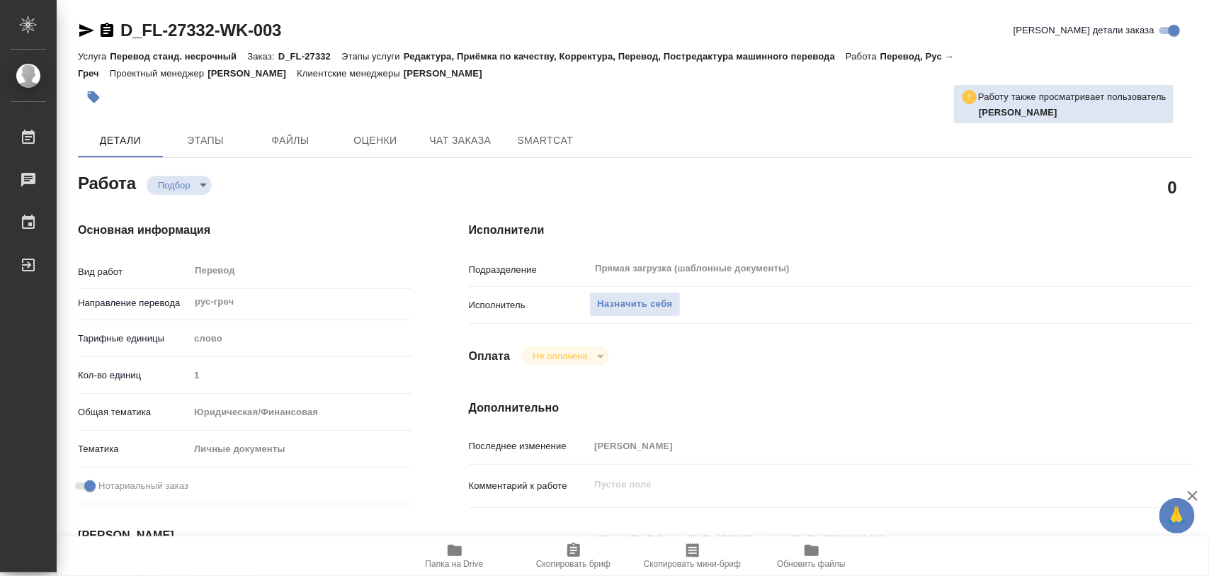
scroll to position [177, 0]
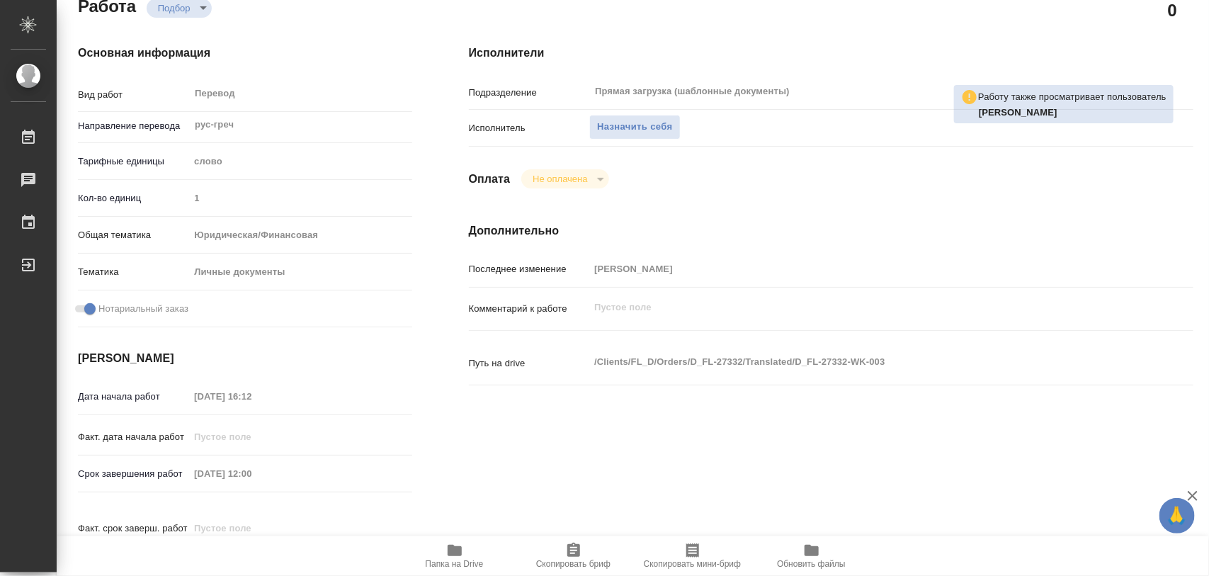
type textarea "x"
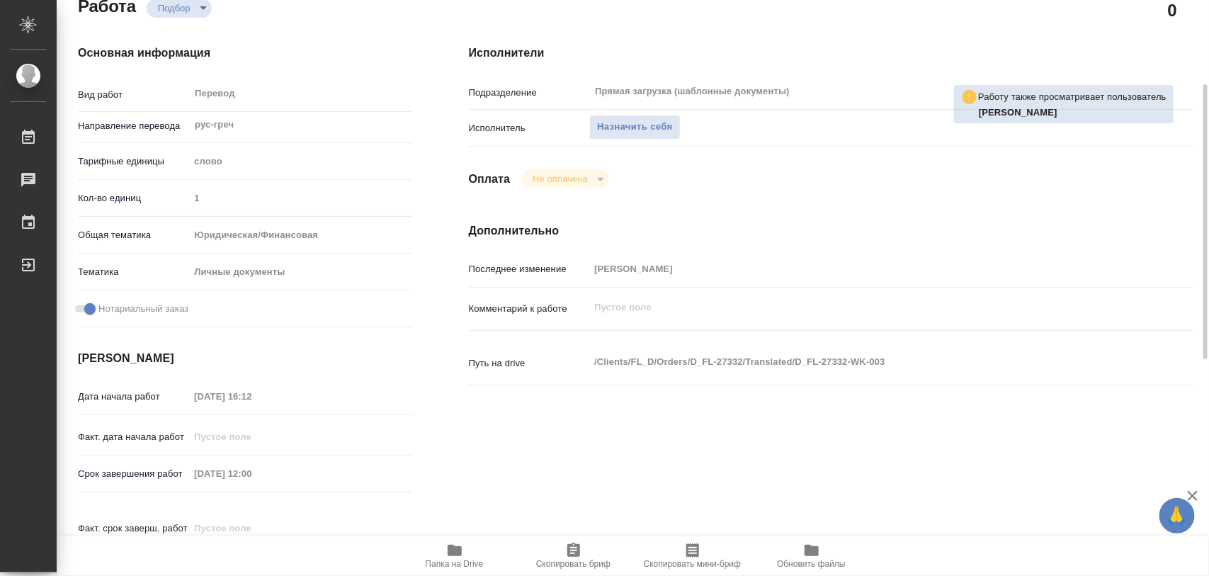
scroll to position [443, 0]
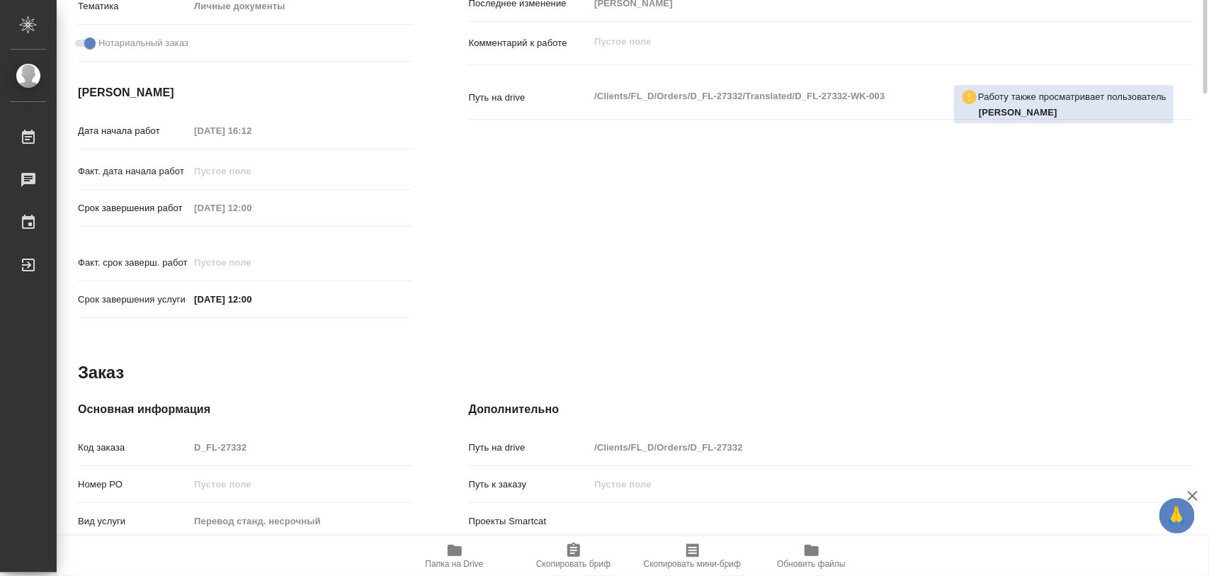
type textarea "x"
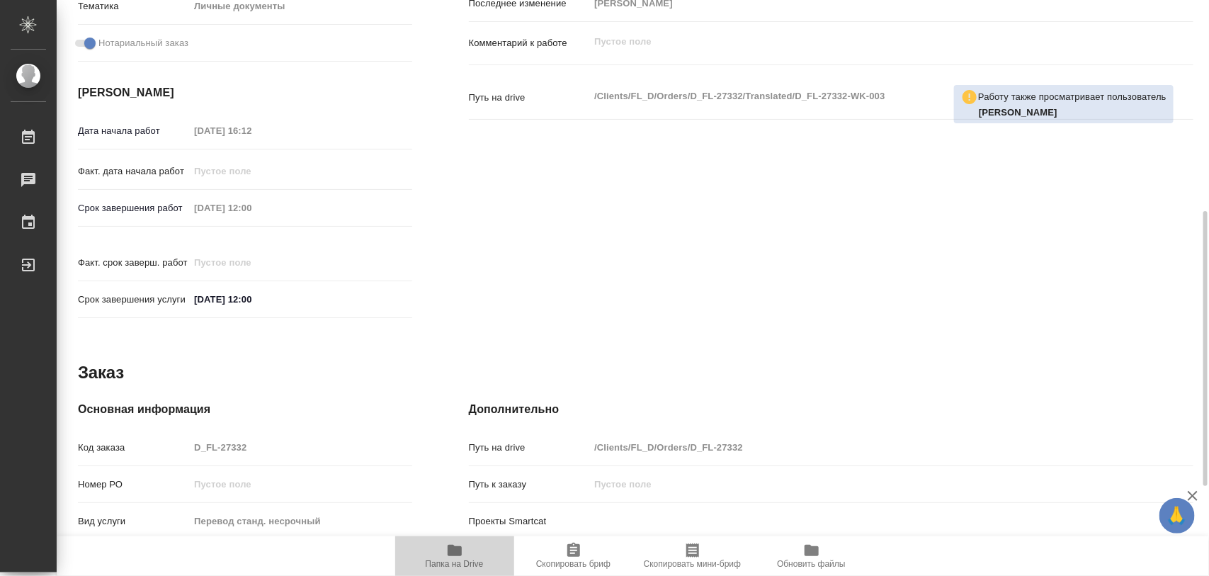
click at [465, 547] on span "Папка на Drive" at bounding box center [455, 555] width 102 height 27
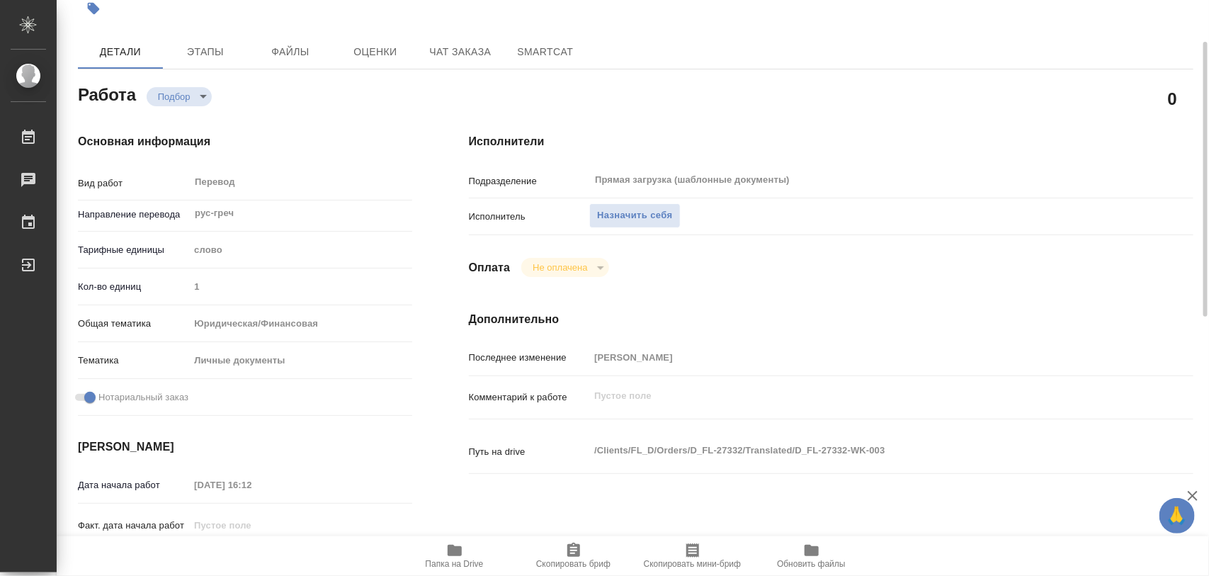
scroll to position [0, 0]
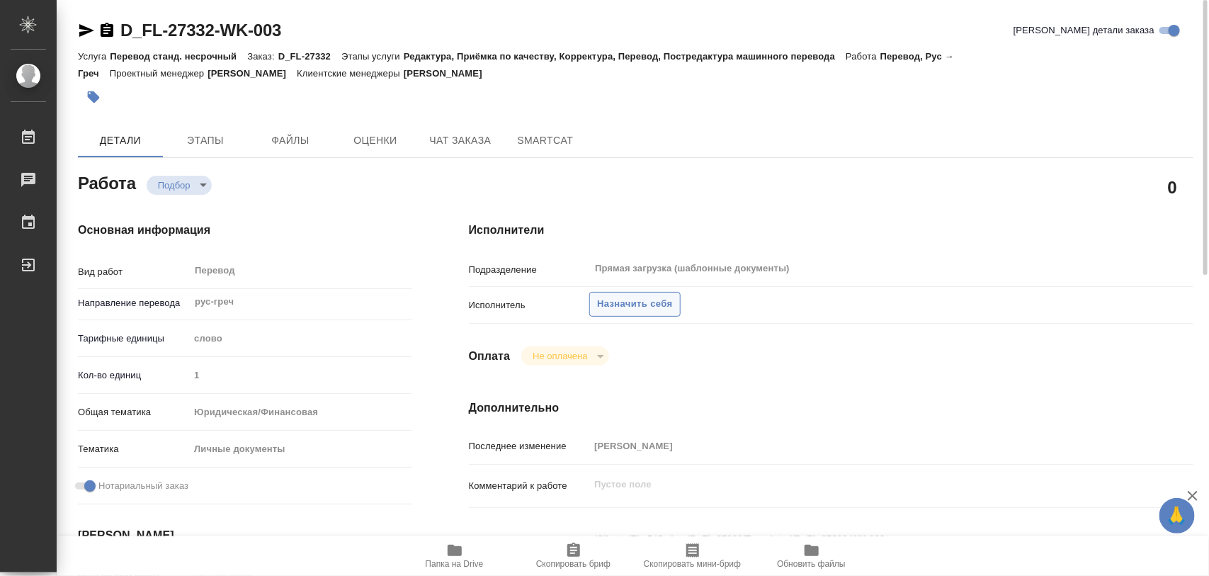
click at [652, 297] on span "Назначить себя" at bounding box center [634, 304] width 75 height 16
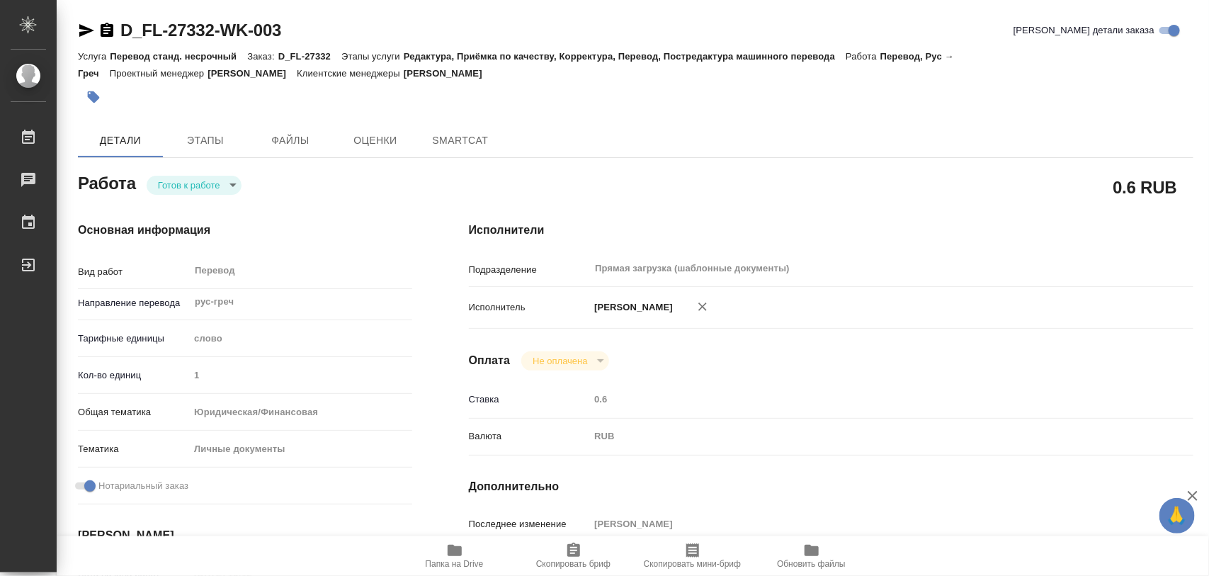
type textarea "x"
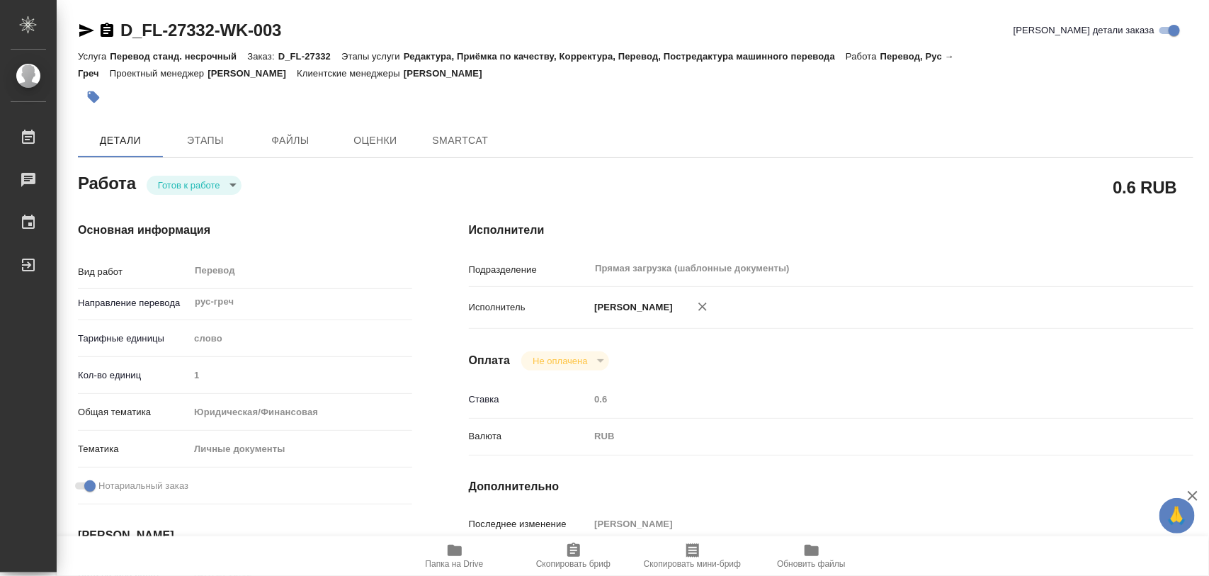
type textarea "x"
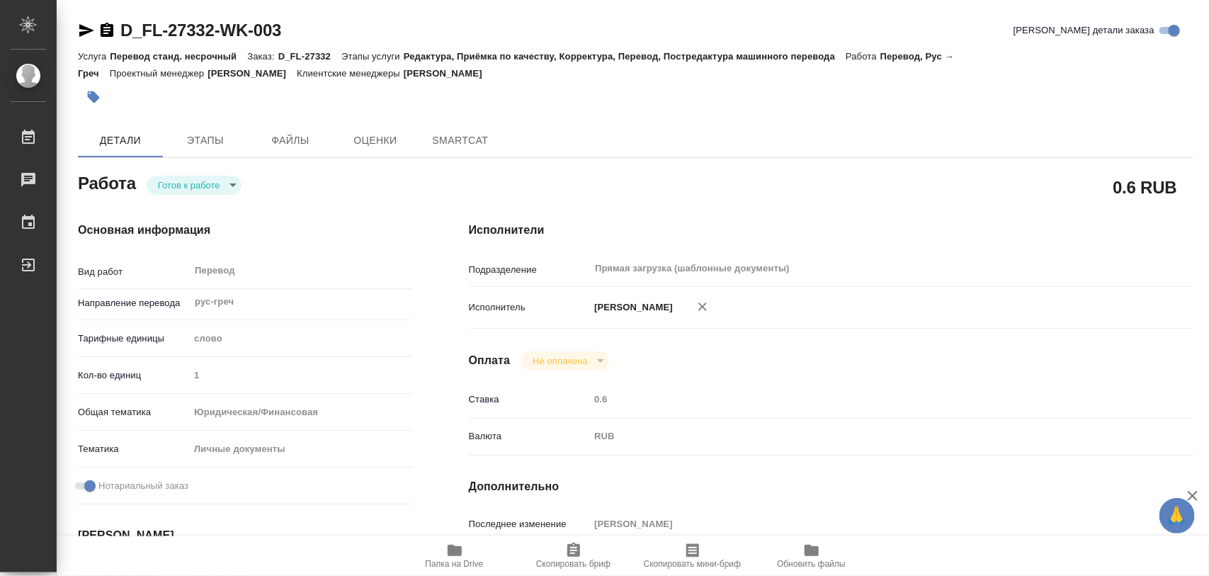
type textarea "x"
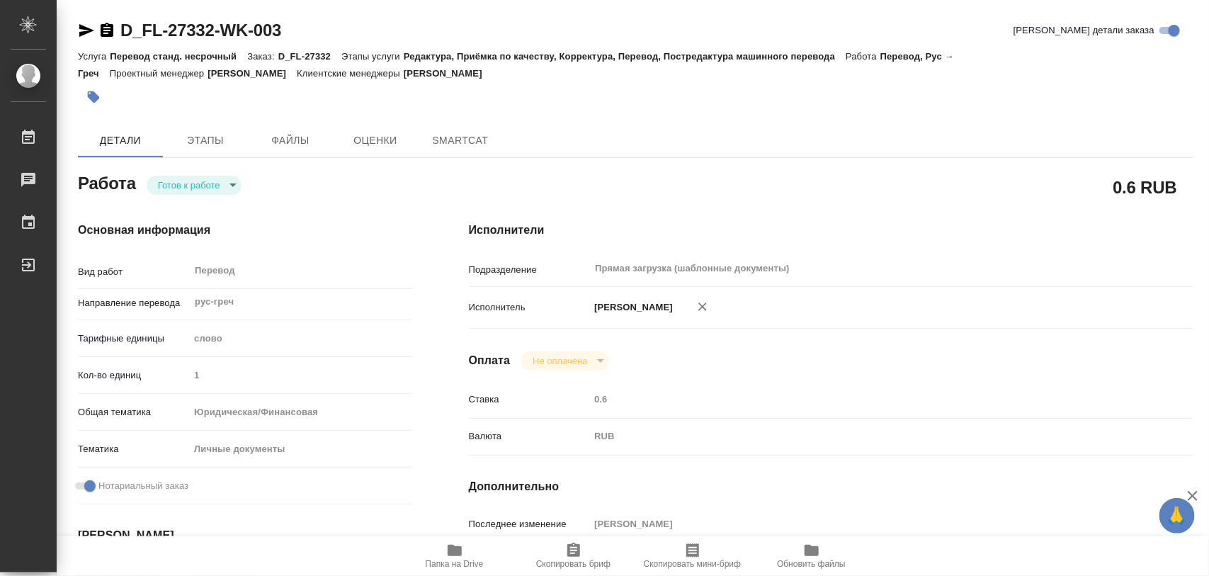
type textarea "x"
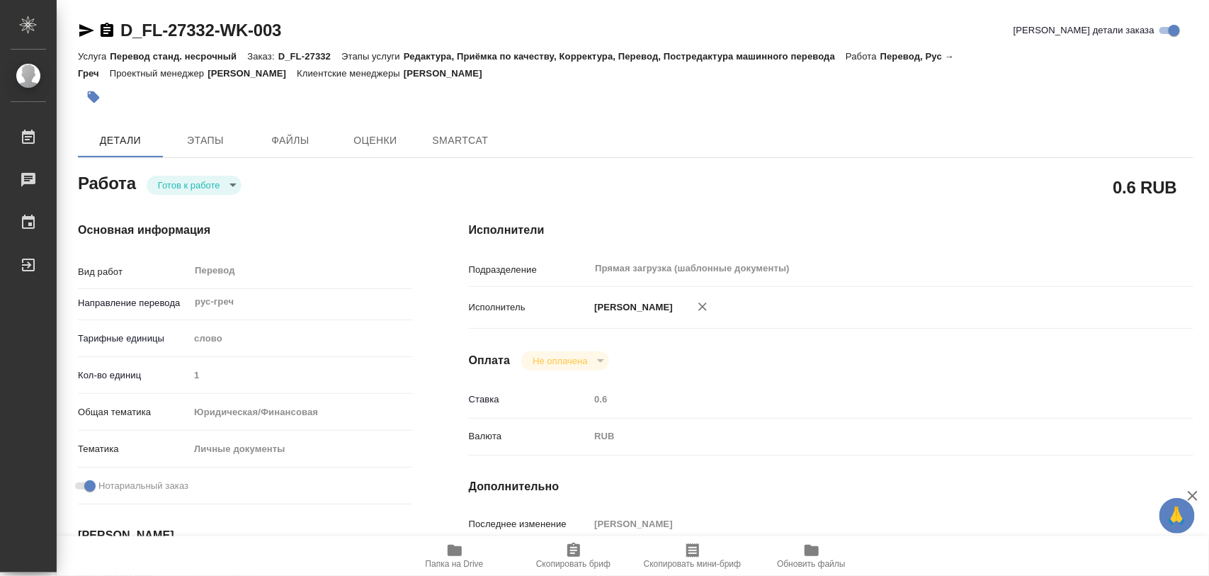
type textarea "x"
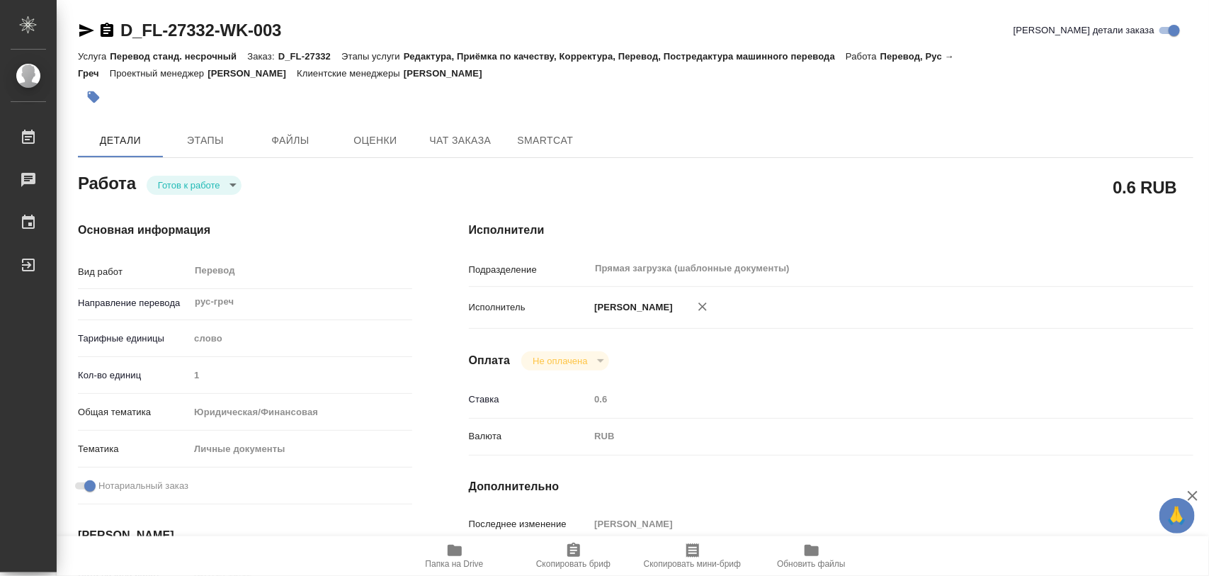
type textarea "x"
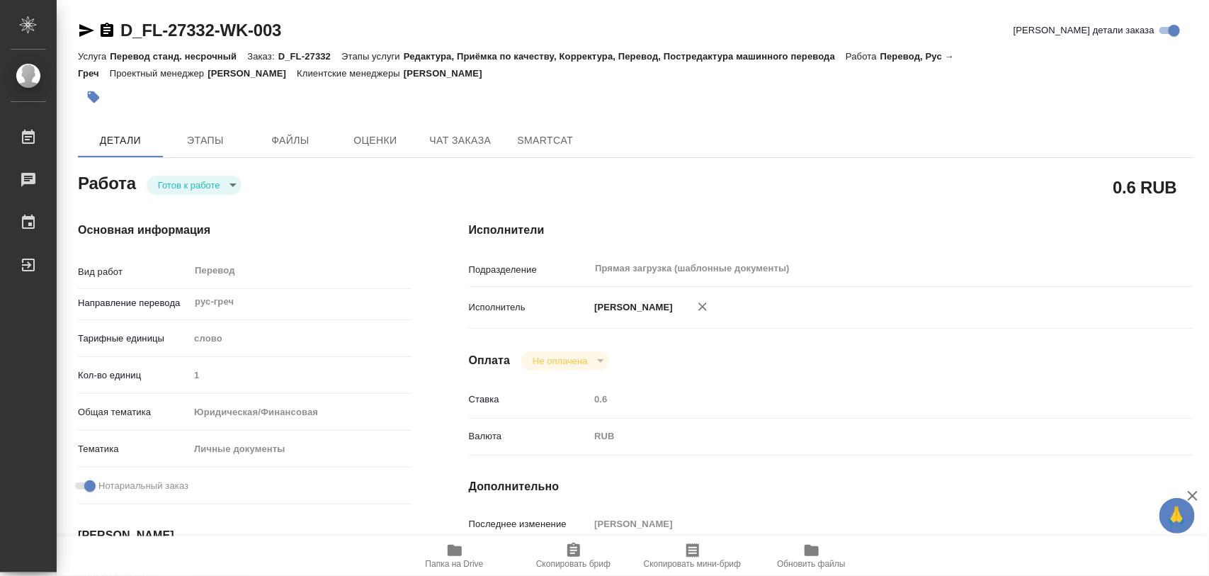
type textarea "x"
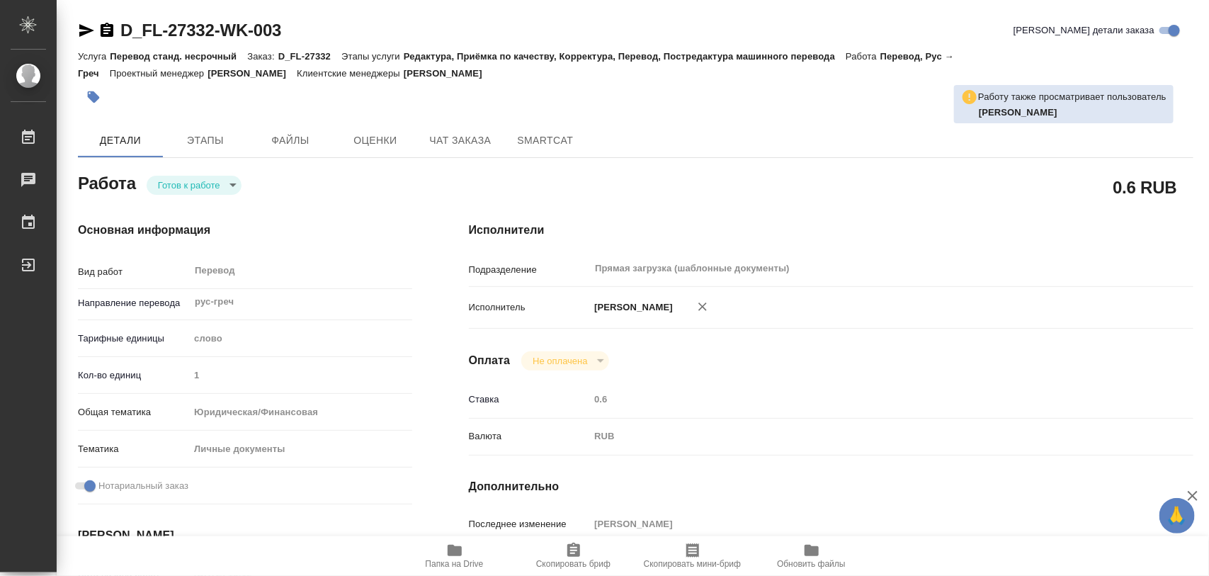
type textarea "x"
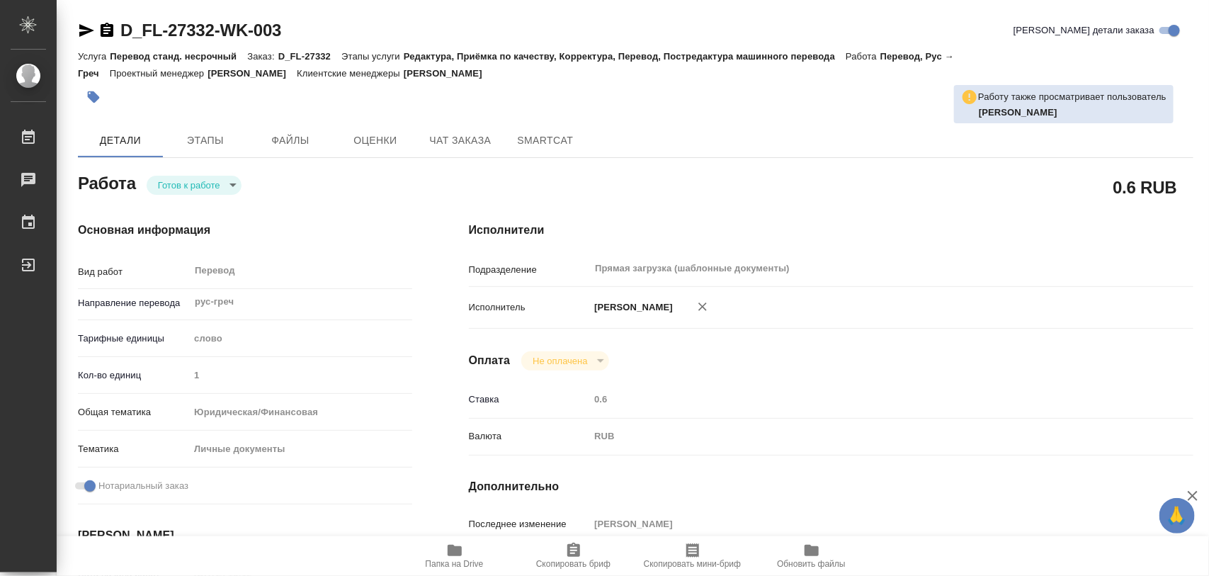
type textarea "x"
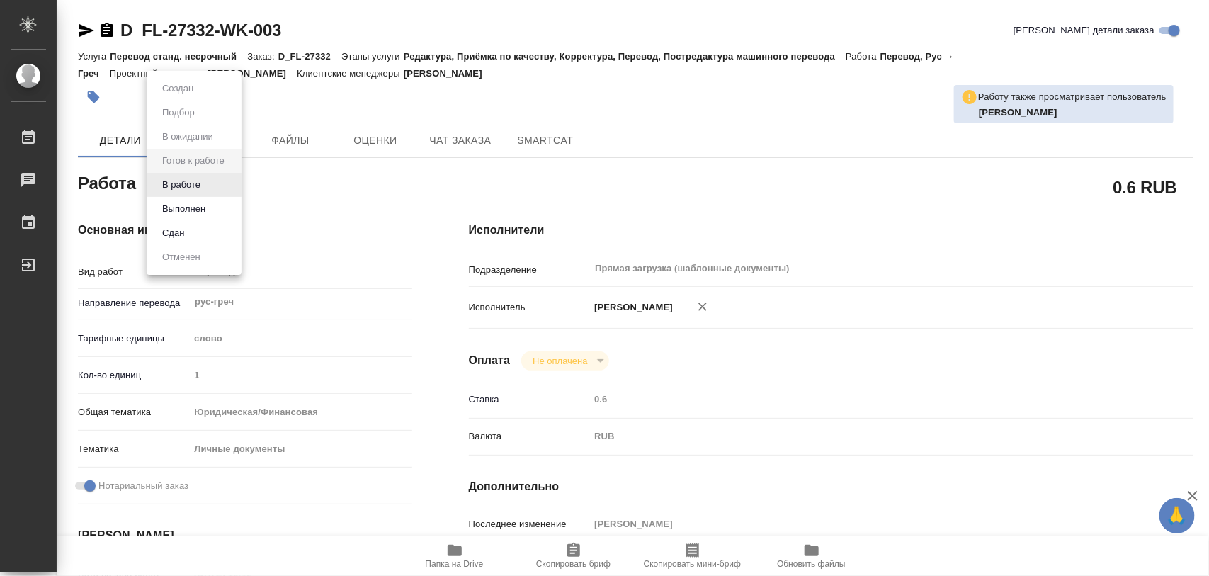
click at [234, 184] on body "🙏 .cls-1 fill:#fff; AWATERA Iglakov Maksim Работы 0 Чаты График Выйти D_FL-2733…" at bounding box center [604, 288] width 1209 height 576
click at [222, 178] on li "В работе" at bounding box center [194, 185] width 95 height 24
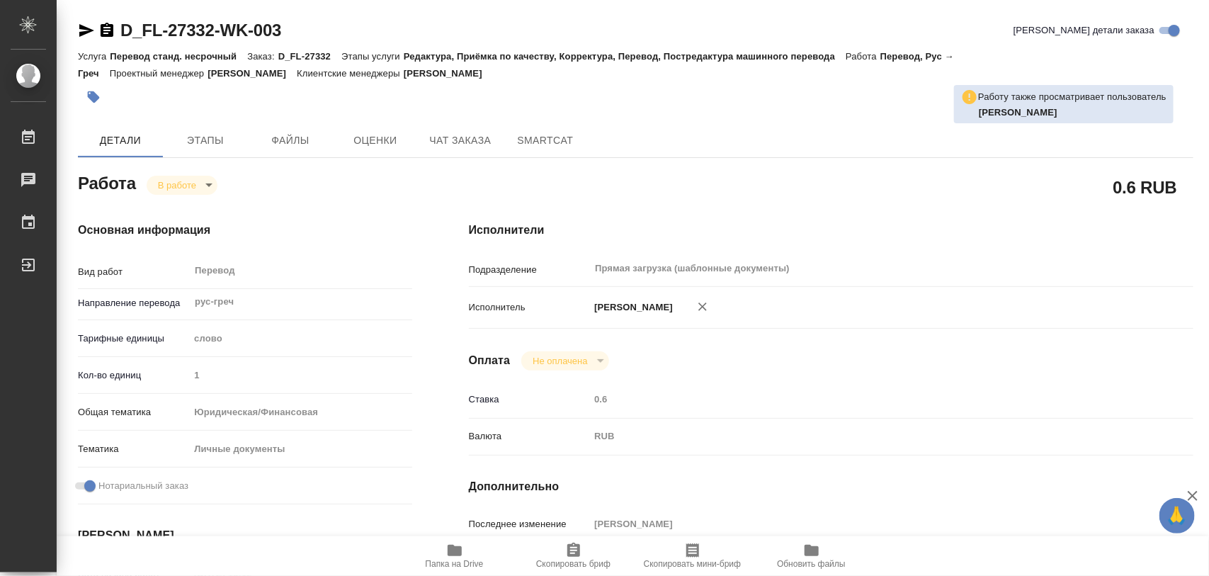
type textarea "x"
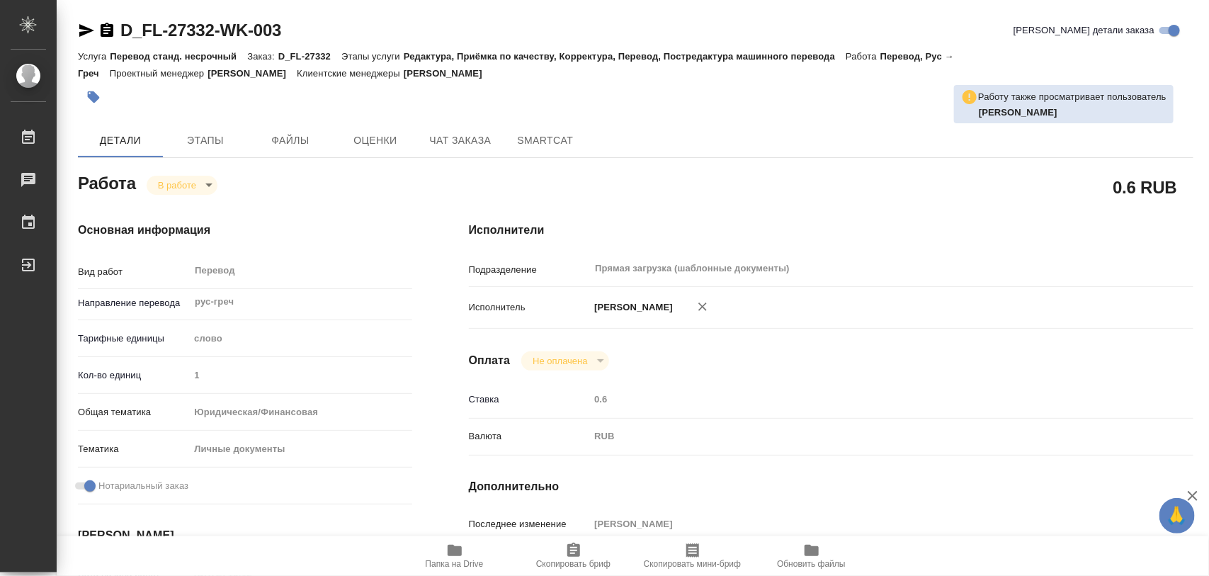
type textarea "x"
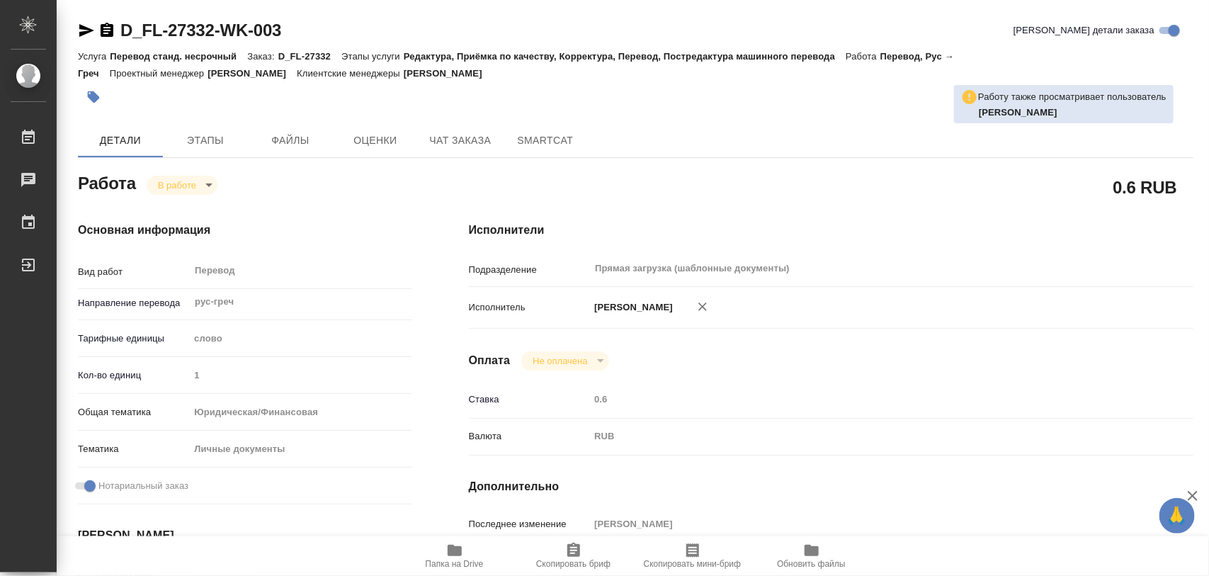
type textarea "x"
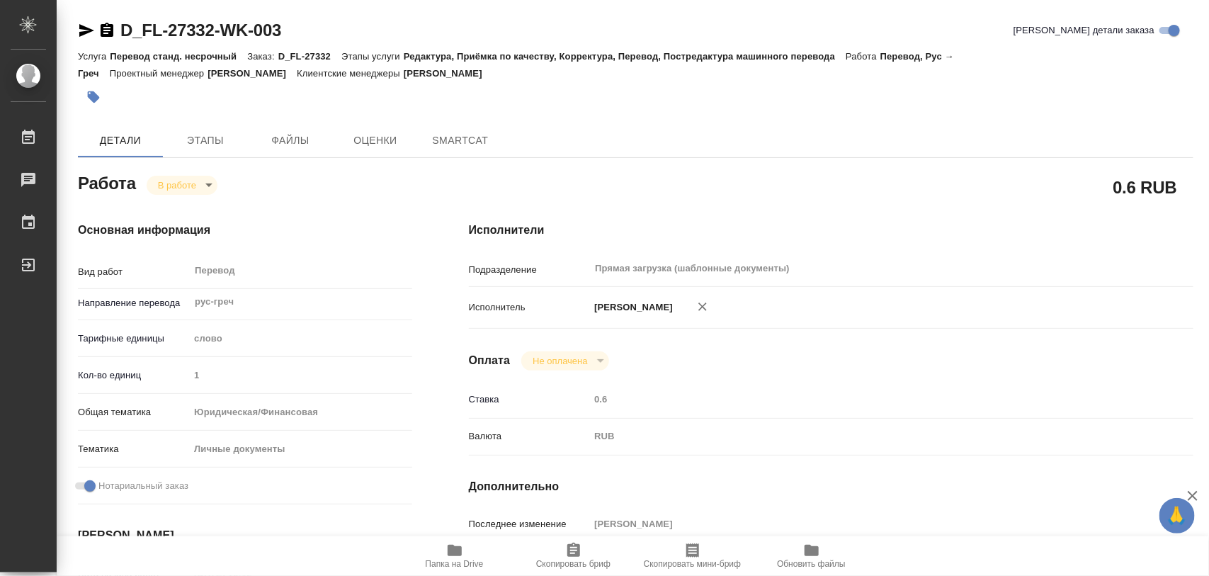
type textarea "x"
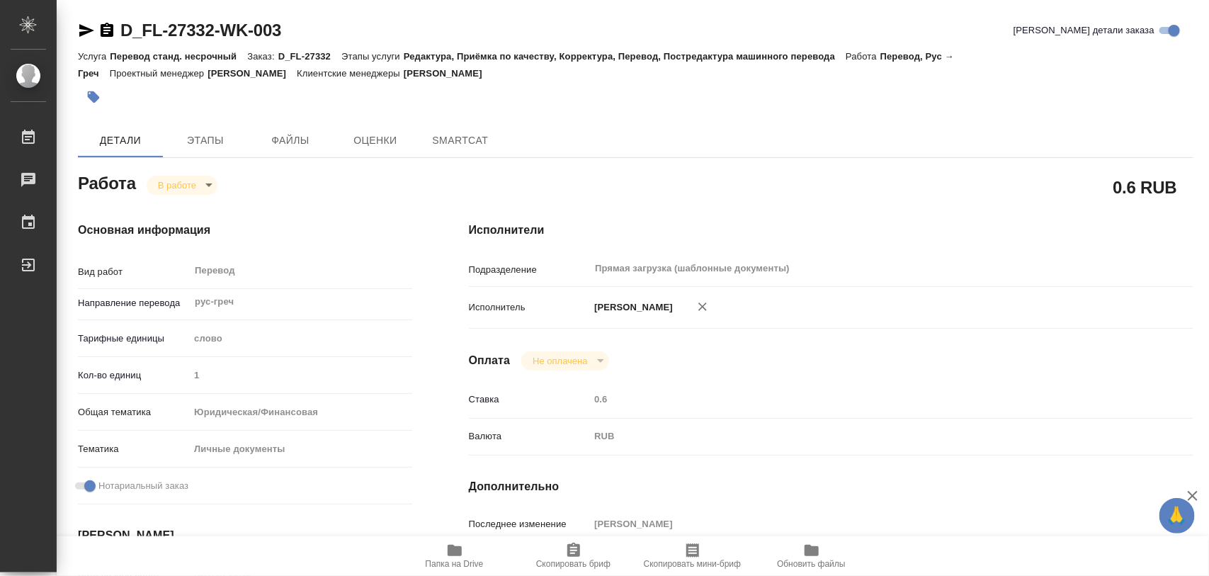
type textarea "x"
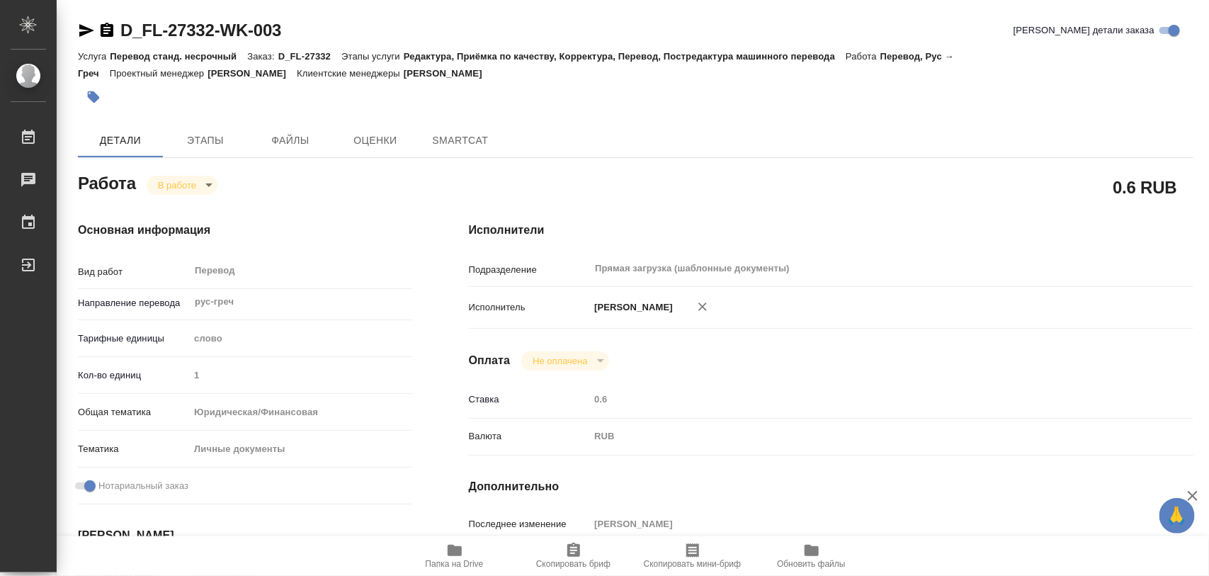
type textarea "x"
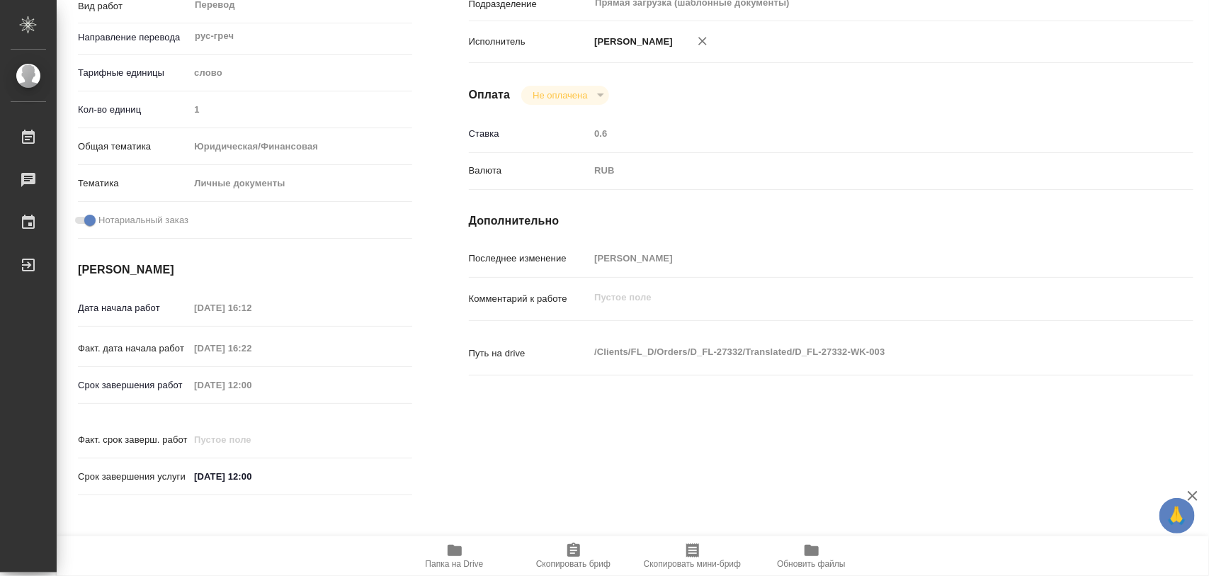
scroll to position [631, 0]
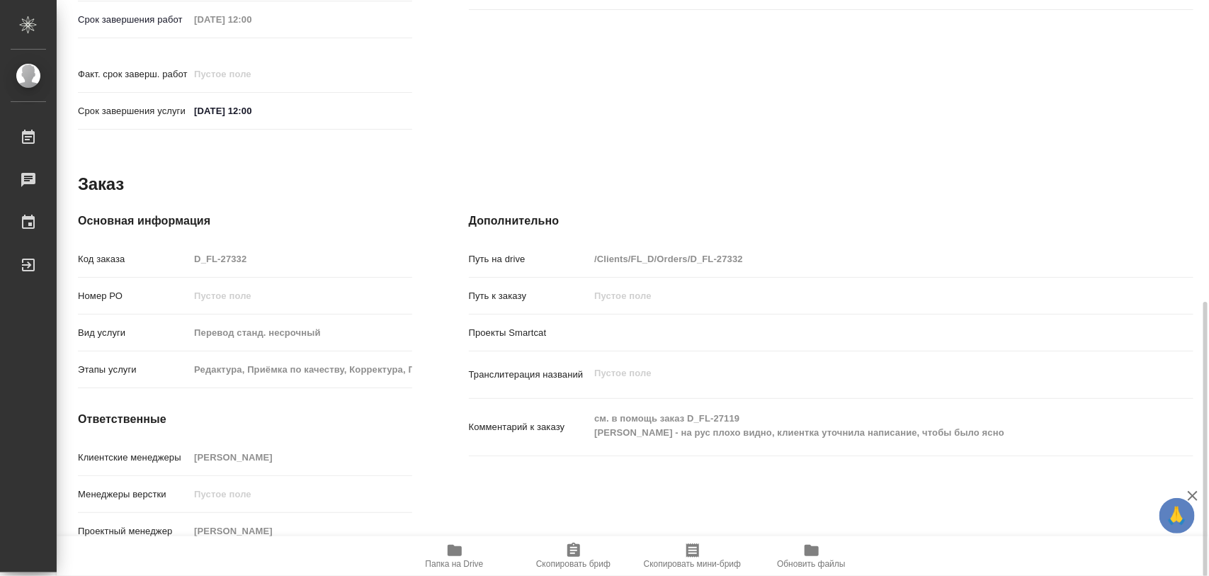
type textarea "x"
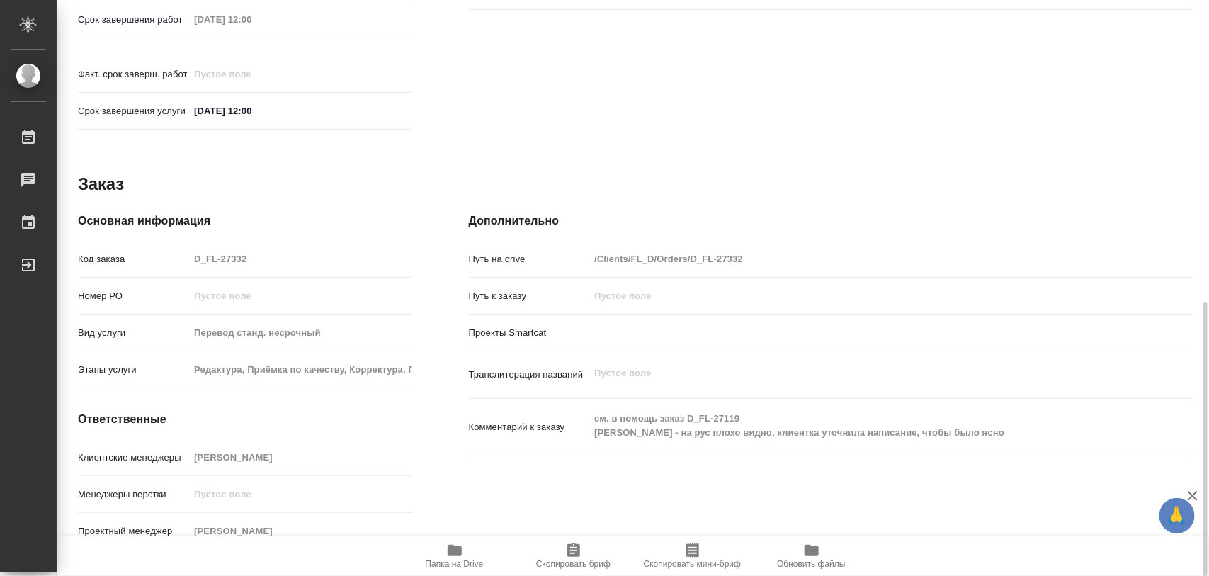
type textarea "x"
